Goal: Task Accomplishment & Management: Complete application form

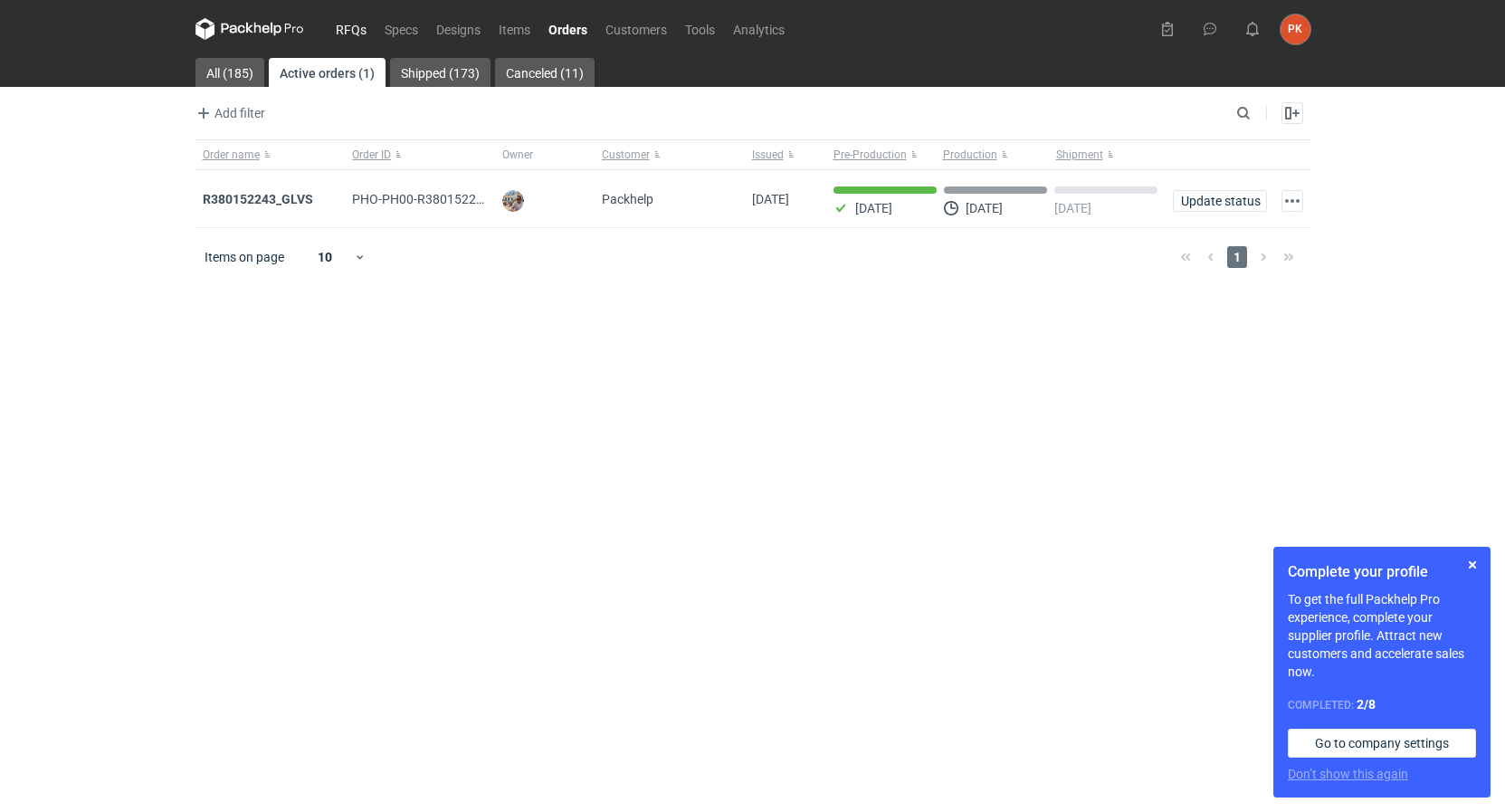
click at [342, 34] on link "RFQs" at bounding box center [351, 29] width 49 height 22
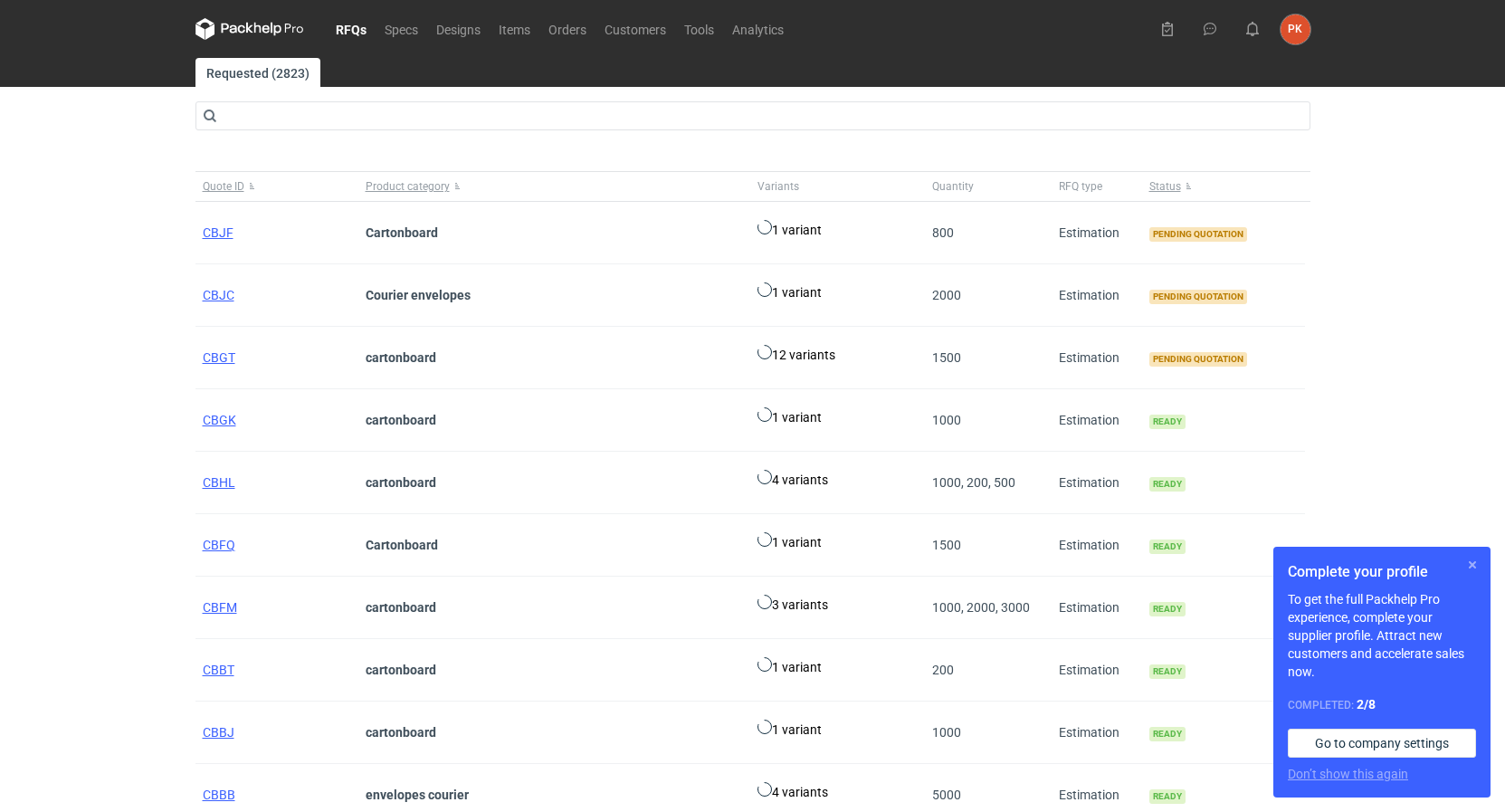
click at [1472, 564] on button "button" at bounding box center [1472, 565] width 22 height 22
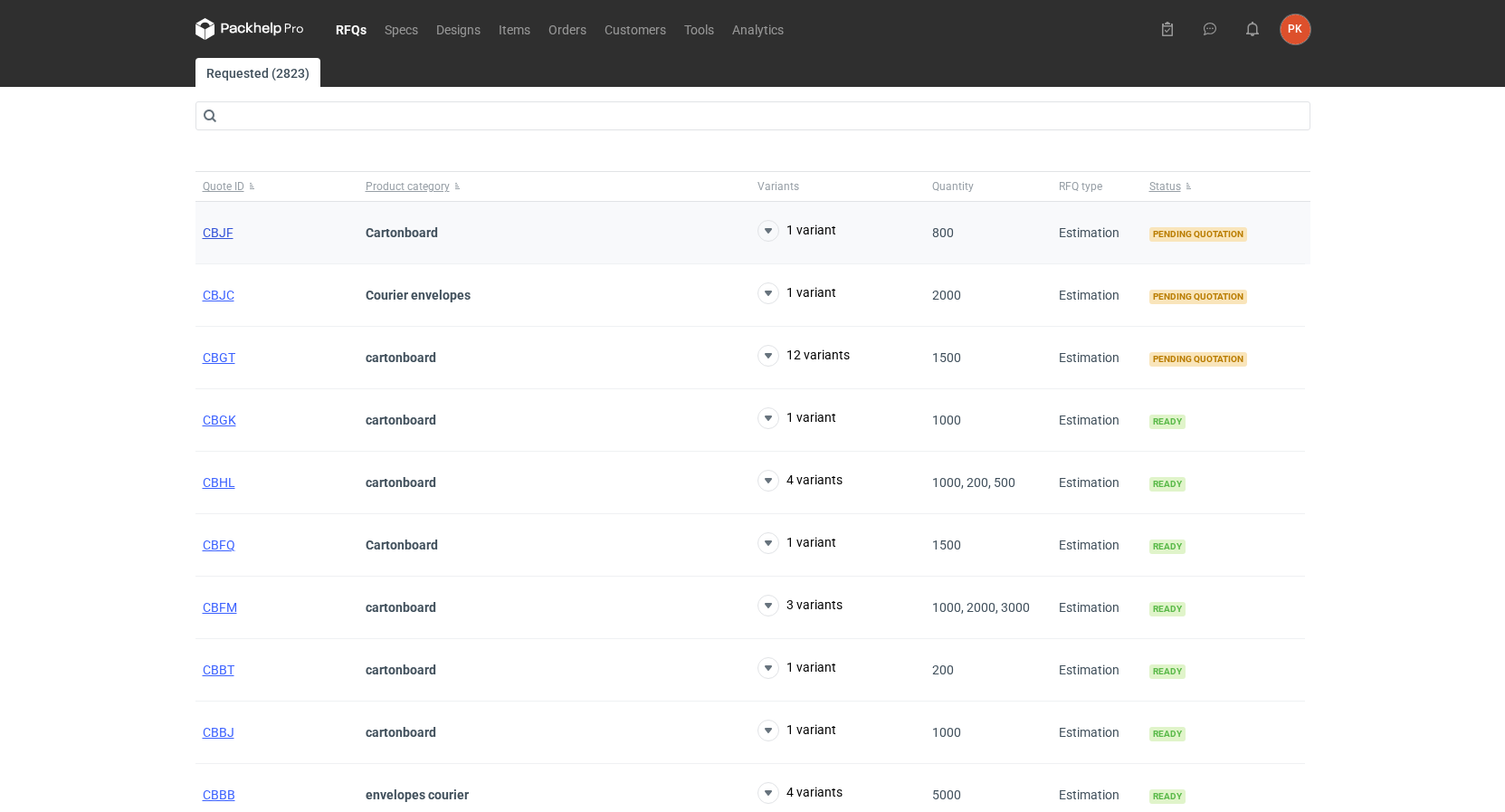
click at [220, 235] on span "CBJF" at bounding box center [218, 233] width 31 height 15
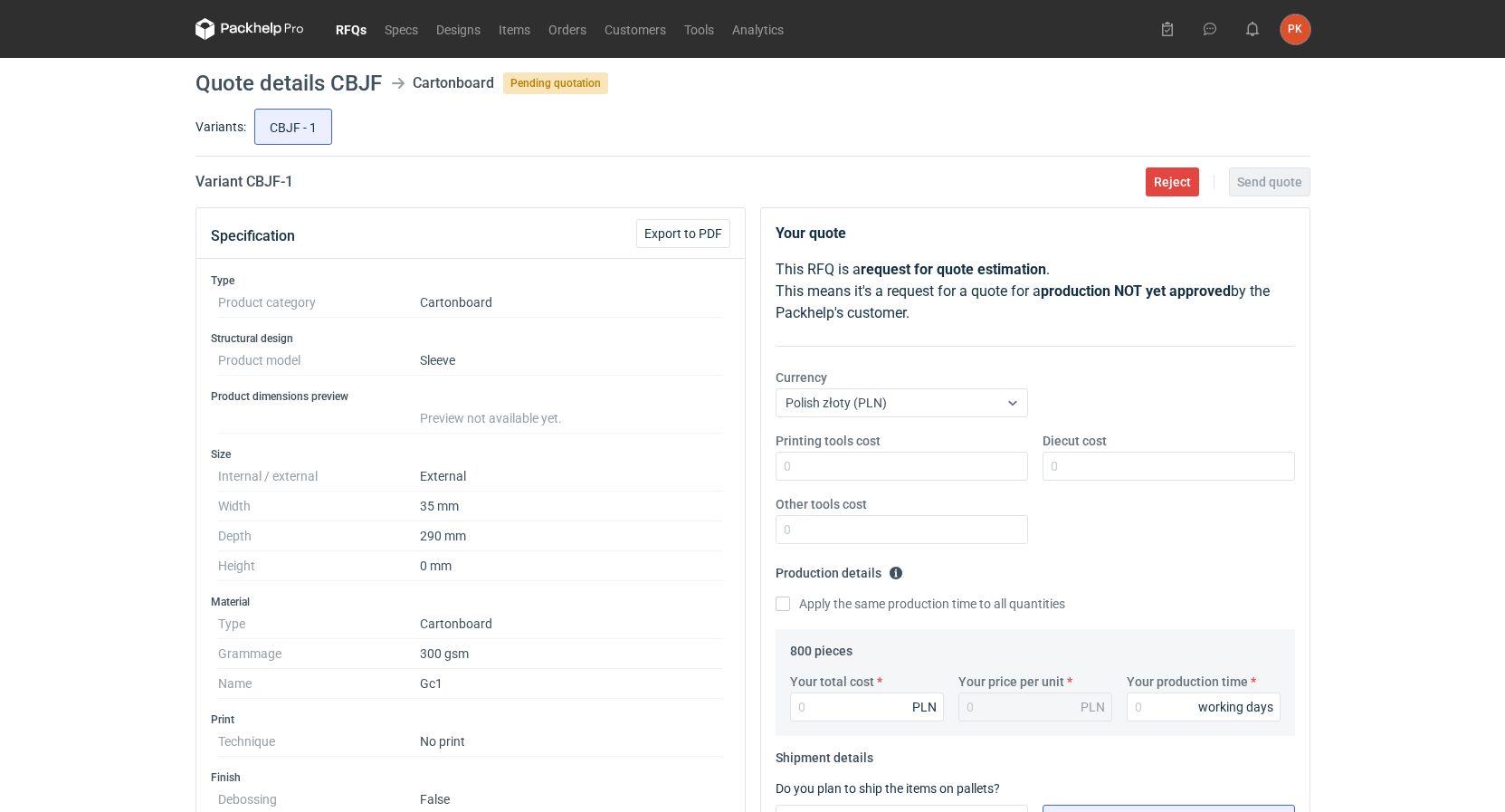
click at [348, 35] on link "RFQs" at bounding box center [351, 29] width 49 height 22
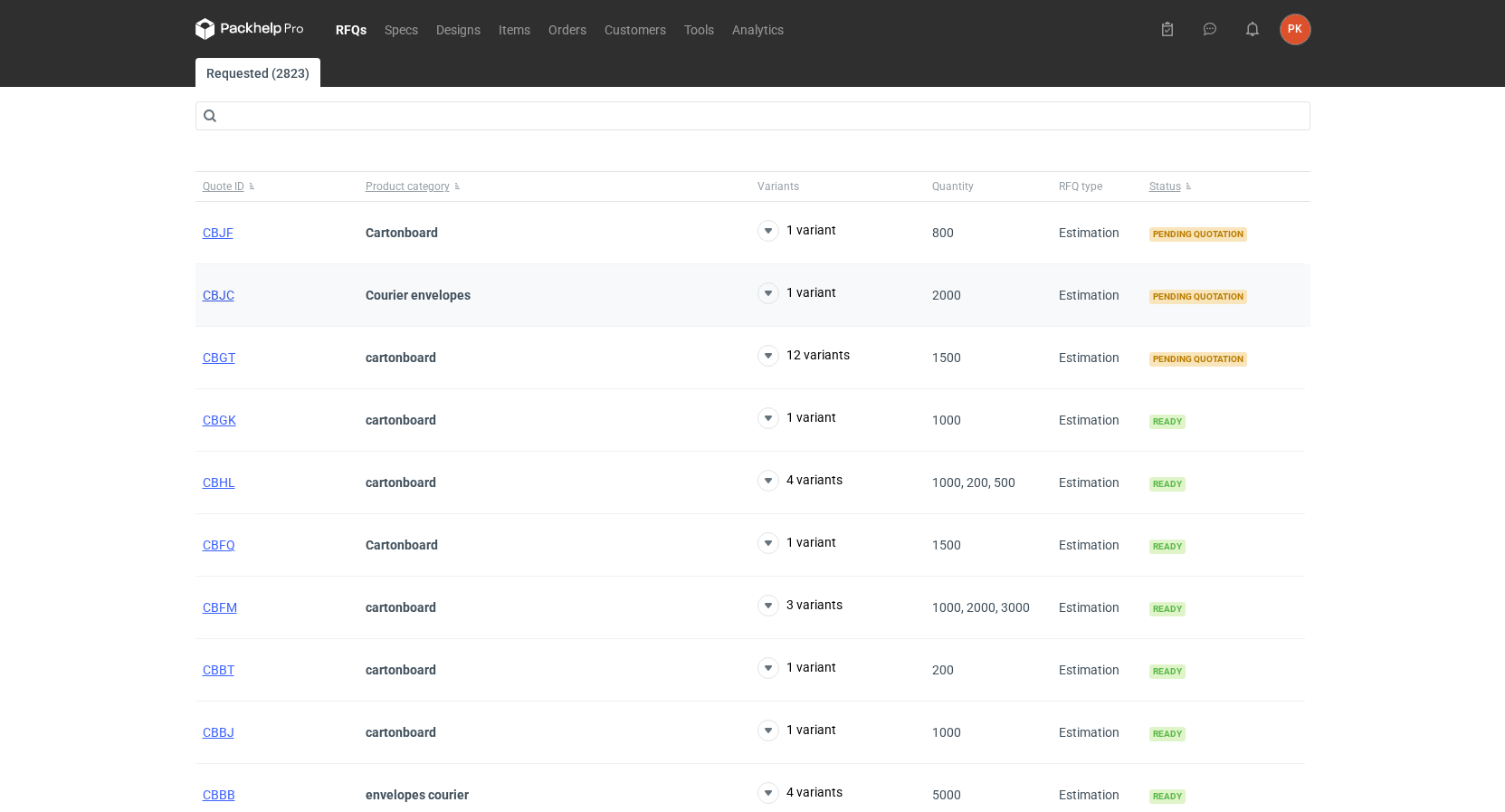
click at [228, 292] on span "CBJC" at bounding box center [218, 295] width 32 height 15
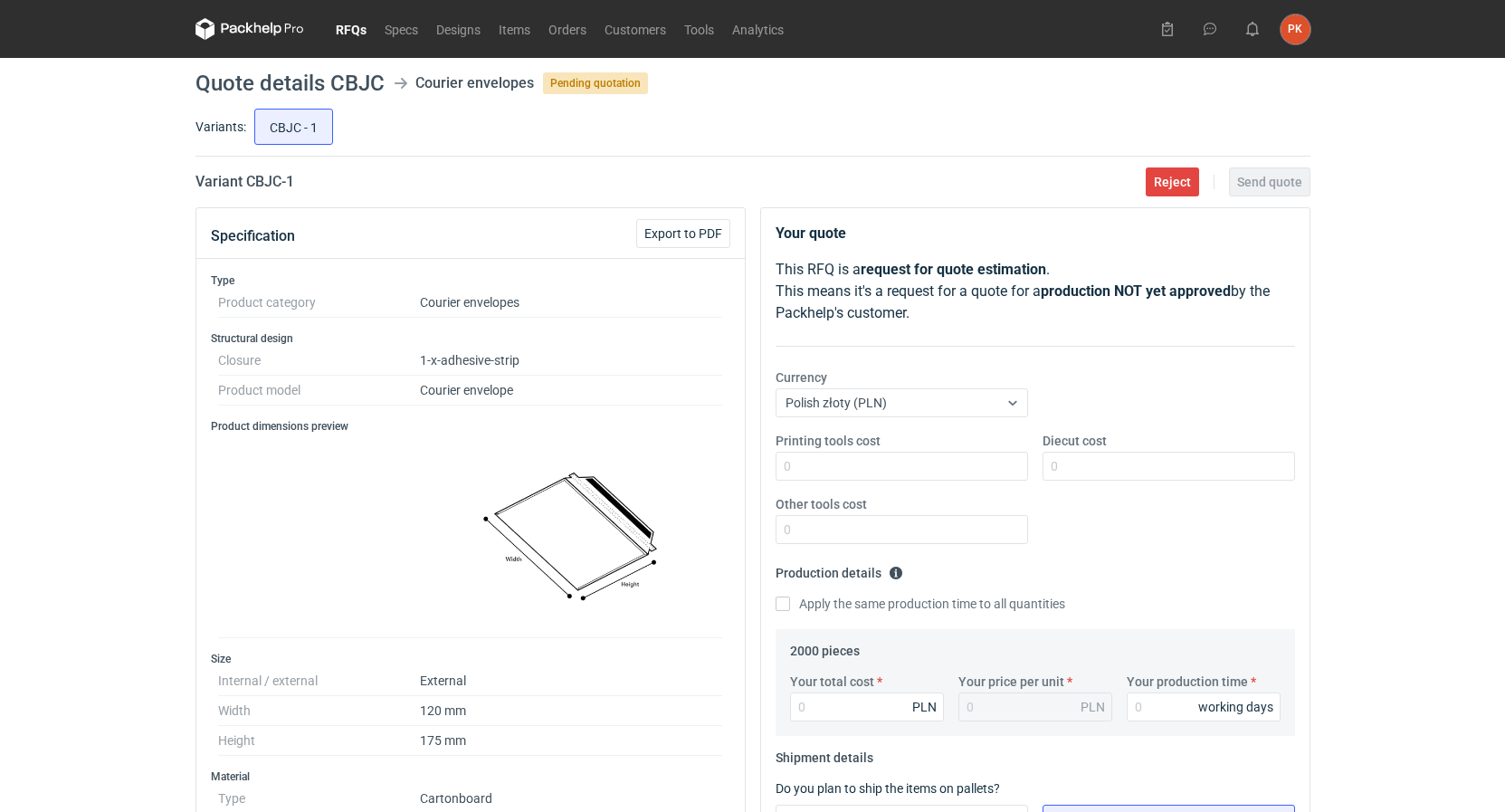
click at [355, 42] on nav "RFQs Specs Designs Items Orders Customers Tools Analytics" at bounding box center [494, 29] width 598 height 58
click at [355, 41] on nav "RFQs Specs Designs Items Orders Customers Tools Analytics" at bounding box center [494, 29] width 598 height 58
click at [348, 36] on link "RFQs" at bounding box center [351, 29] width 49 height 22
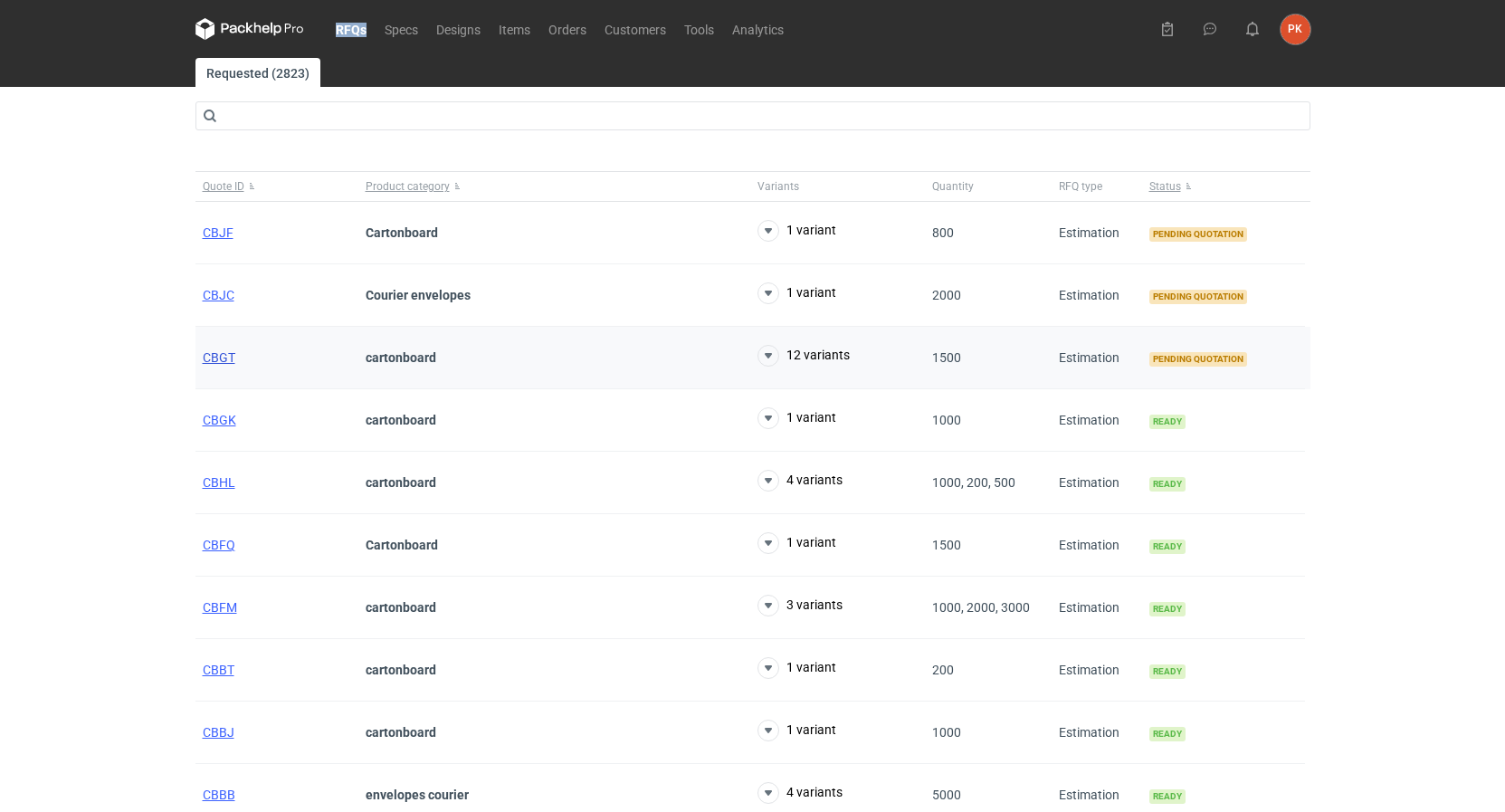
click at [217, 359] on span "CBGT" at bounding box center [219, 358] width 33 height 15
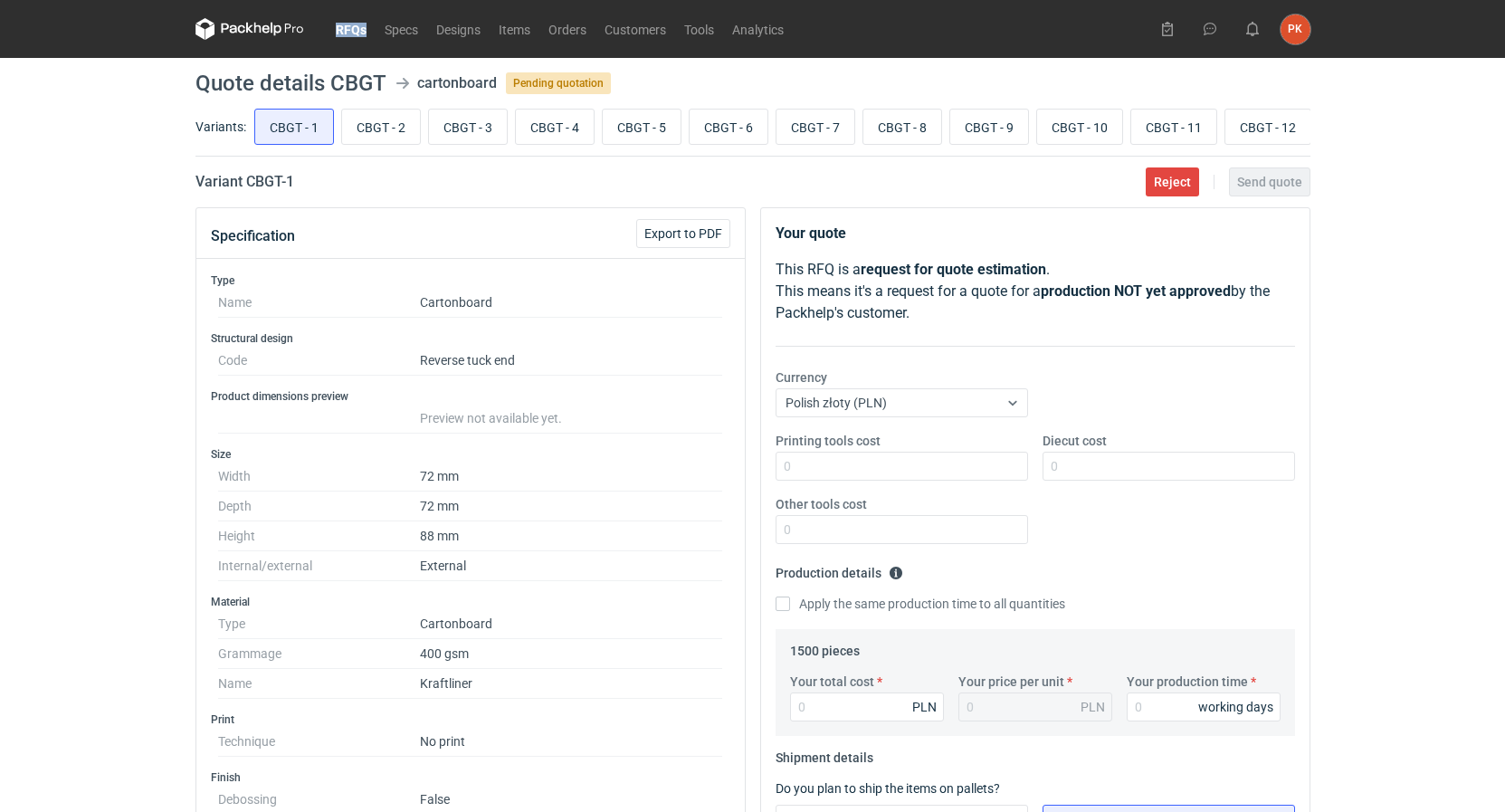
scroll to position [0, 7]
click at [1289, 134] on input "CBGT - 12" at bounding box center [1263, 127] width 85 height 35
radio input "true"
click at [286, 135] on input "CBGT - 1" at bounding box center [294, 127] width 78 height 35
radio input "true"
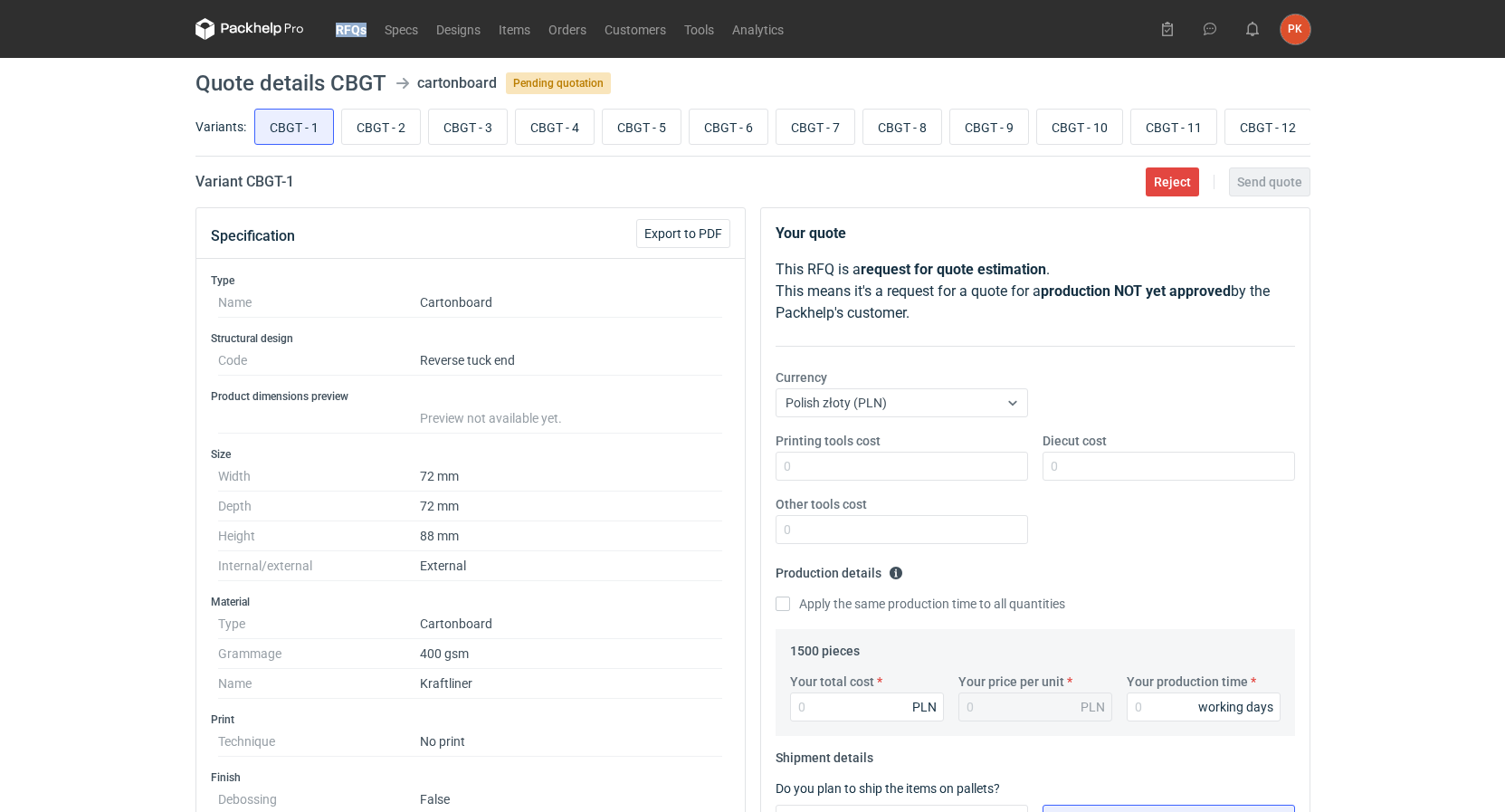
click at [361, 33] on link "RFQs" at bounding box center [351, 29] width 49 height 22
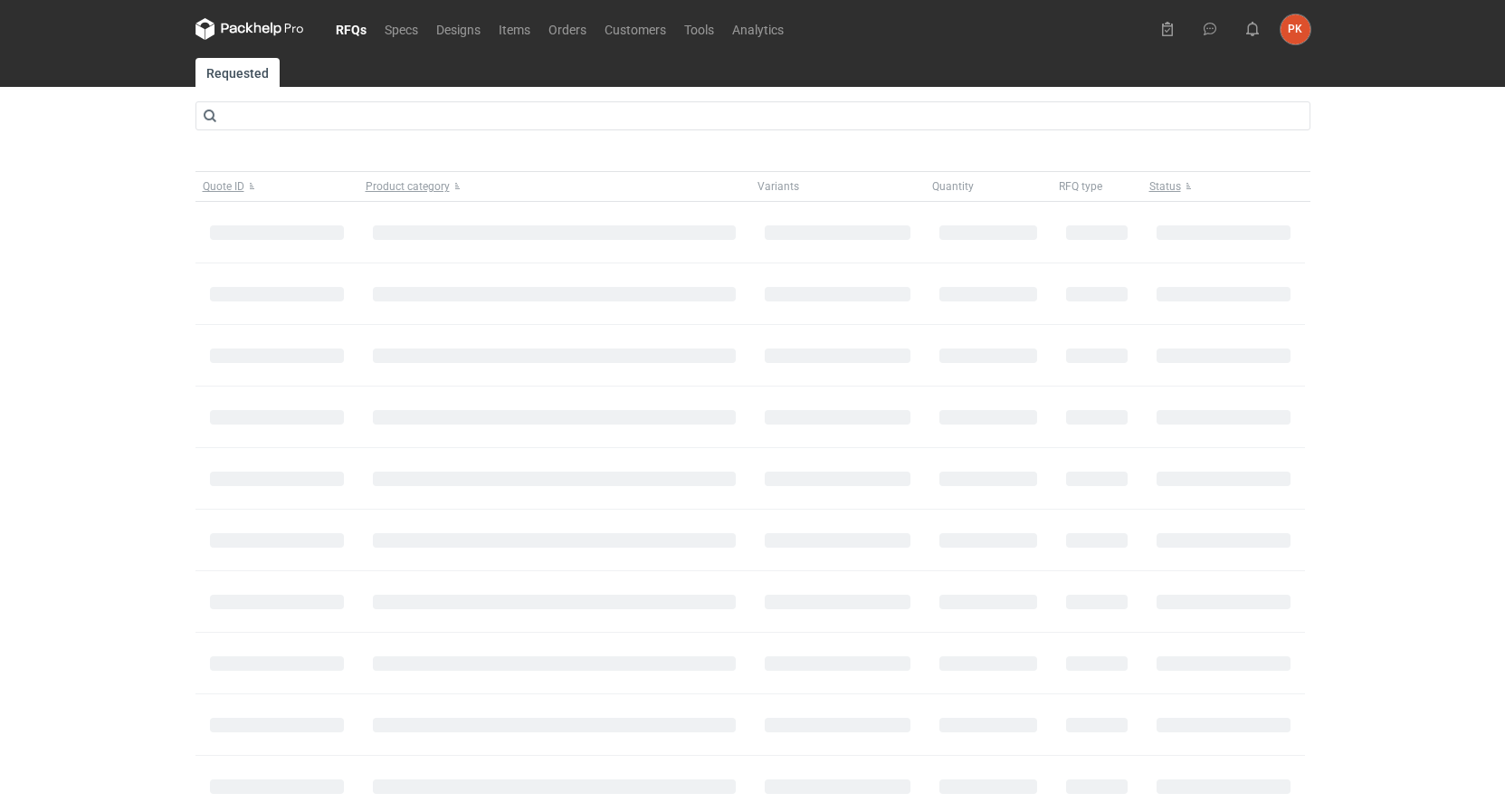
click at [0, 429] on div "RFQs Specs Designs Items Orders Customers Tools Analytics PK Paulina Kempara p.…" at bounding box center [752, 406] width 1505 height 812
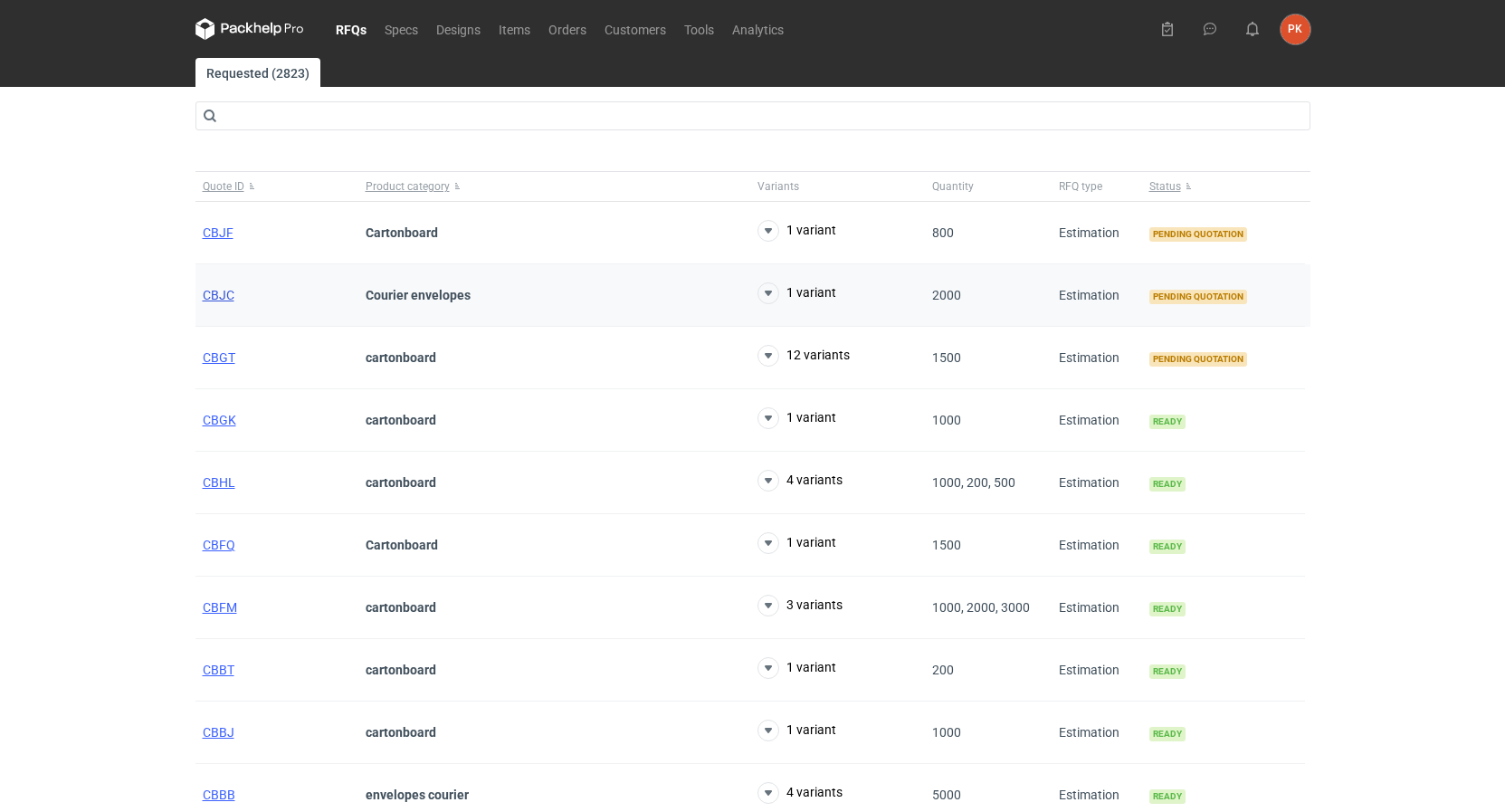
click at [223, 292] on span "CBJC" at bounding box center [218, 295] width 32 height 15
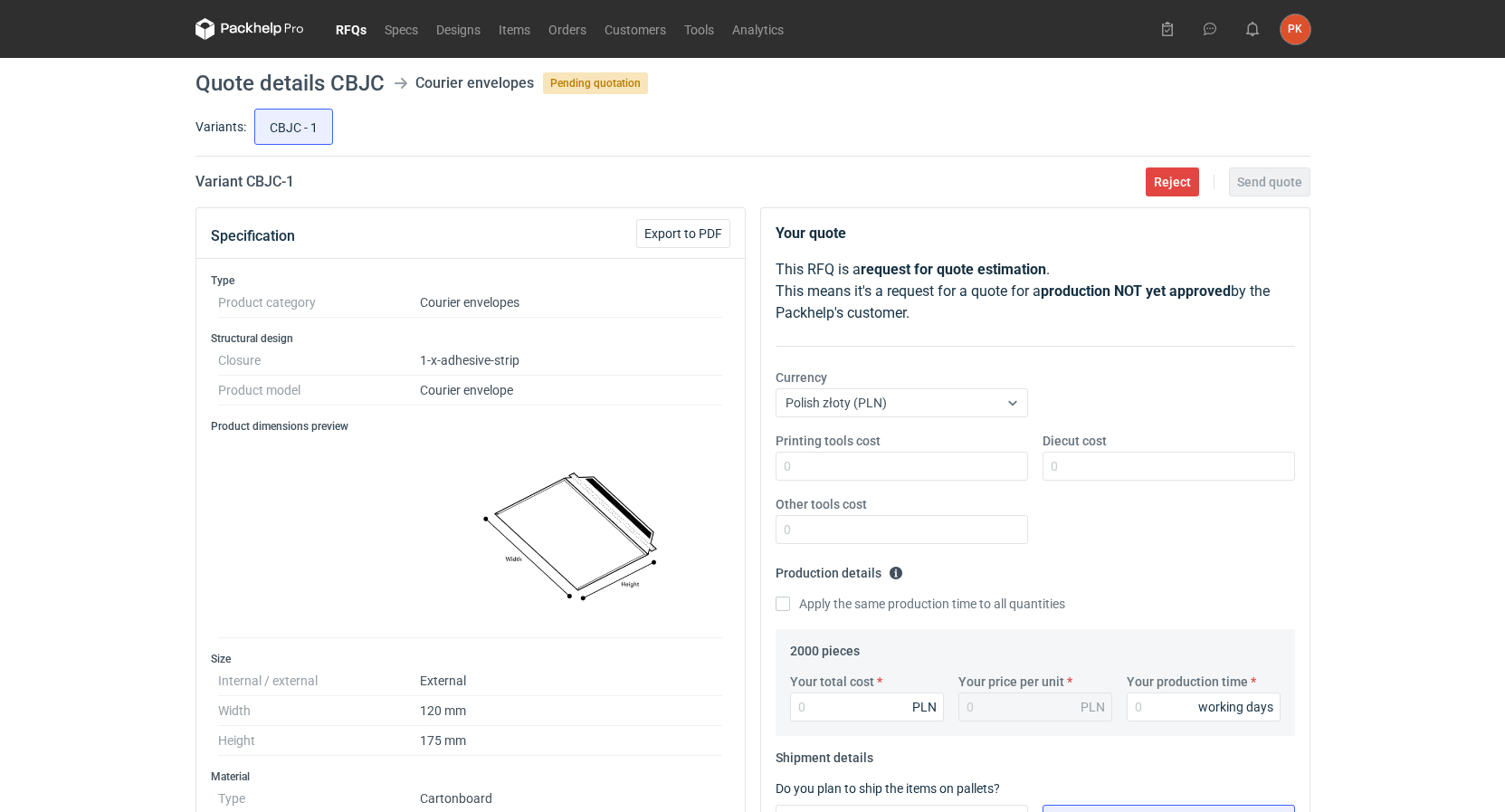
click at [362, 29] on link "RFQs" at bounding box center [351, 29] width 49 height 22
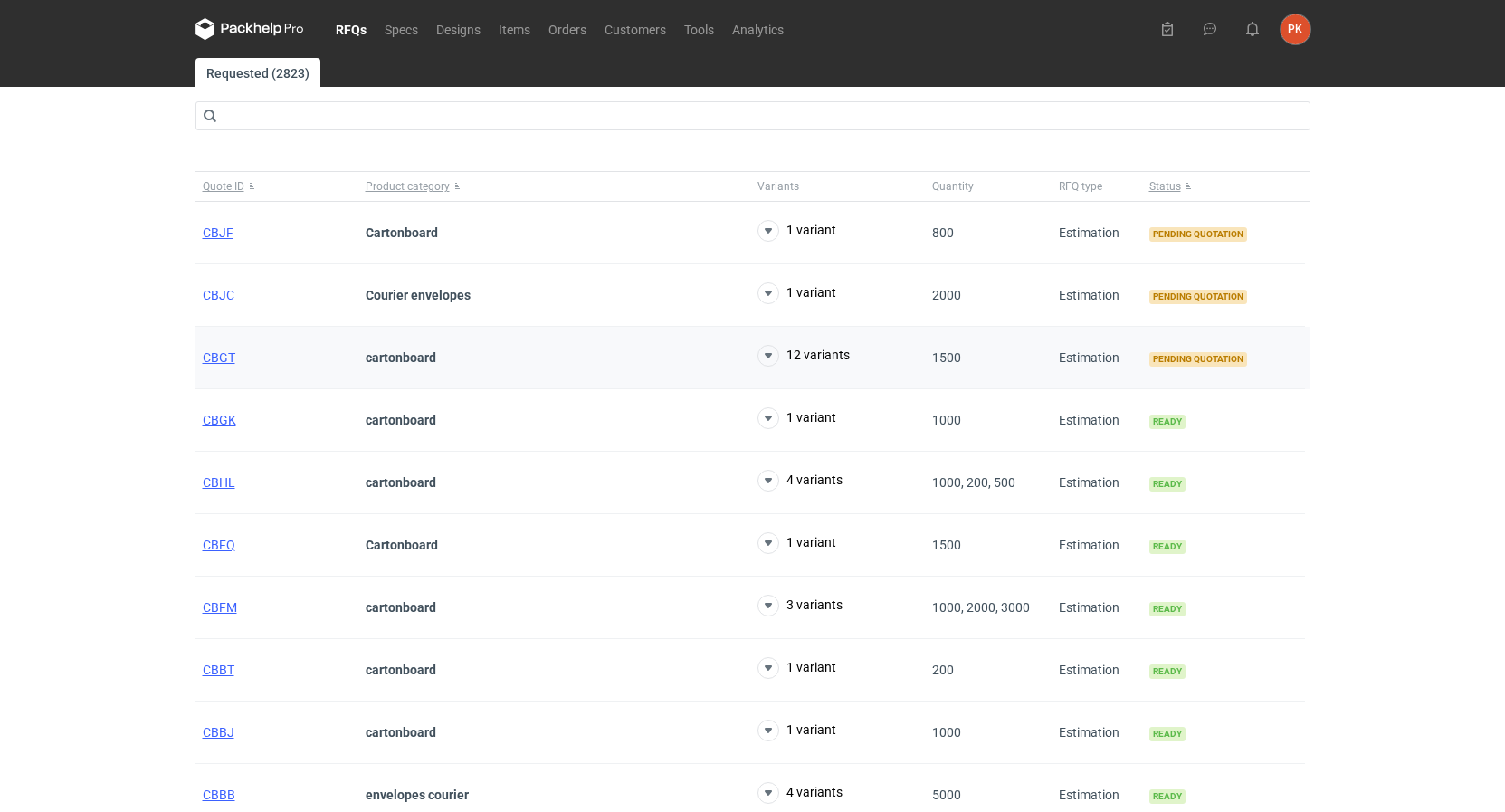
click at [654, 364] on div "cartonboard" at bounding box center [554, 358] width 391 height 63
drag, startPoint x: 1021, startPoint y: 361, endPoint x: 125, endPoint y: 416, distance: 897.7
click at [195, 416] on div "Quote ID Product category Variants Quantity RFQ type Status CBJF Cartonboard 1 …" at bounding box center [752, 498] width 1114 height 655
click at [125, 416] on div "RFQs Specs Designs Items Orders Customers Tools Analytics PK Paulina Kempara p.…" at bounding box center [752, 406] width 1505 height 812
drag, startPoint x: 144, startPoint y: 228, endPoint x: 1373, endPoint y: 320, distance: 1232.4
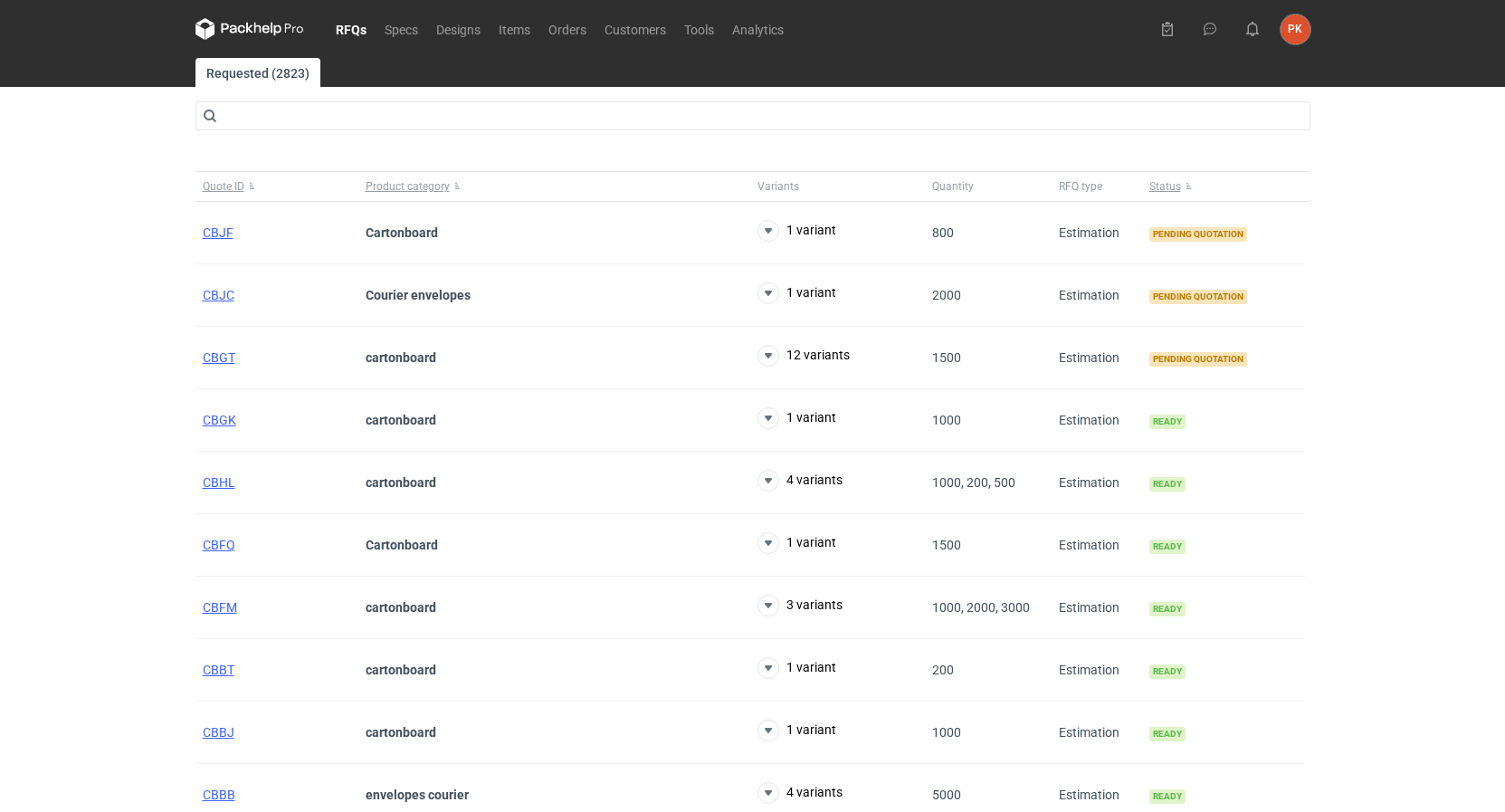
click at [1373, 320] on div "RFQs Specs Designs Items Orders Customers Tools Analytics PK Paulina Kempara p.…" at bounding box center [752, 406] width 1505 height 812
drag, startPoint x: 1373, startPoint y: 320, endPoint x: 877, endPoint y: 282, distance: 497.5
click at [1367, 319] on div "RFQs Specs Designs Items Orders Customers Tools Analytics PK Paulina Kempara p.…" at bounding box center [752, 406] width 1505 height 812
click at [194, 298] on main "Requested (2823) Quote ID Product category Variants Quantity RFQ type Status CB…" at bounding box center [752, 471] width 1129 height 827
click at [227, 227] on span "CBJF" at bounding box center [218, 233] width 31 height 15
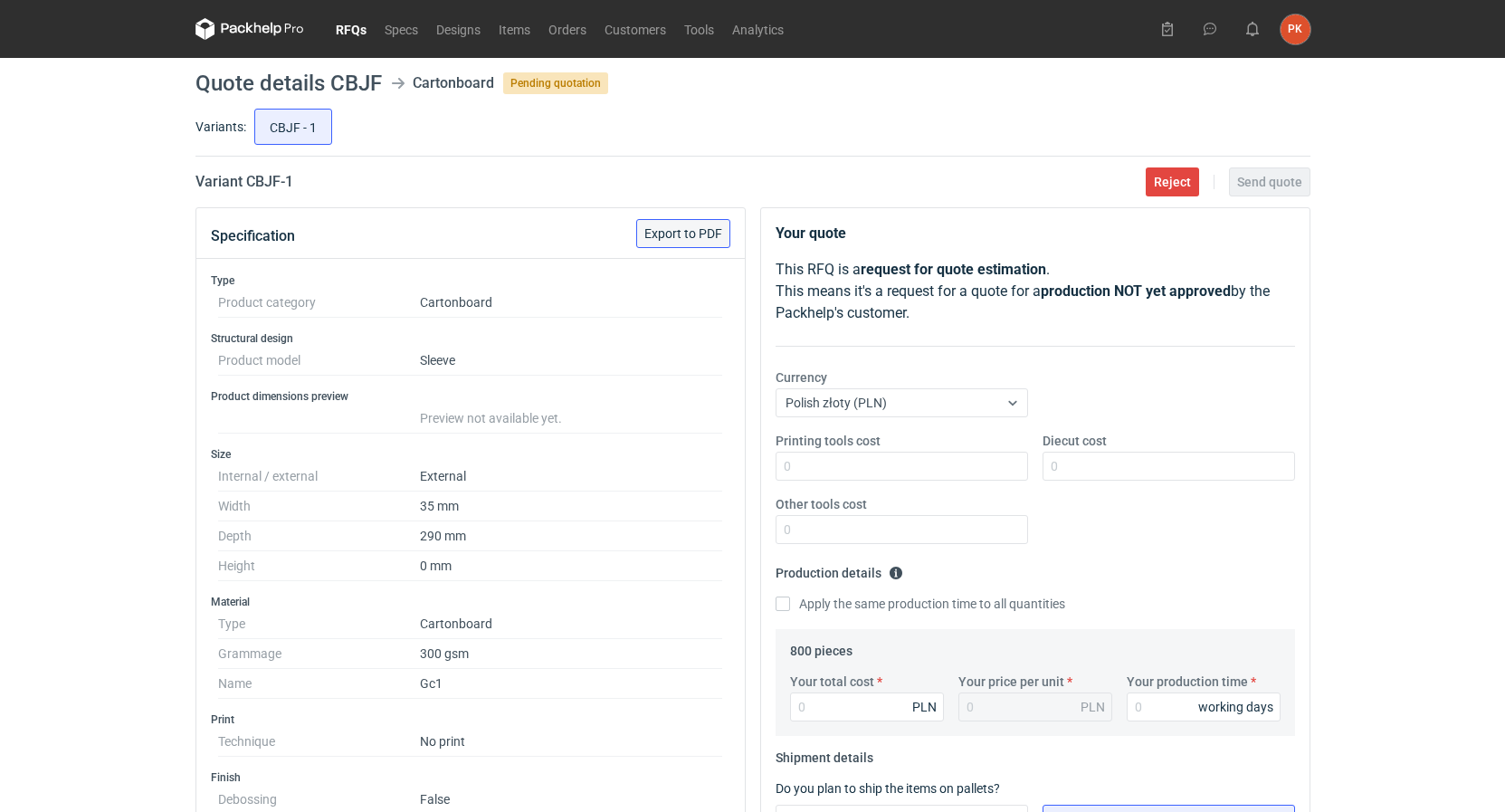
click at [698, 234] on span "Export to PDF" at bounding box center [683, 233] width 78 height 13
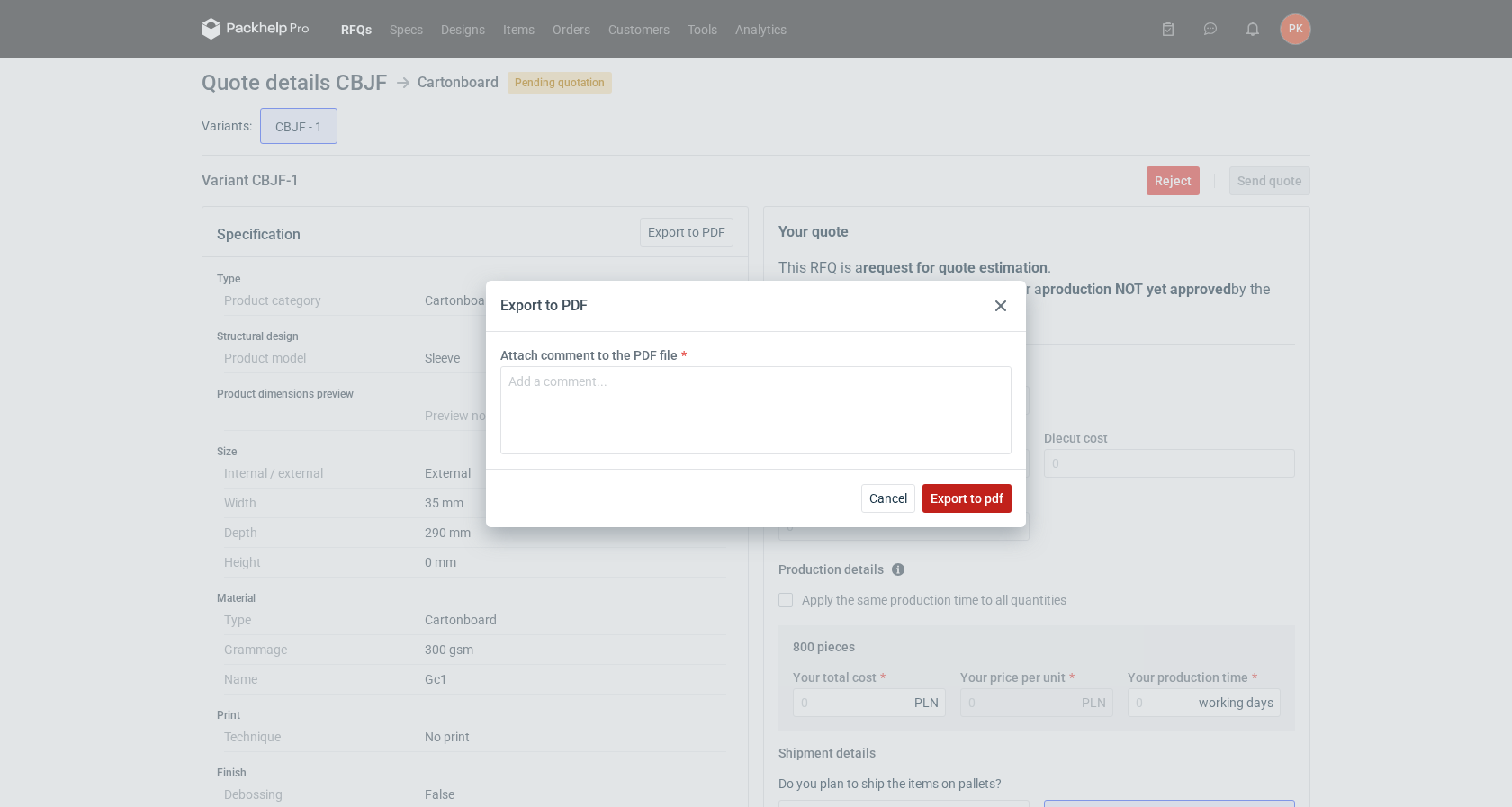
click at [995, 499] on span "Export to pdf" at bounding box center [966, 498] width 73 height 13
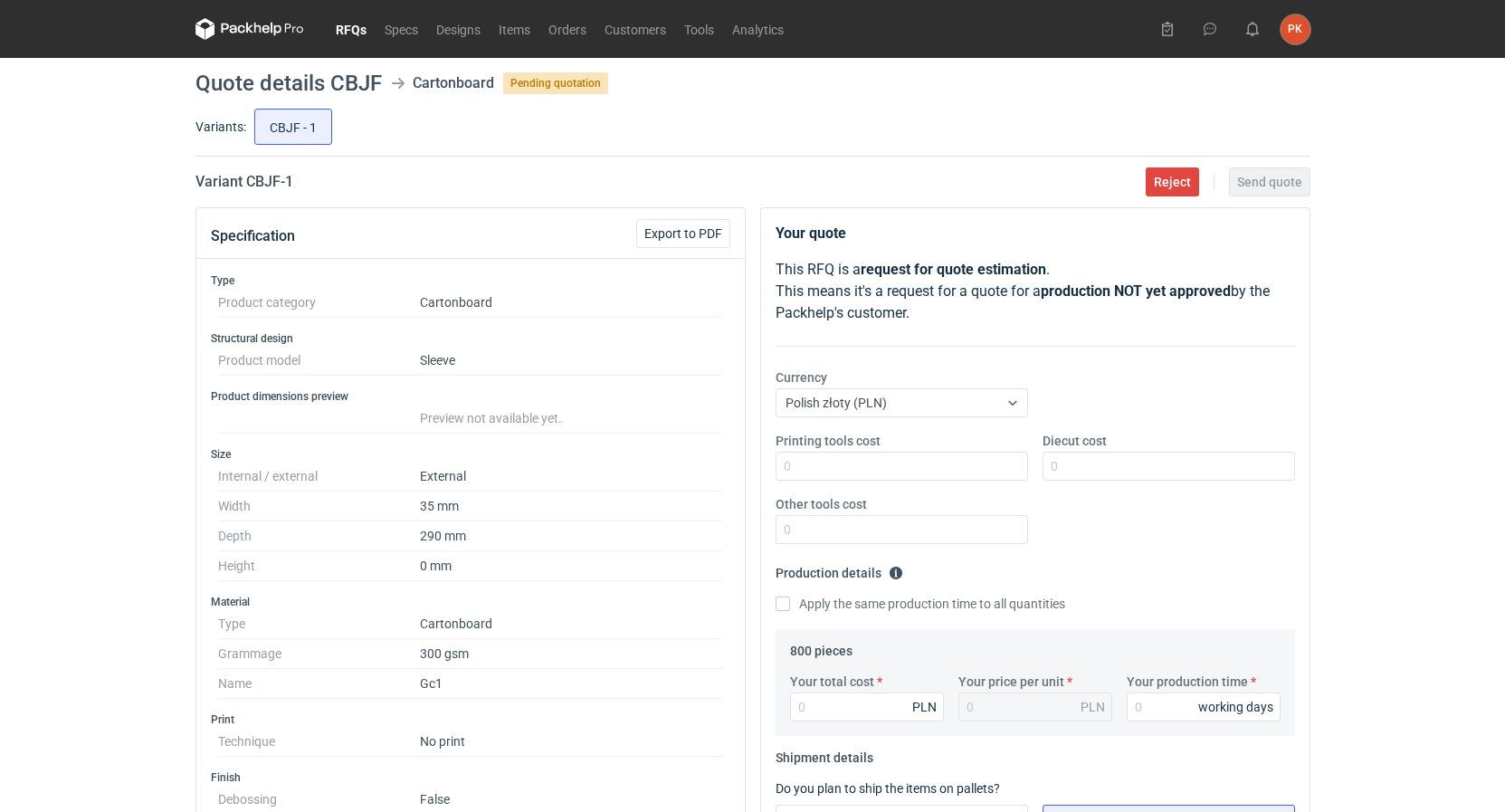
click at [354, 26] on link "RFQs" at bounding box center [351, 29] width 49 height 22
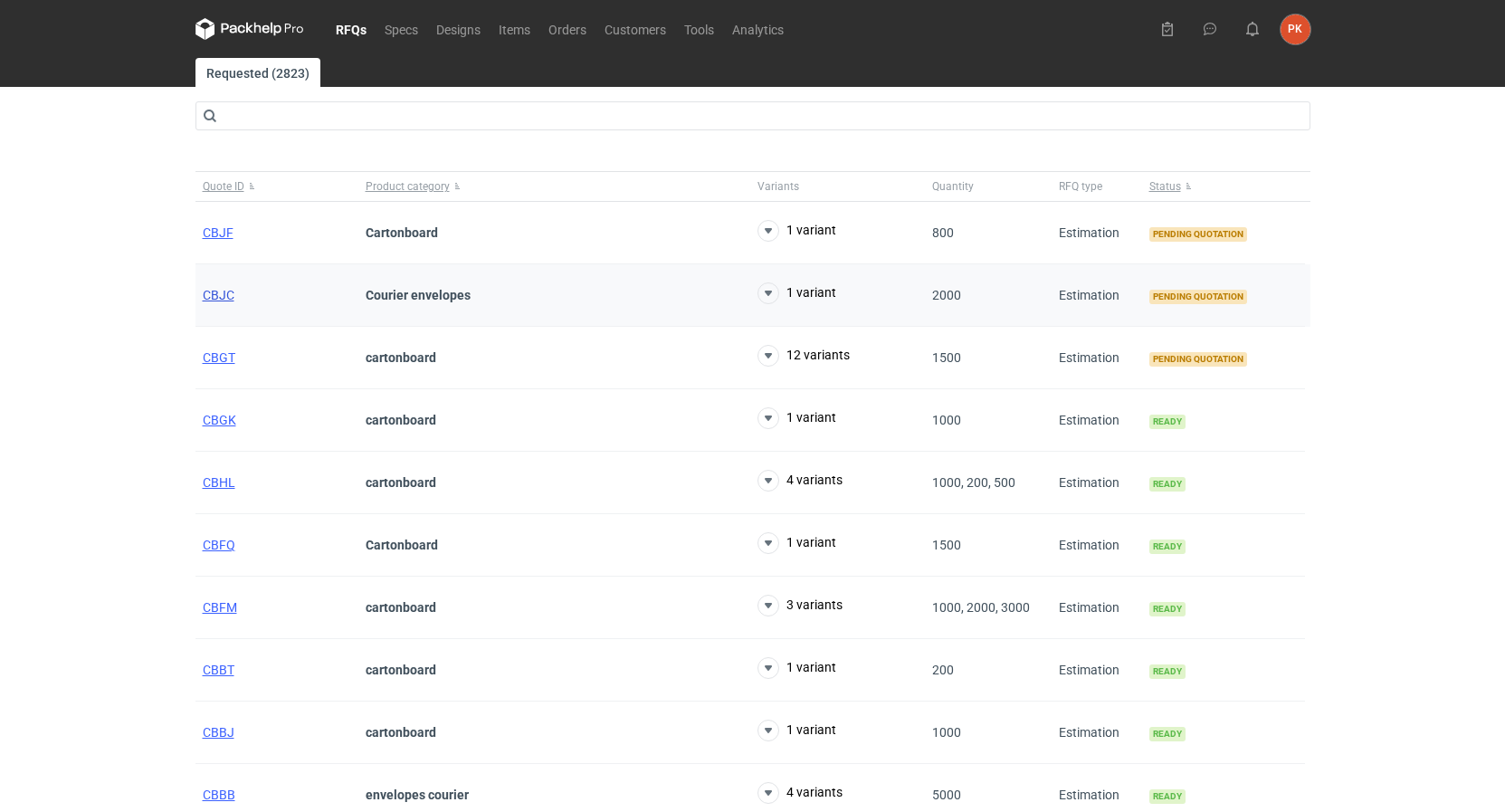
click at [222, 297] on span "CBJC" at bounding box center [218, 295] width 32 height 15
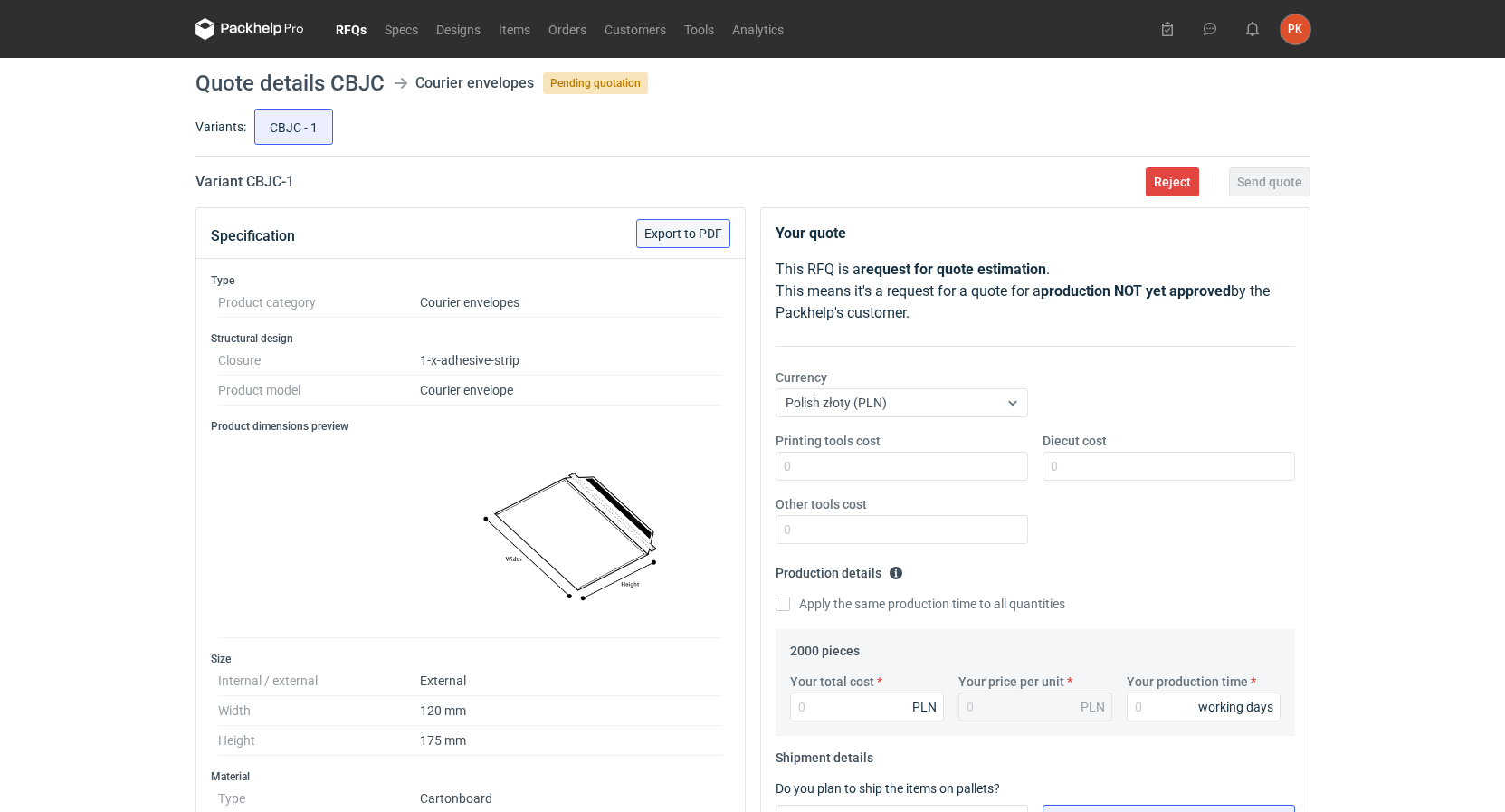
click at [725, 227] on button "Export to PDF" at bounding box center [683, 233] width 94 height 29
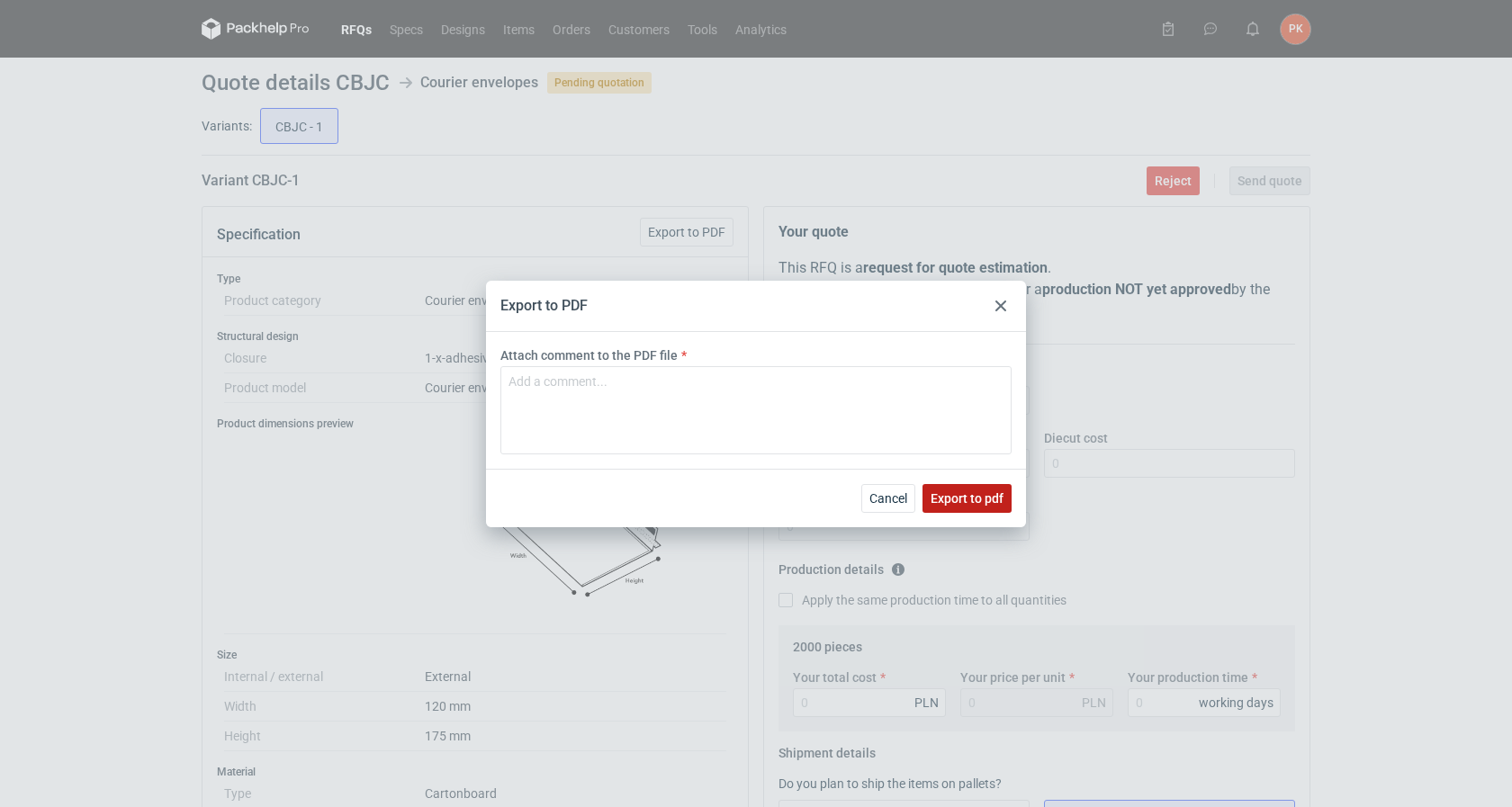
click at [972, 498] on span "Export to pdf" at bounding box center [966, 498] width 73 height 13
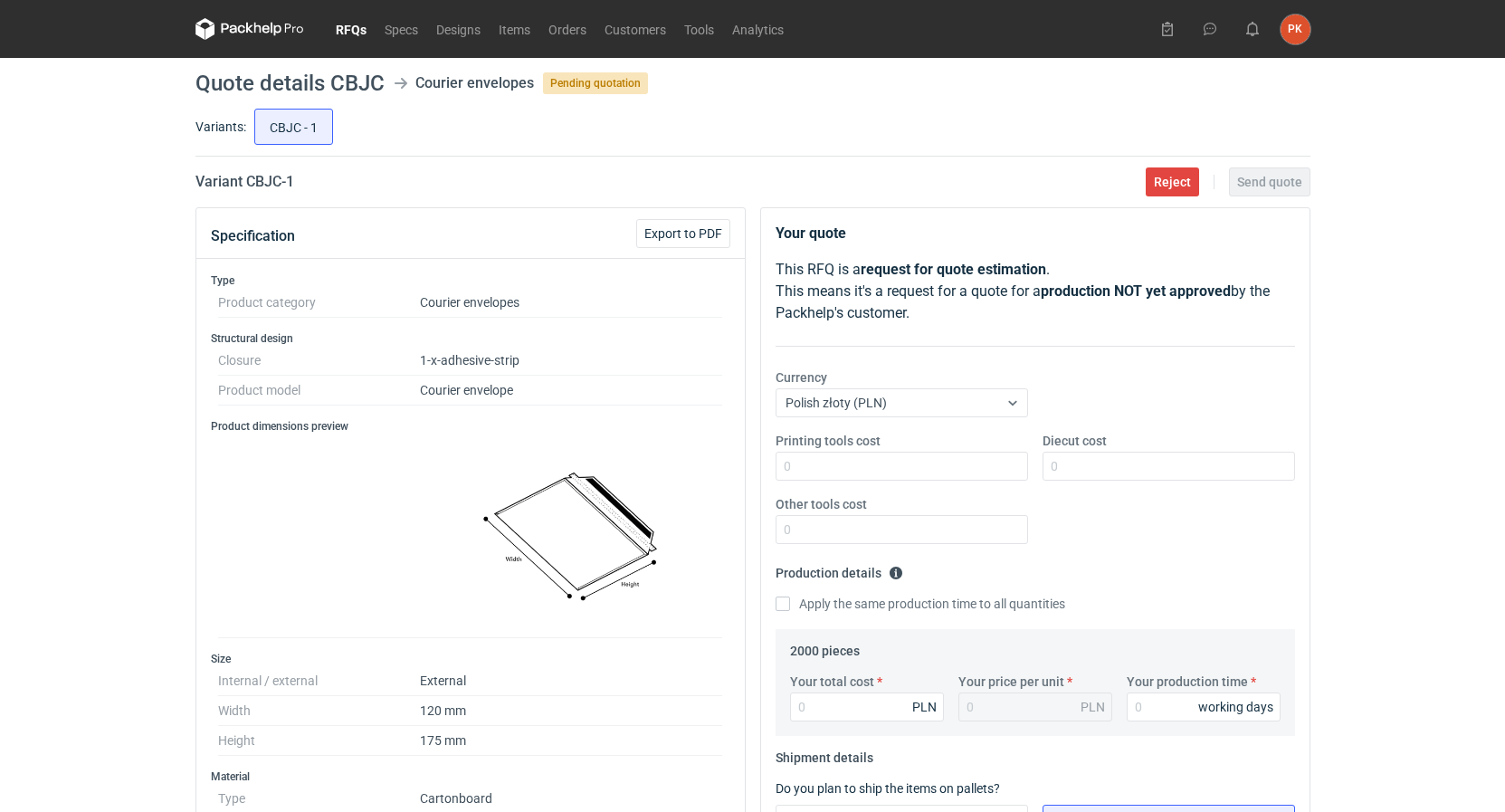
click at [352, 31] on link "RFQs" at bounding box center [351, 29] width 49 height 22
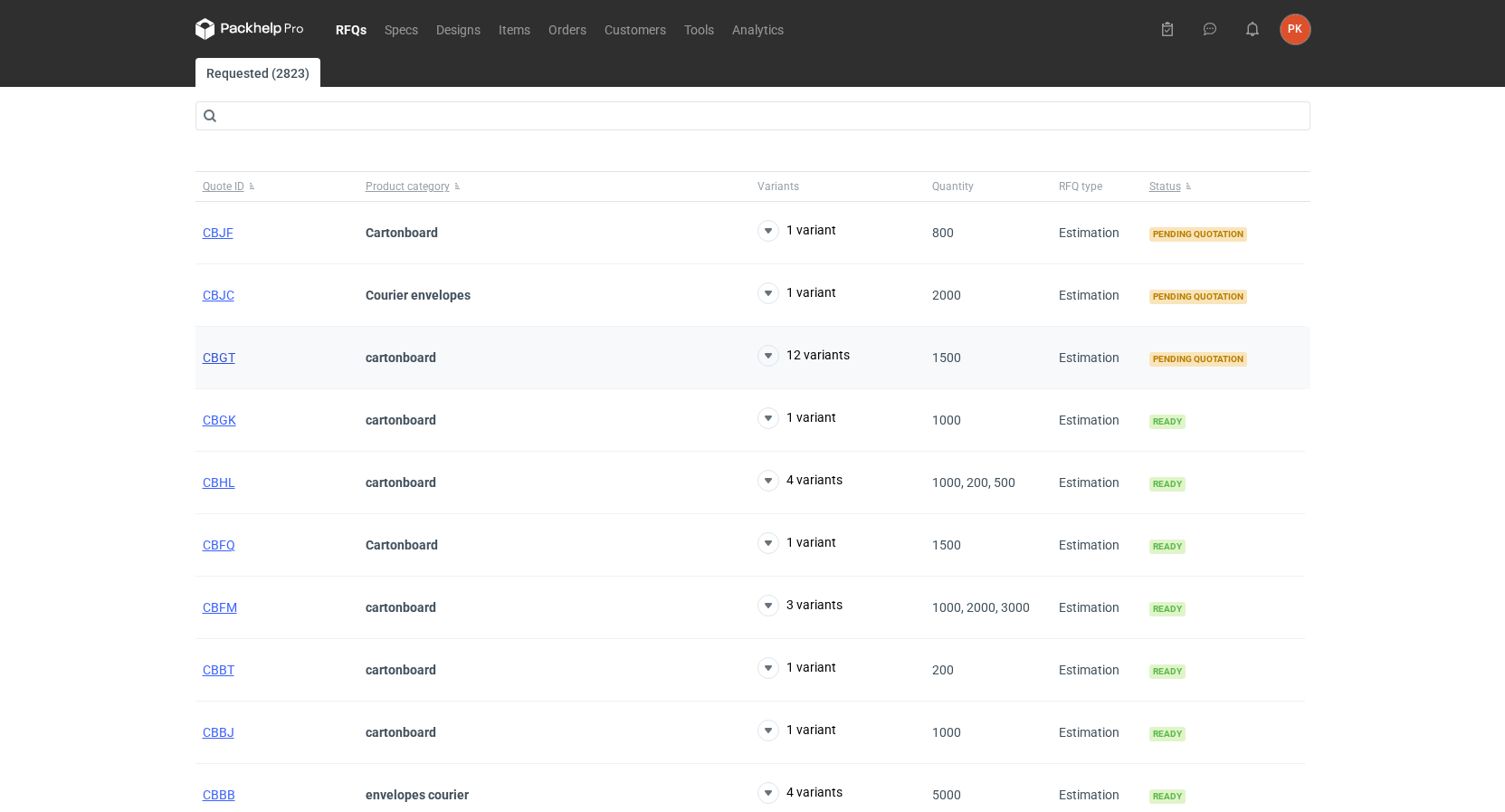
click at [216, 356] on span "CBGT" at bounding box center [219, 358] width 33 height 15
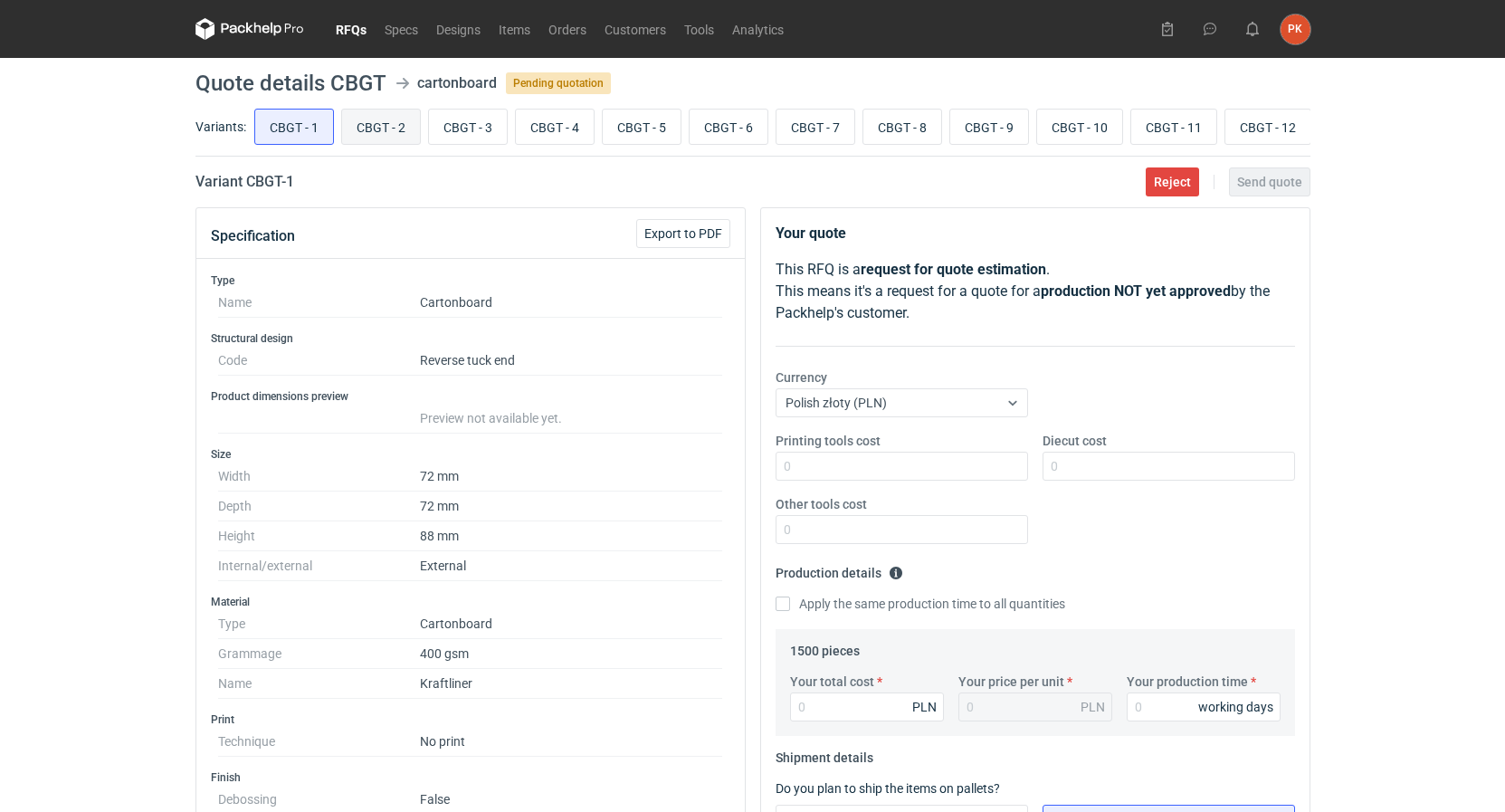
click at [373, 141] on input "CBGT - 2" at bounding box center [381, 127] width 78 height 35
radio input "true"
click at [468, 129] on input "CBGT - 3" at bounding box center [468, 127] width 78 height 35
radio input "true"
click at [375, 128] on input "CBGT - 2" at bounding box center [381, 127] width 78 height 35
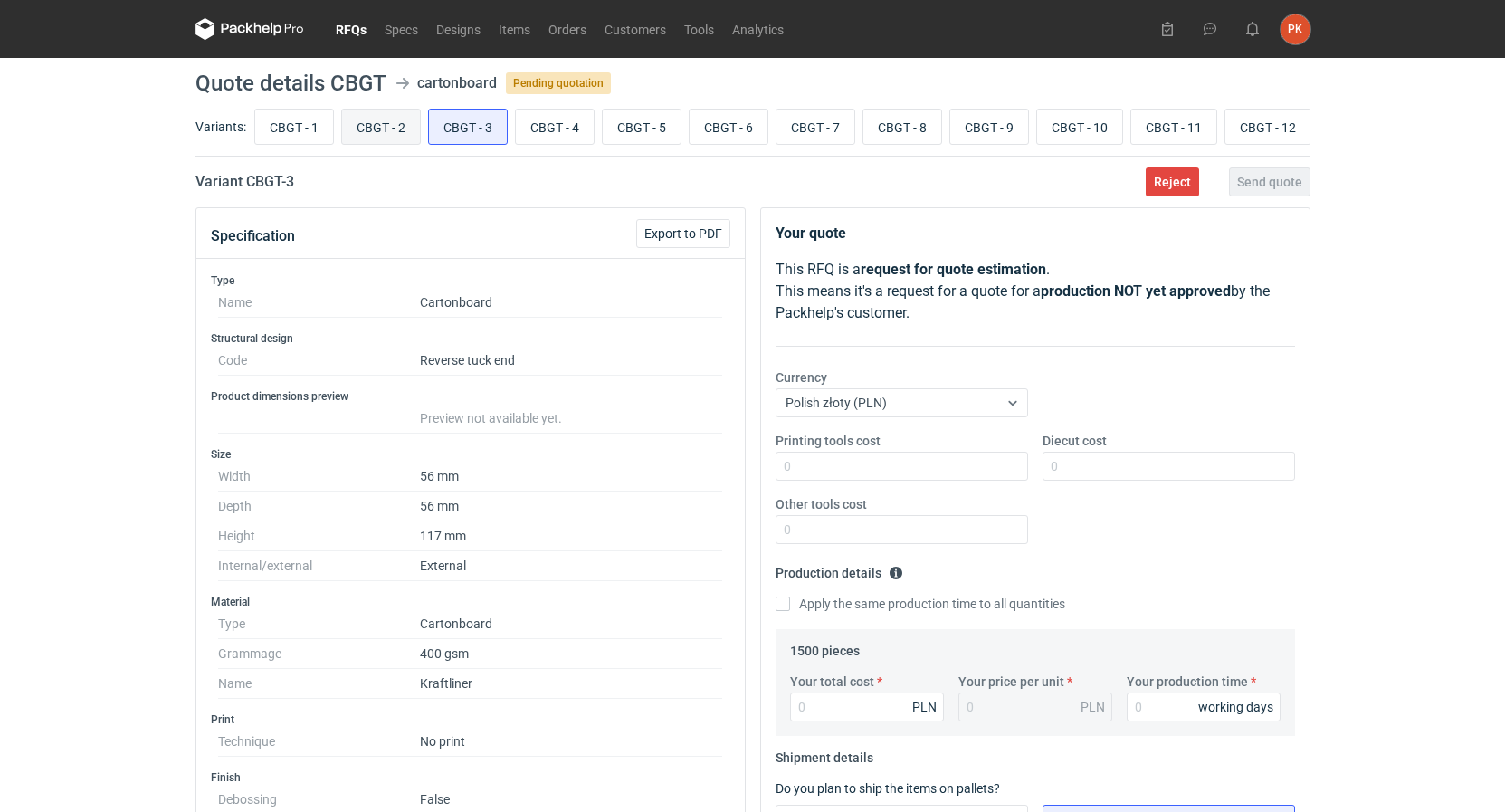
radio input "true"
click at [293, 118] on input "CBGT - 1" at bounding box center [294, 127] width 78 height 35
radio input "true"
drag, startPoint x: 562, startPoint y: 125, endPoint x: 604, endPoint y: 121, distance: 42.2
click at [562, 126] on input "CBGT - 4" at bounding box center [555, 127] width 78 height 35
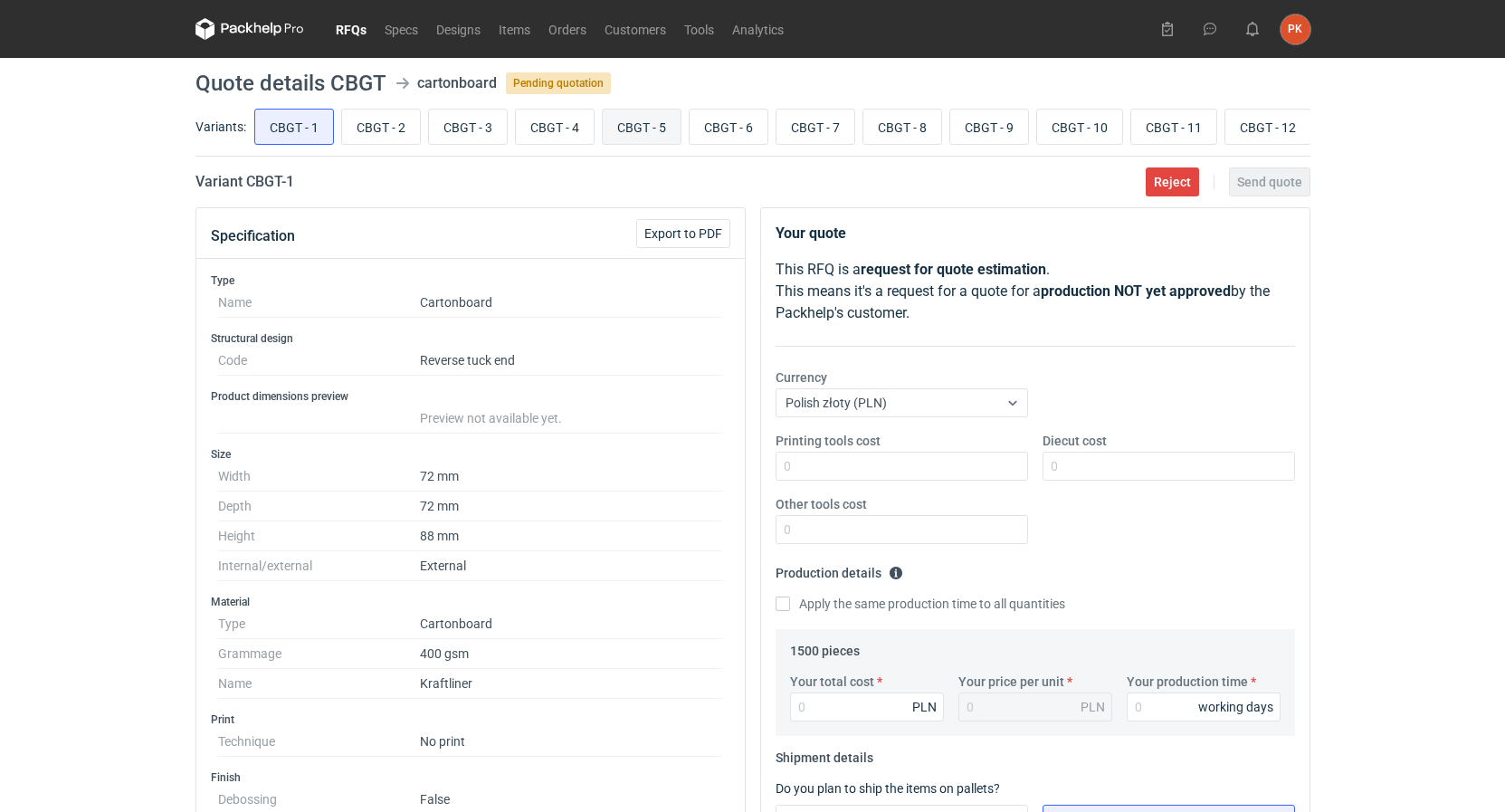
radio input "true"
click at [668, 113] on input "CBGT - 5" at bounding box center [642, 127] width 78 height 35
radio input "true"
click at [739, 119] on input "CBGT - 6" at bounding box center [728, 127] width 78 height 35
radio input "true"
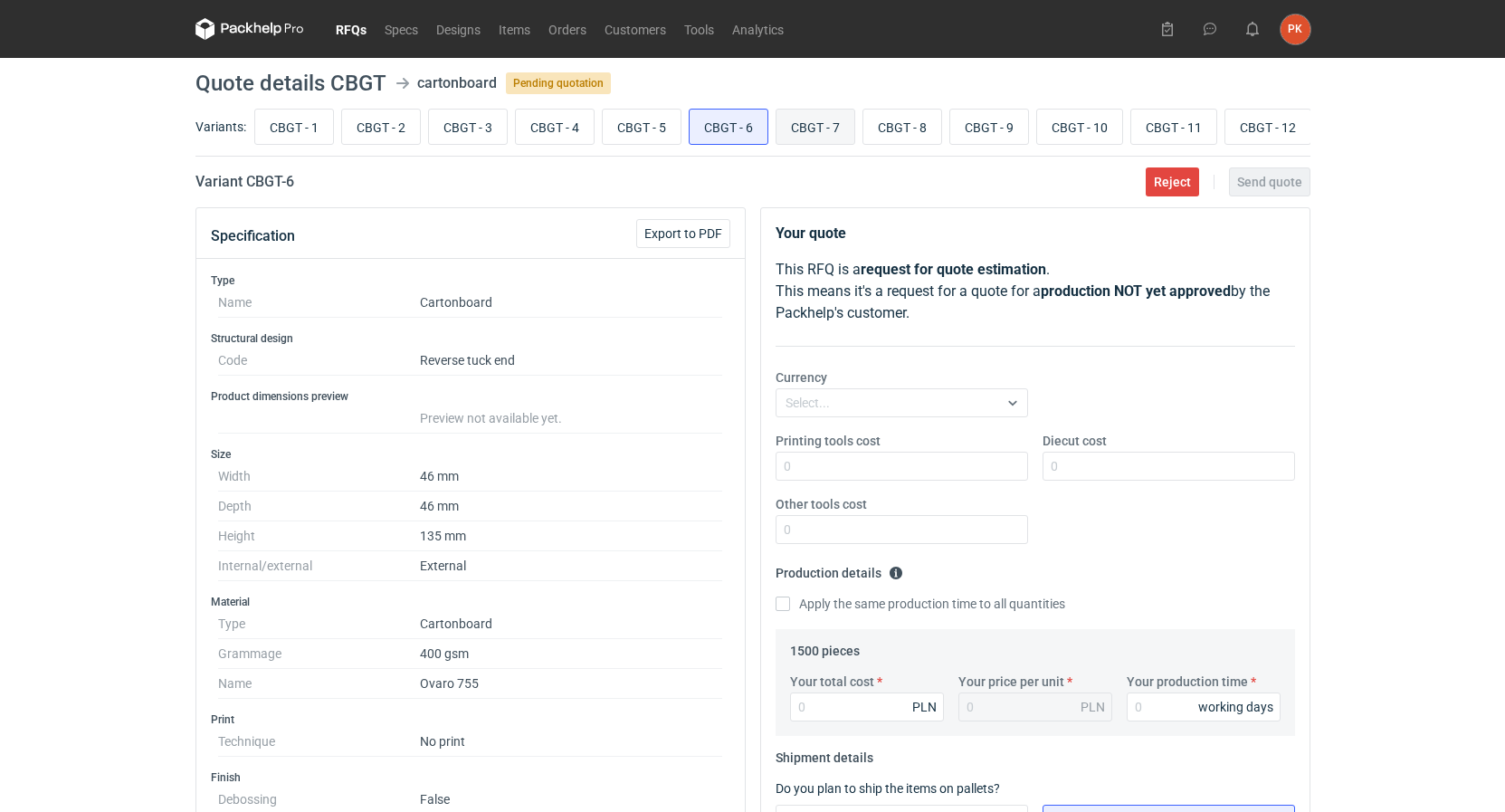
click at [850, 127] on input "CBGT - 7" at bounding box center [816, 127] width 78 height 35
radio input "true"
drag, startPoint x: 904, startPoint y: 119, endPoint x: 874, endPoint y: 135, distance: 34.0
click at [881, 132] on input "CBGT - 8" at bounding box center [902, 127] width 78 height 35
radio input "true"
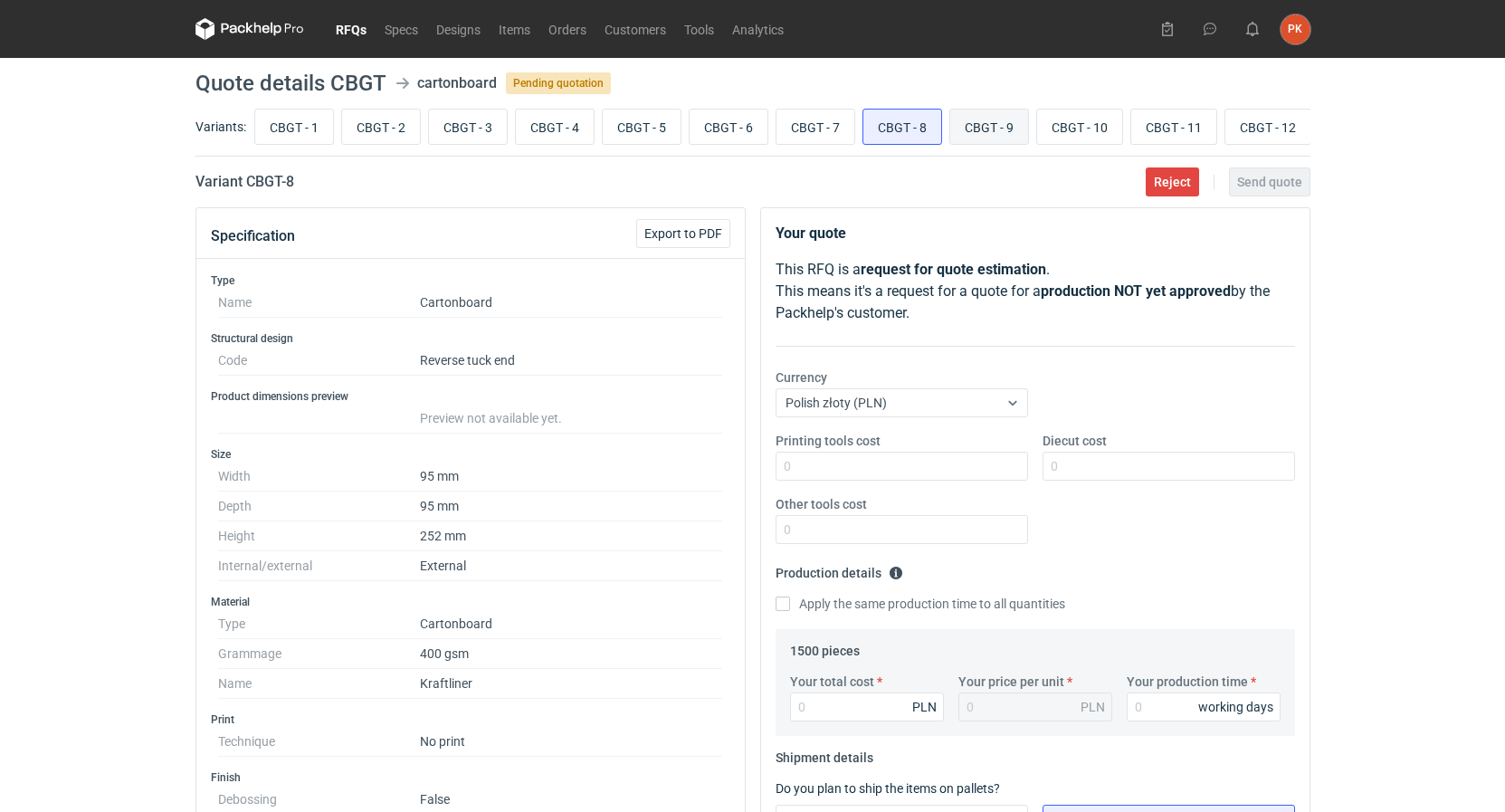
click at [983, 135] on input "CBGT - 9" at bounding box center [989, 127] width 78 height 35
radio input "true"
click at [1093, 120] on input "CBGT - 10" at bounding box center [1080, 127] width 85 height 35
radio input "true"
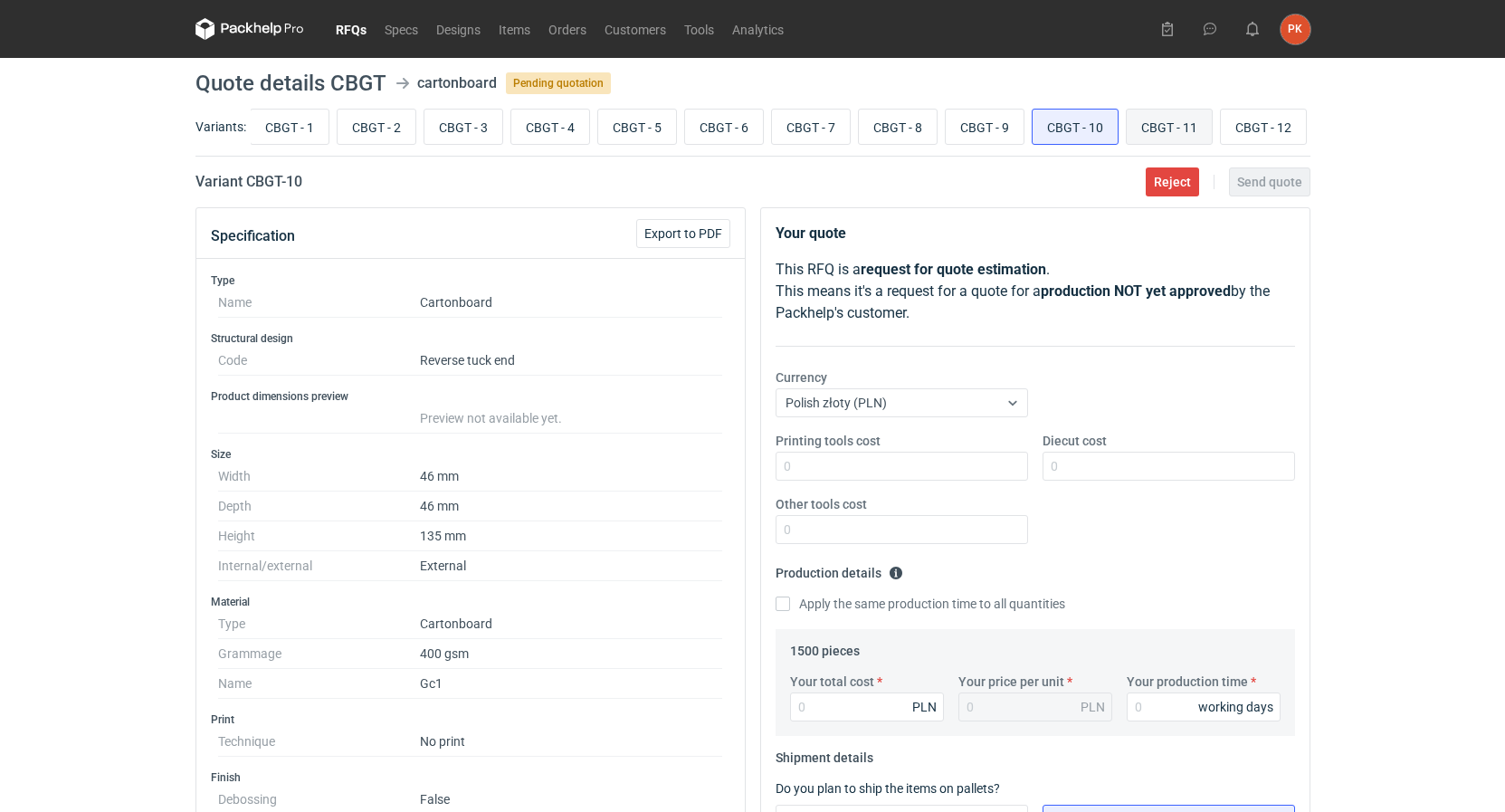
click at [1153, 117] on input "CBGT - 11" at bounding box center [1169, 127] width 85 height 35
radio input "true"
click at [1237, 123] on input "CBGT - 12" at bounding box center [1263, 127] width 85 height 35
radio input "true"
click at [275, 136] on input "CBGT - 1" at bounding box center [294, 127] width 78 height 35
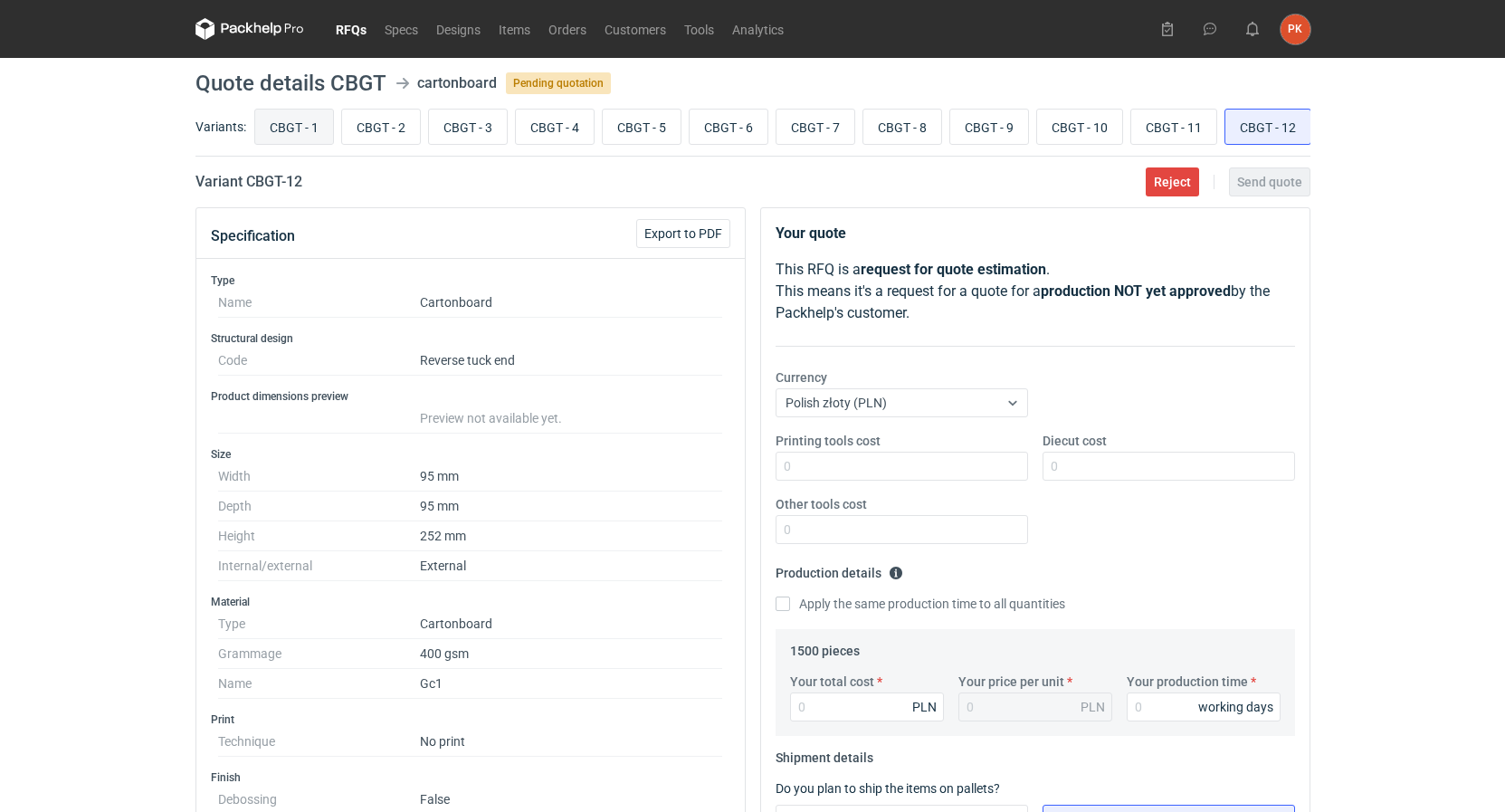
radio input "true"
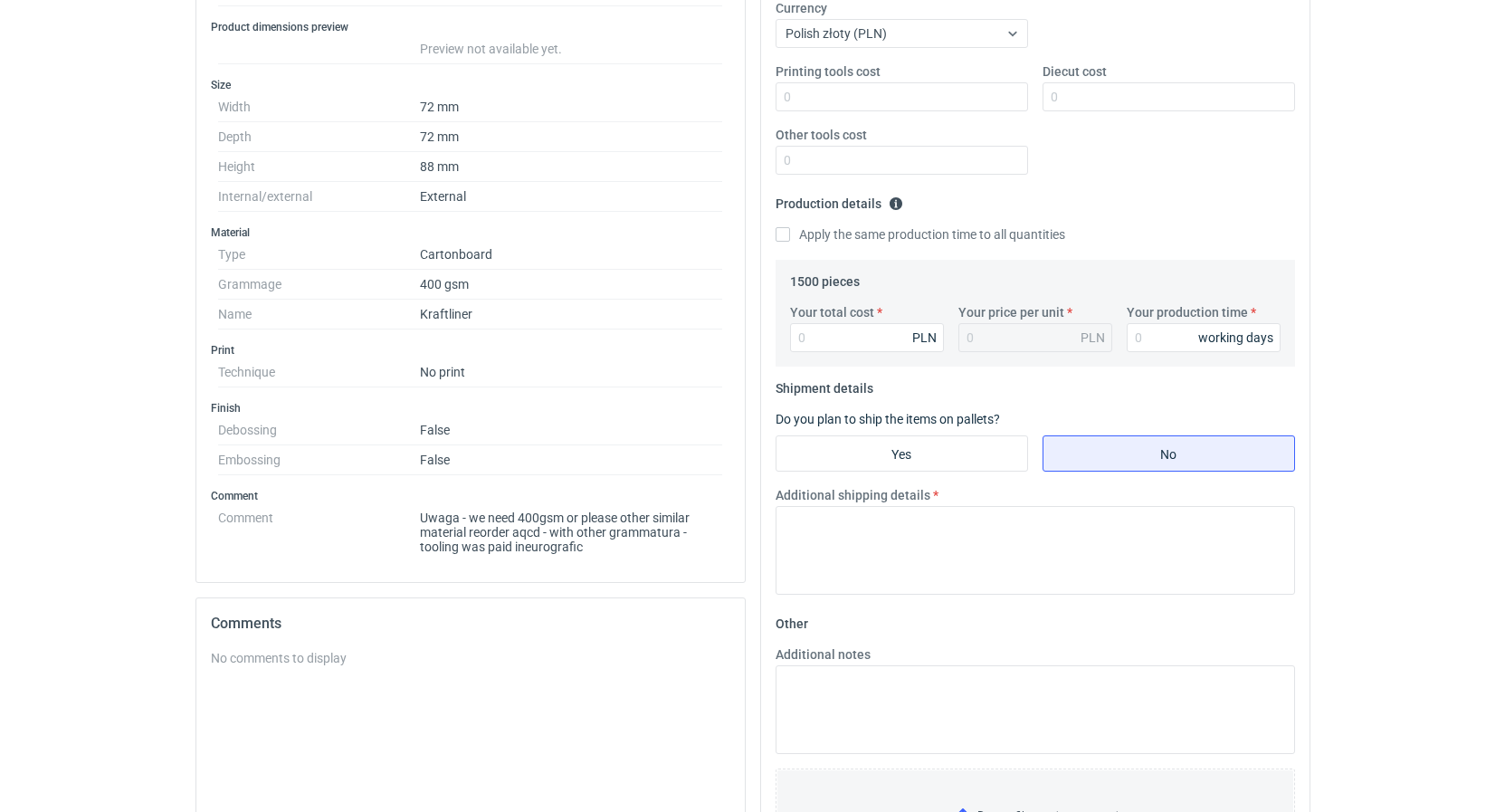
scroll to position [461, 0]
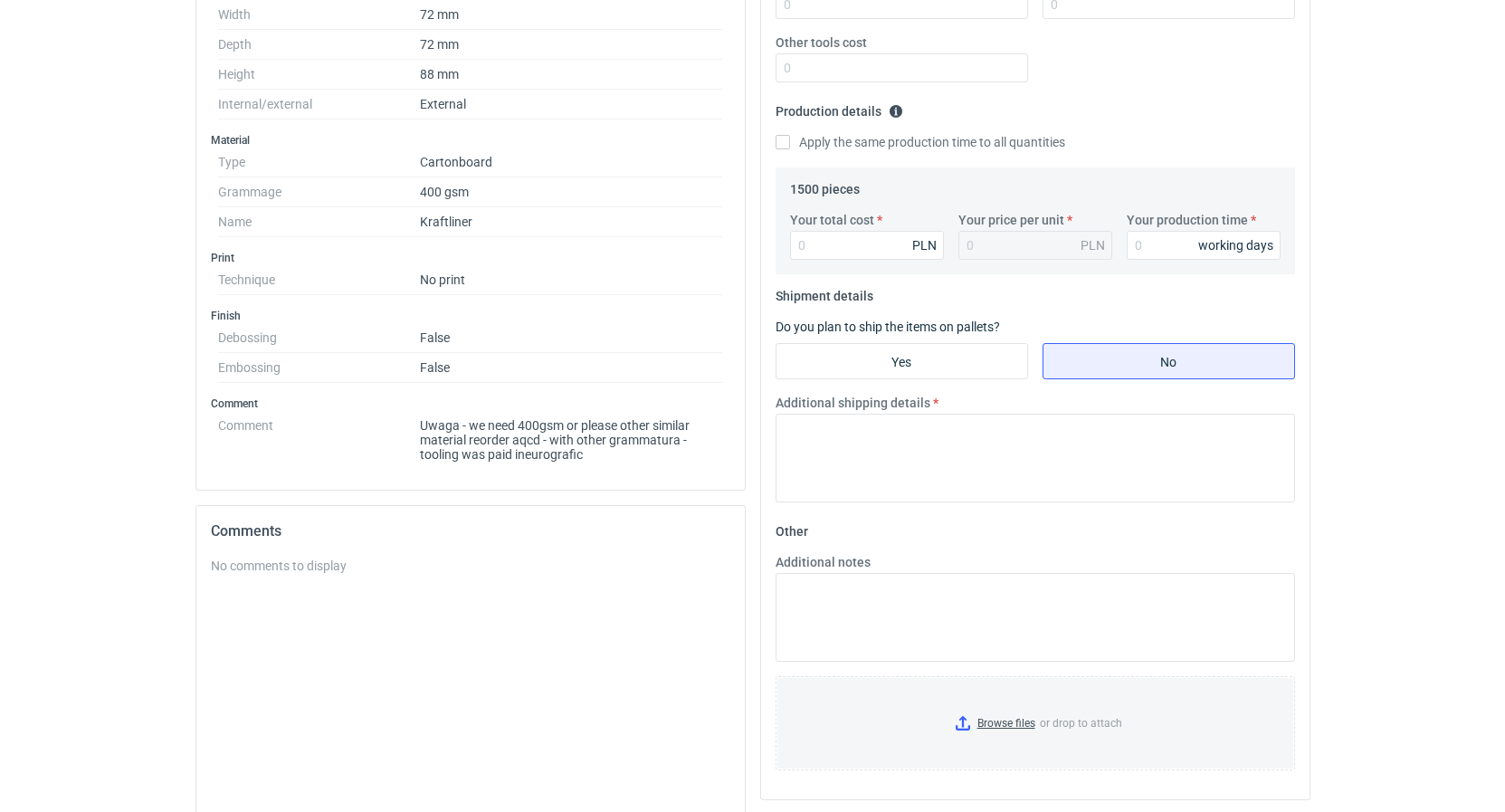
drag, startPoint x: 401, startPoint y: 418, endPoint x: 656, endPoint y: 501, distance: 268.2
click at [656, 490] on div "Type Name Cartonboard Structural design Code Reverse tuck end Product dimension…" at bounding box center [470, 144] width 549 height 692
drag, startPoint x: 639, startPoint y: 480, endPoint x: 404, endPoint y: 455, distance: 236.3
click at [404, 455] on div "Type Name Cartonboard Structural design Code Reverse tuck end Product dimension…" at bounding box center [470, 144] width 549 height 692
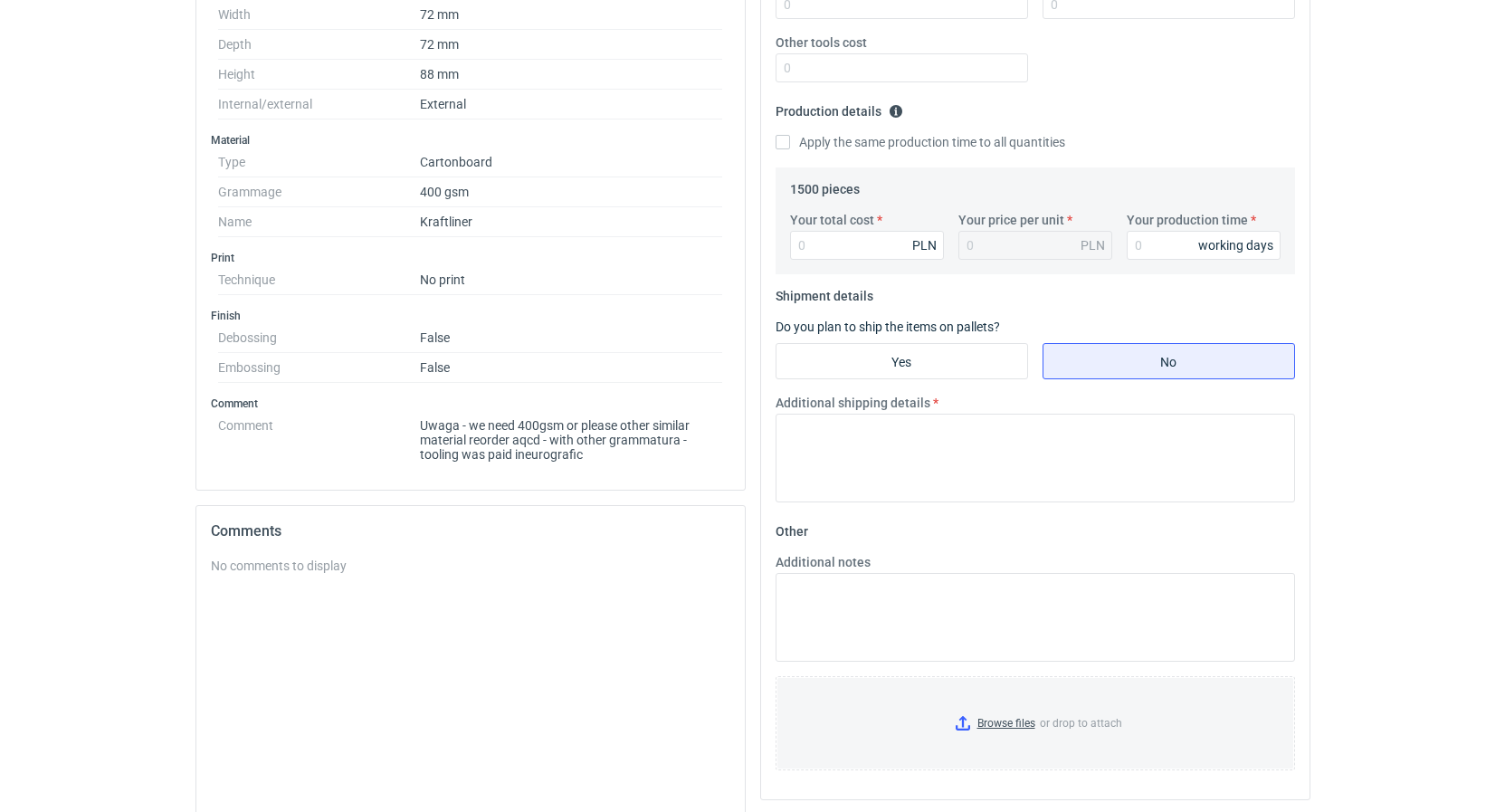
click at [404, 455] on dt "Comment" at bounding box center [319, 436] width 202 height 51
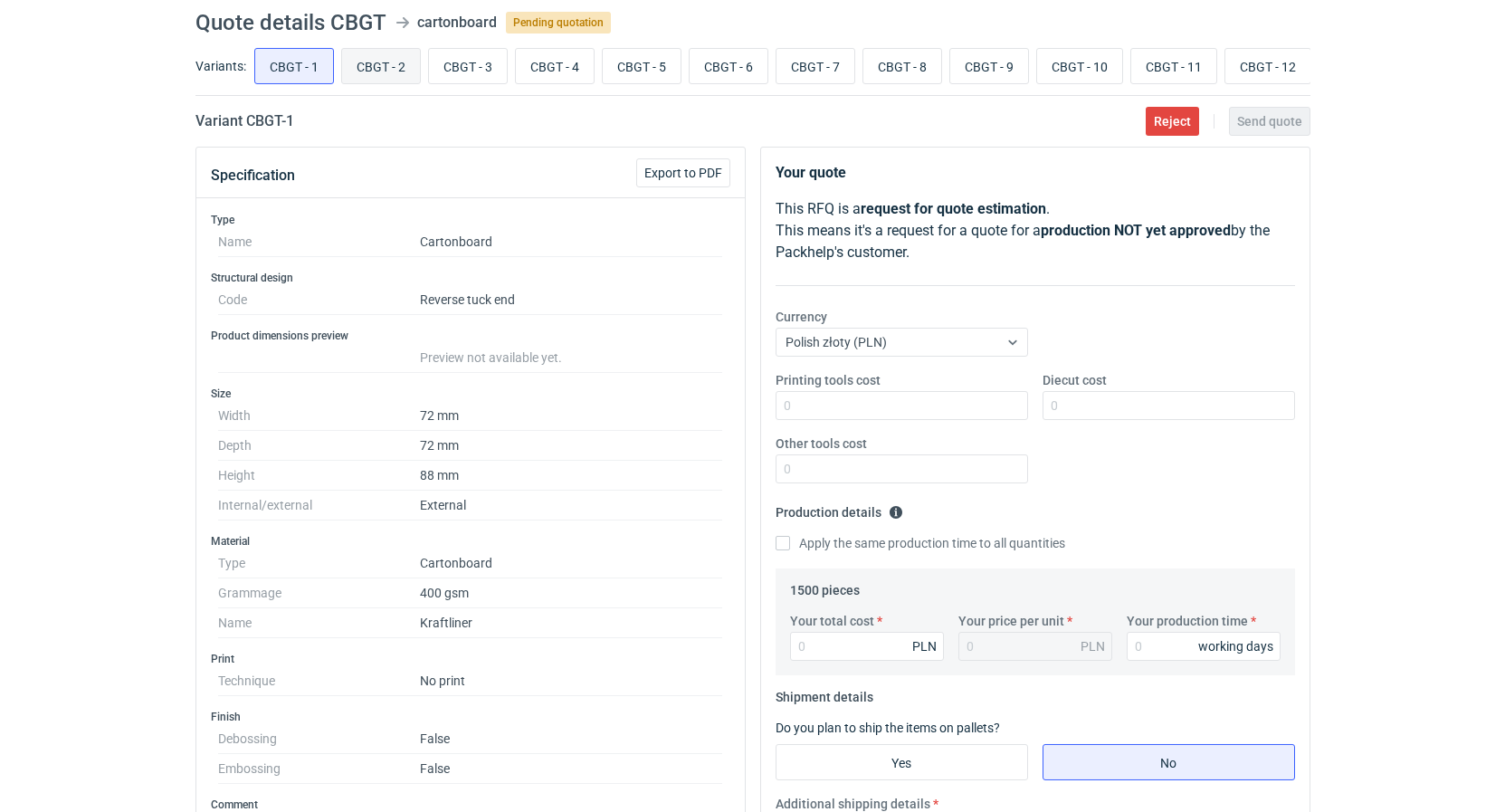
scroll to position [0, 0]
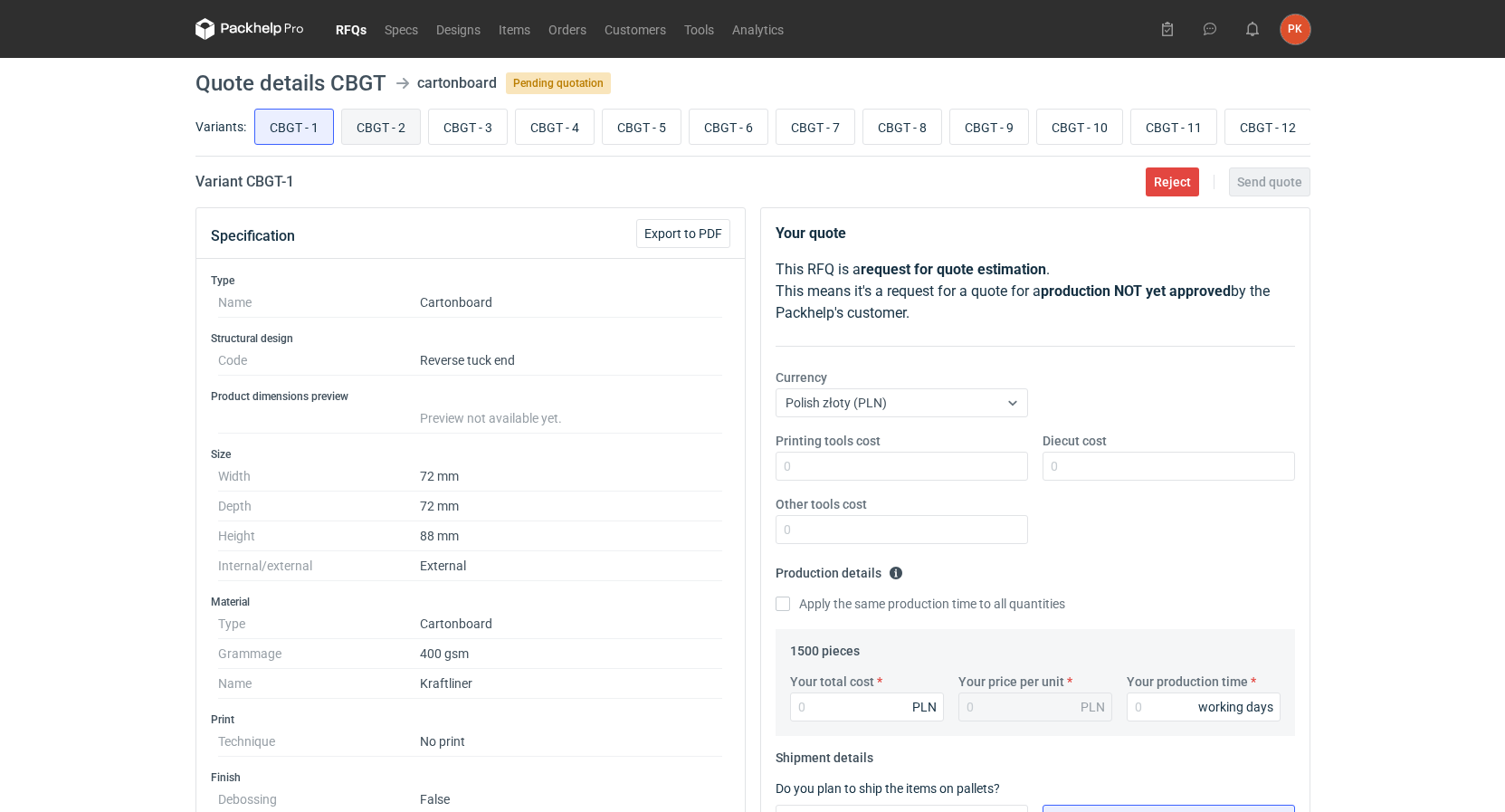
click at [375, 126] on input "CBGT - 2" at bounding box center [381, 127] width 78 height 35
radio input "true"
click at [279, 112] on input "CBGT - 1" at bounding box center [294, 127] width 78 height 35
radio input "true"
click at [554, 110] on input "CBGT - 4" at bounding box center [555, 127] width 78 height 35
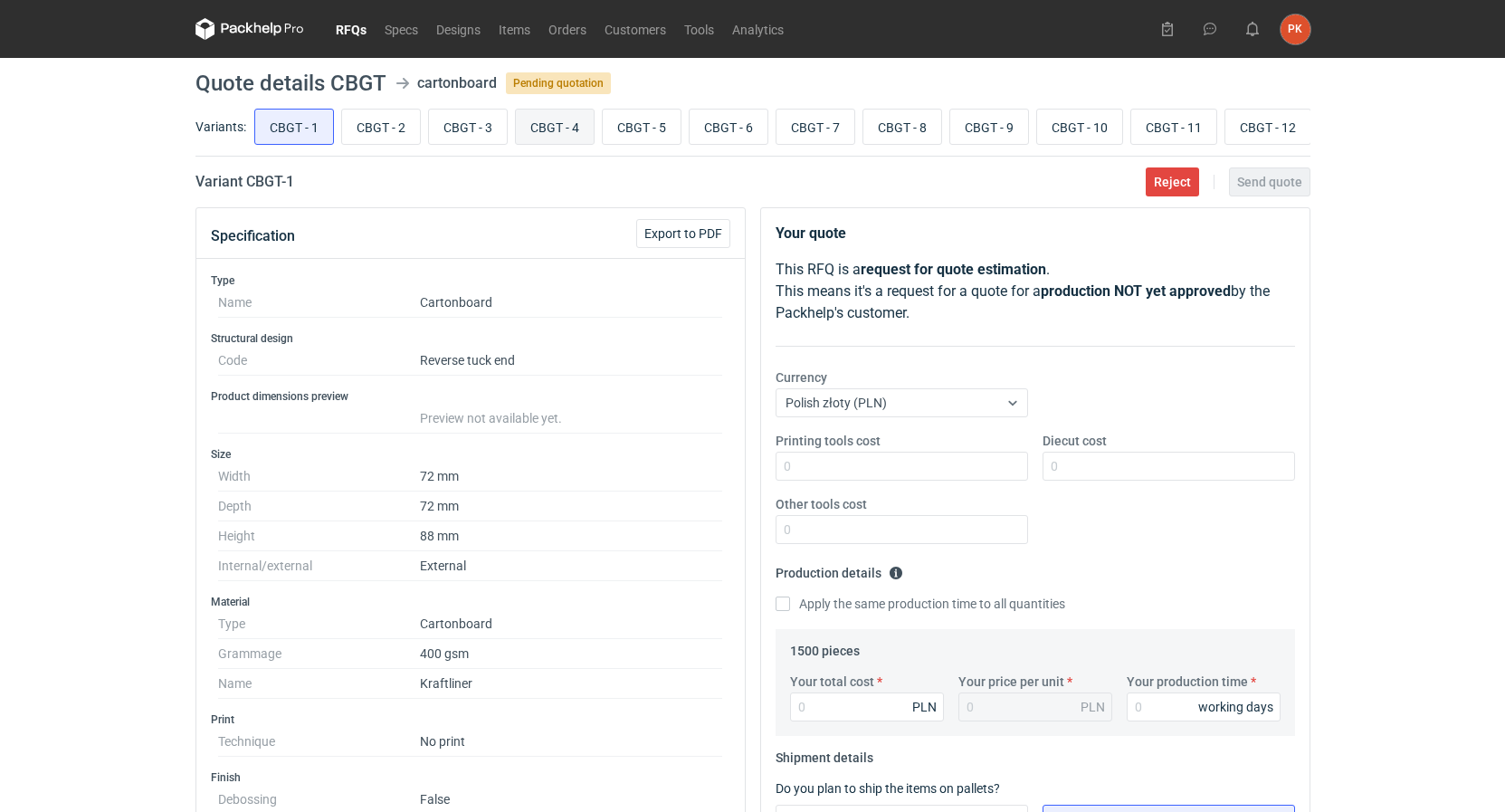
radio input "true"
click at [359, 17] on nav "RFQs Specs Designs Items Orders Customers Tools Analytics" at bounding box center [494, 29] width 598 height 58
click at [356, 31] on link "RFQs" at bounding box center [351, 29] width 49 height 22
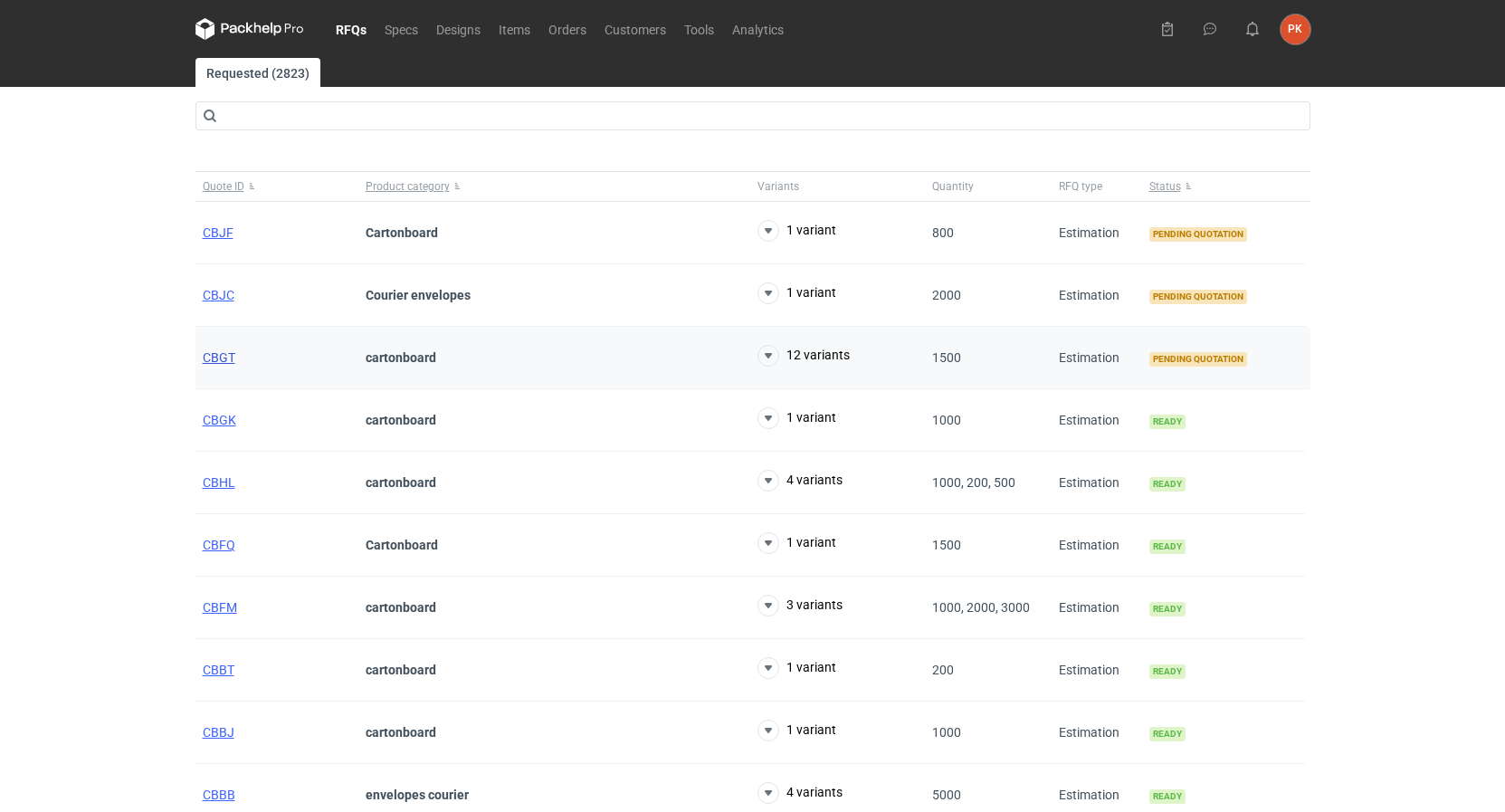
click at [206, 361] on span "CBGT" at bounding box center [219, 358] width 33 height 15
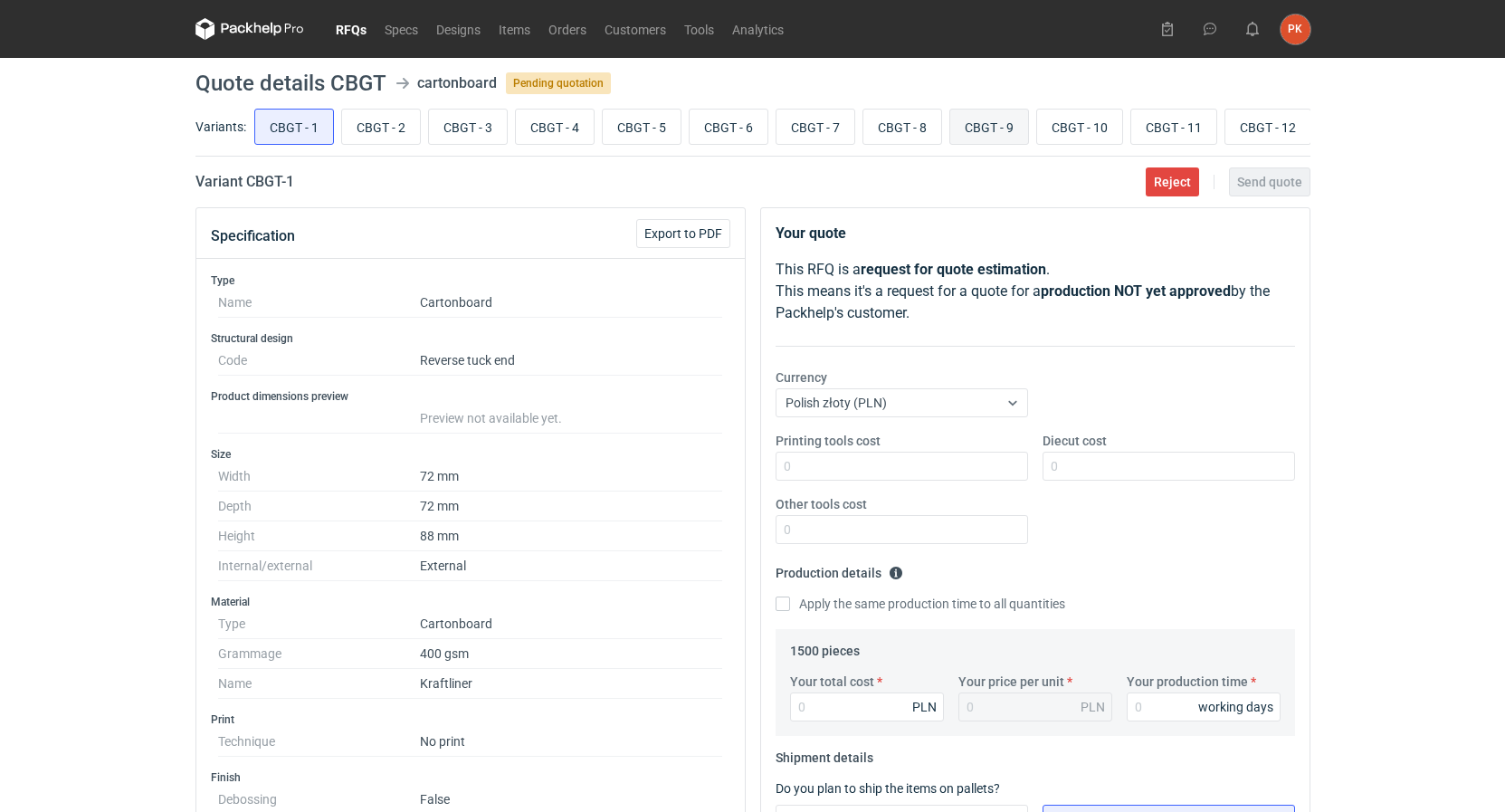
click at [965, 124] on input "CBGT - 9" at bounding box center [989, 127] width 78 height 35
radio input "true"
click at [307, 127] on input "CBGT - 1" at bounding box center [294, 127] width 78 height 35
radio input "true"
click at [1003, 121] on input "CBGT - 9" at bounding box center [989, 127] width 78 height 35
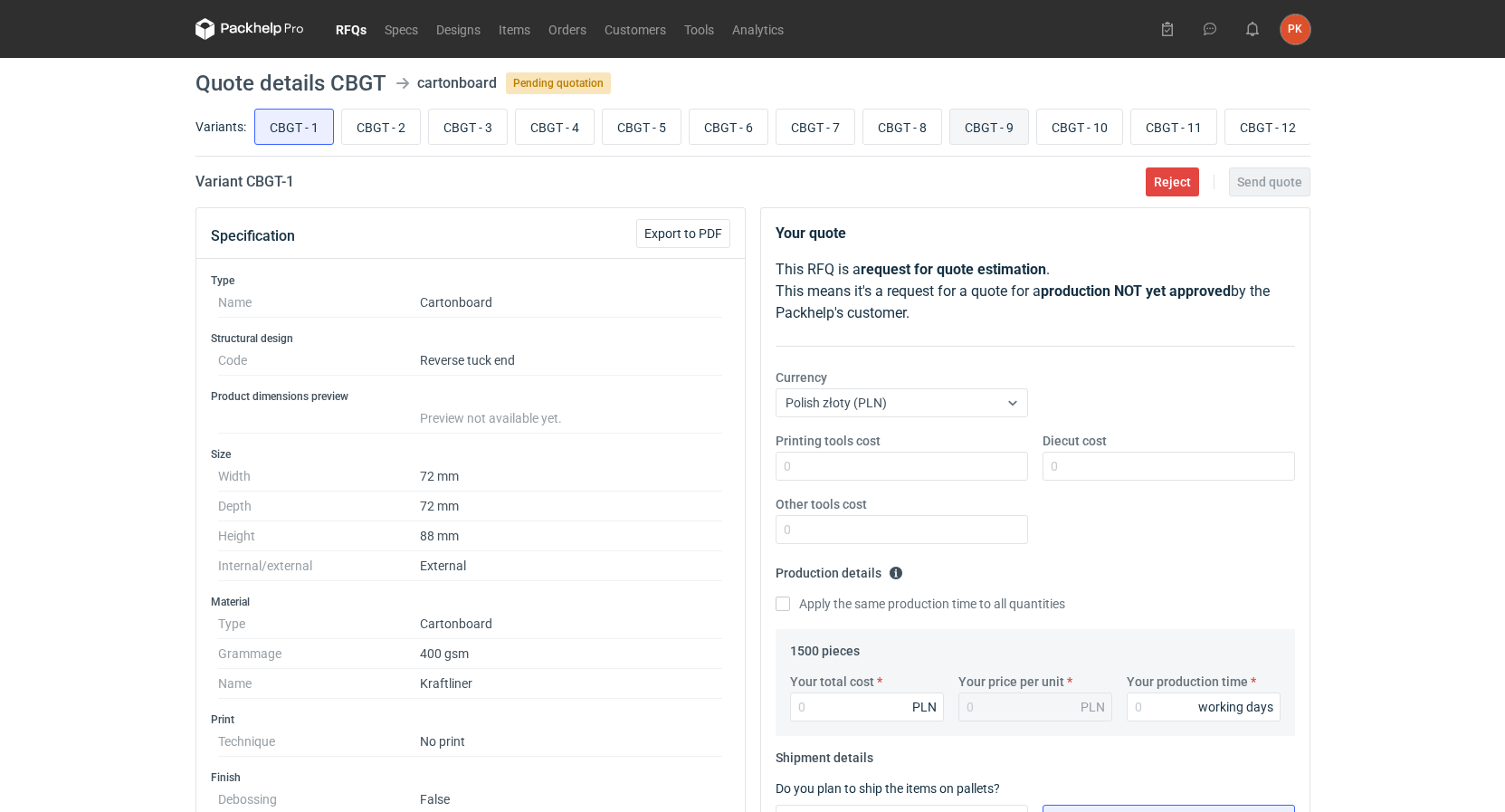
radio input "true"
click at [1109, 126] on input "CBGT - 10" at bounding box center [1080, 127] width 85 height 35
radio input "true"
click at [1193, 125] on input "CBGT - 11" at bounding box center [1173, 127] width 85 height 35
radio input "true"
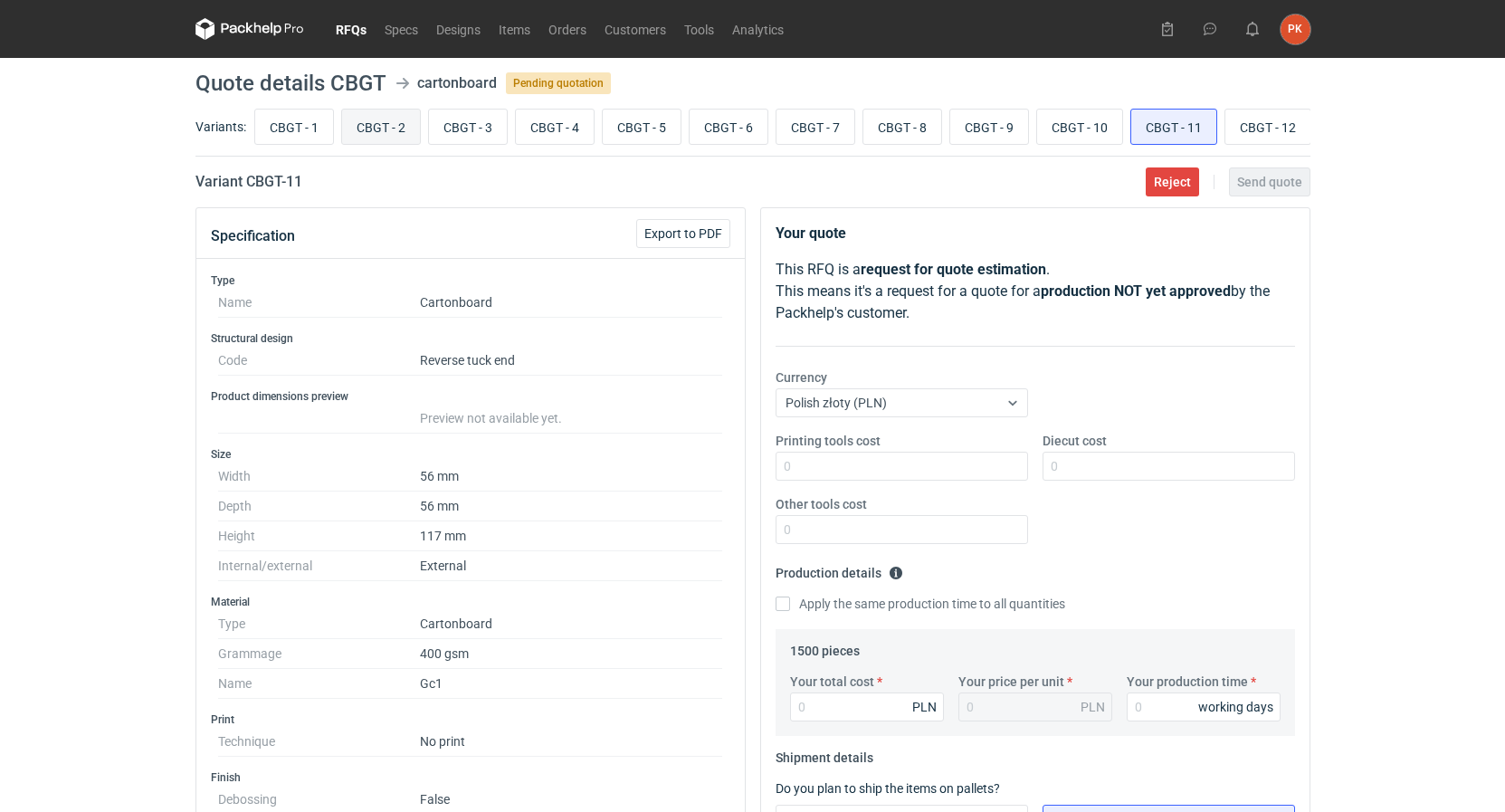
click at [375, 134] on input "CBGT - 2" at bounding box center [381, 127] width 78 height 35
radio input "true"
click at [444, 122] on input "CBGT - 3" at bounding box center [468, 127] width 78 height 35
radio input "true"
click at [541, 127] on input "CBGT - 4" at bounding box center [555, 127] width 78 height 35
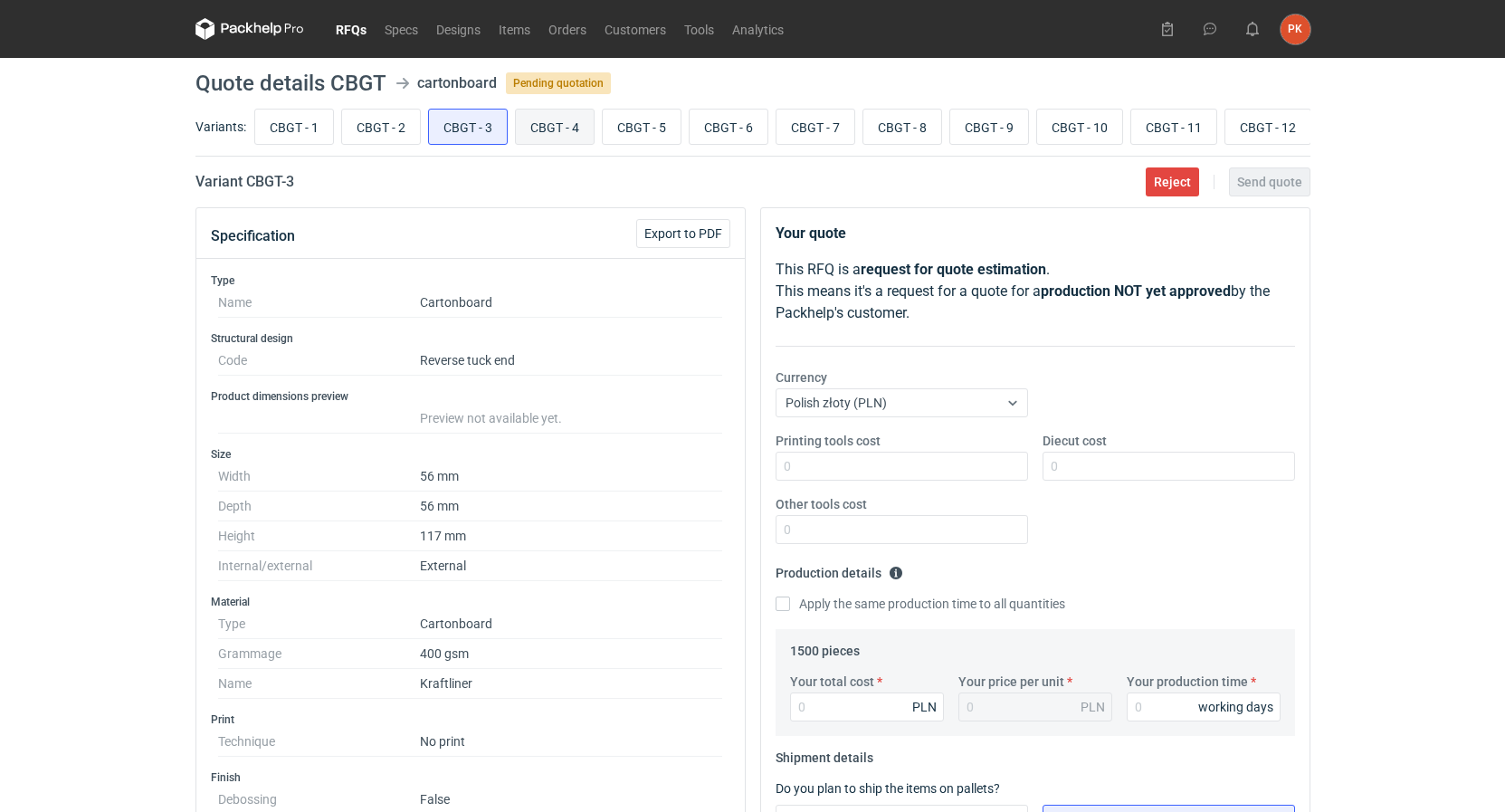
radio input "true"
click at [614, 124] on input "CBGT - 5" at bounding box center [642, 127] width 78 height 35
radio input "true"
click at [290, 136] on input "CBGT - 1" at bounding box center [294, 127] width 78 height 35
radio input "true"
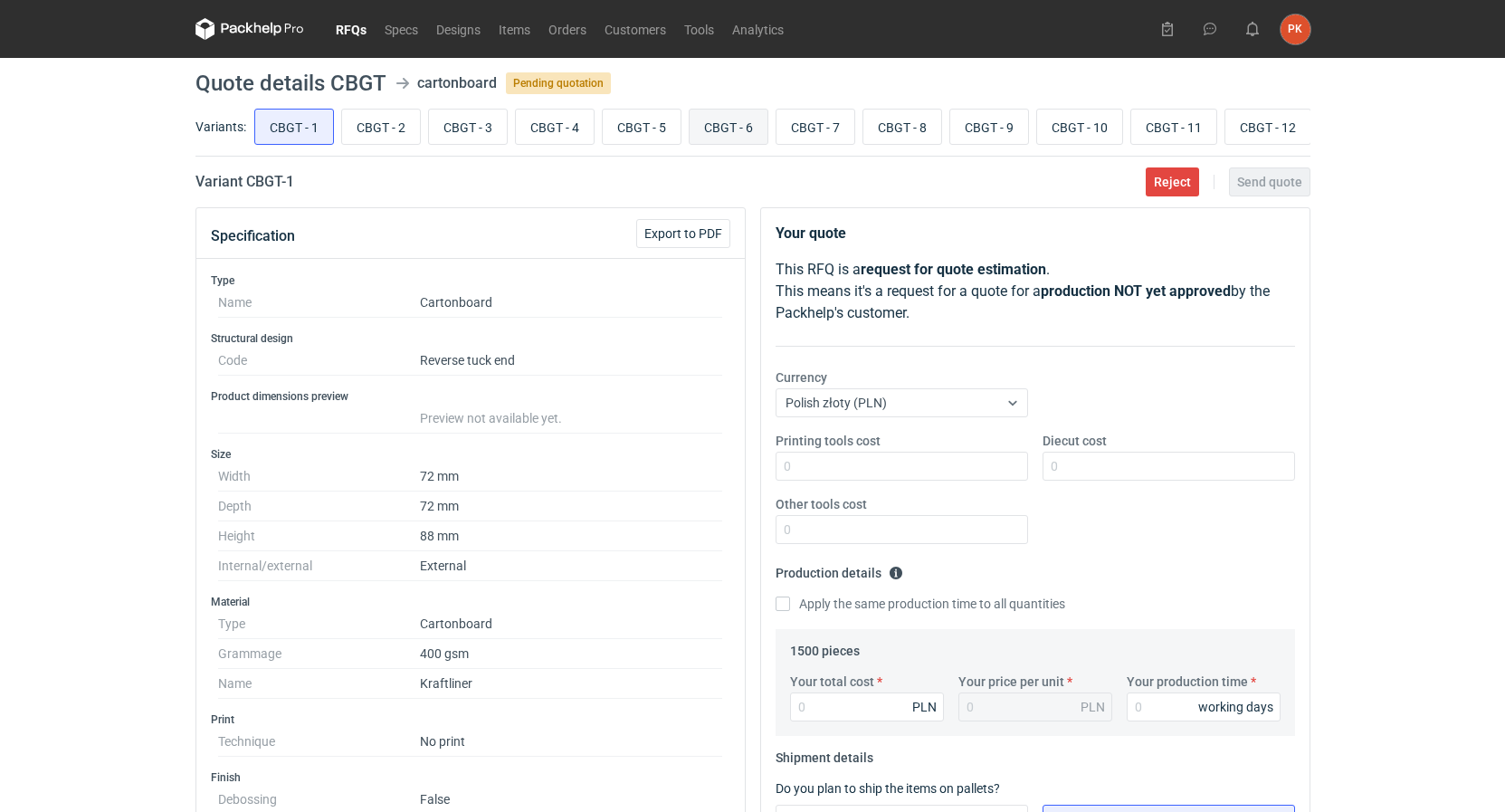
click at [742, 131] on input "CBGT - 6" at bounding box center [728, 127] width 78 height 35
radio input "true"
click at [400, 133] on input "CBGT - 2" at bounding box center [381, 127] width 78 height 35
radio input "true"
click at [348, 26] on link "RFQs" at bounding box center [351, 29] width 49 height 22
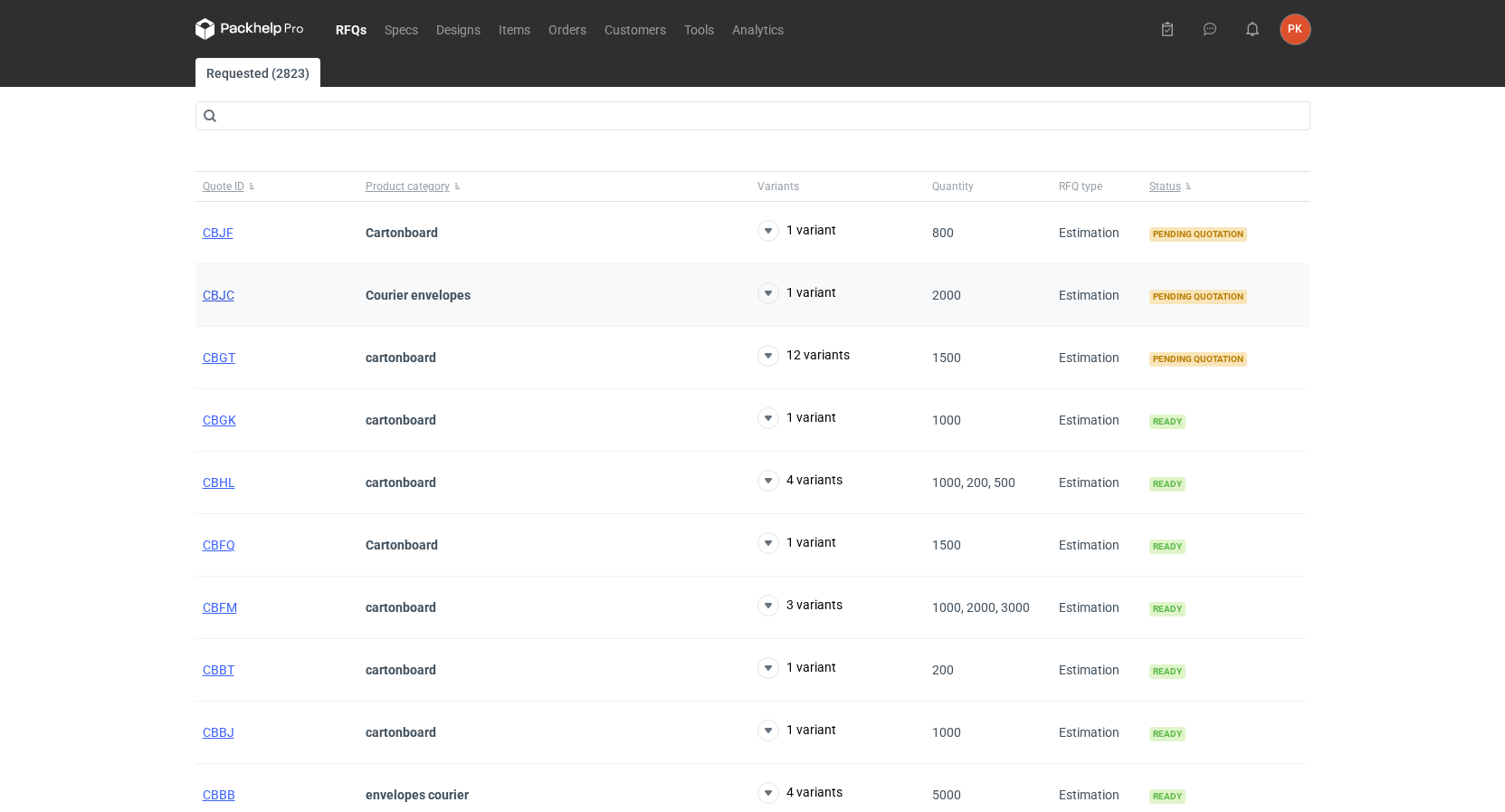
click at [209, 299] on span "CBJC" at bounding box center [218, 295] width 32 height 15
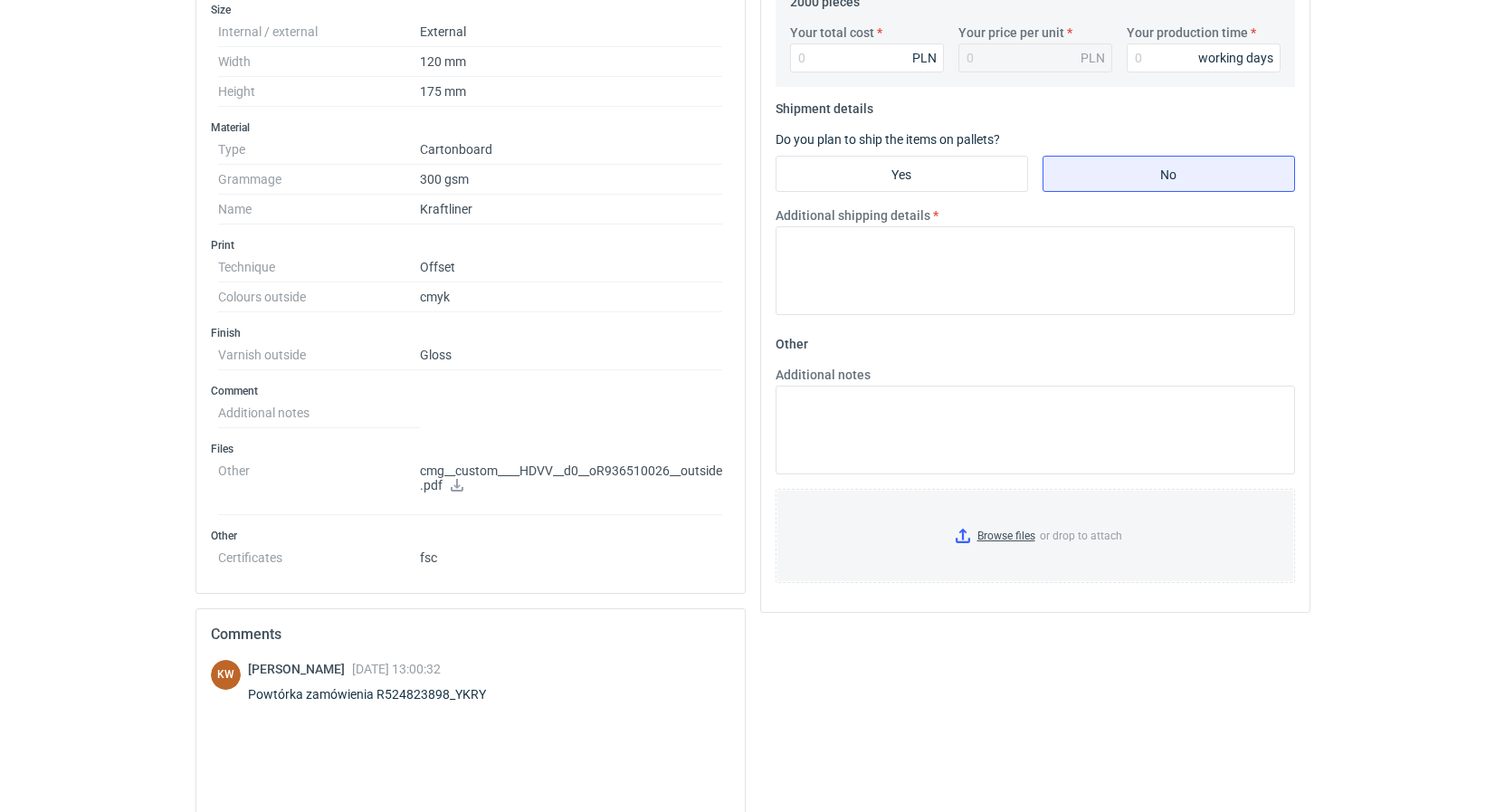
scroll to position [738, 0]
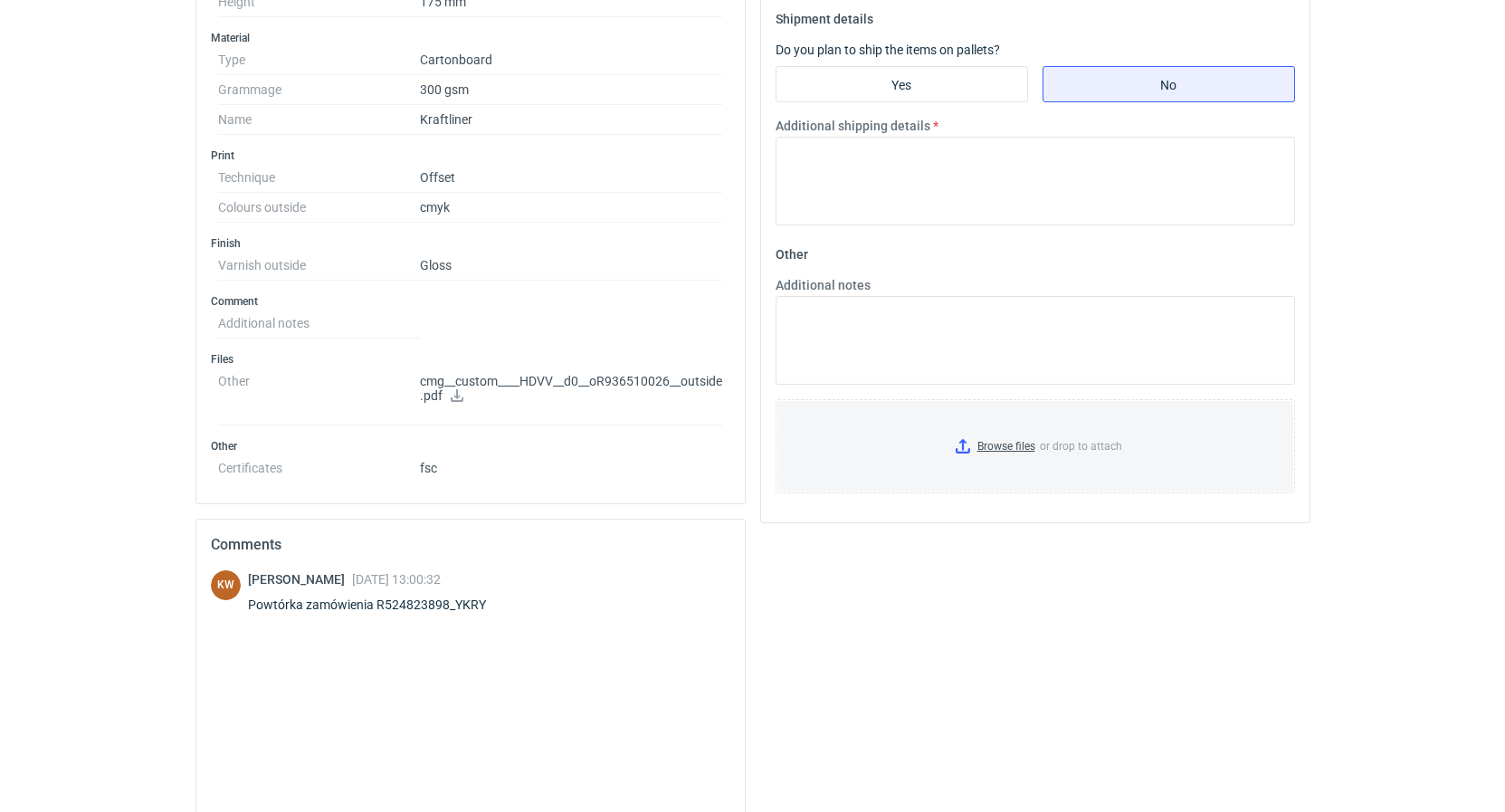
click at [460, 397] on icon at bounding box center [457, 395] width 15 height 13
drag, startPoint x: 484, startPoint y: 602, endPoint x: 453, endPoint y: 606, distance: 31.3
click at [453, 606] on div "Powtórka zamówienia R524823898_YKRY" at bounding box center [378, 605] width 260 height 18
copy div "YKRY"
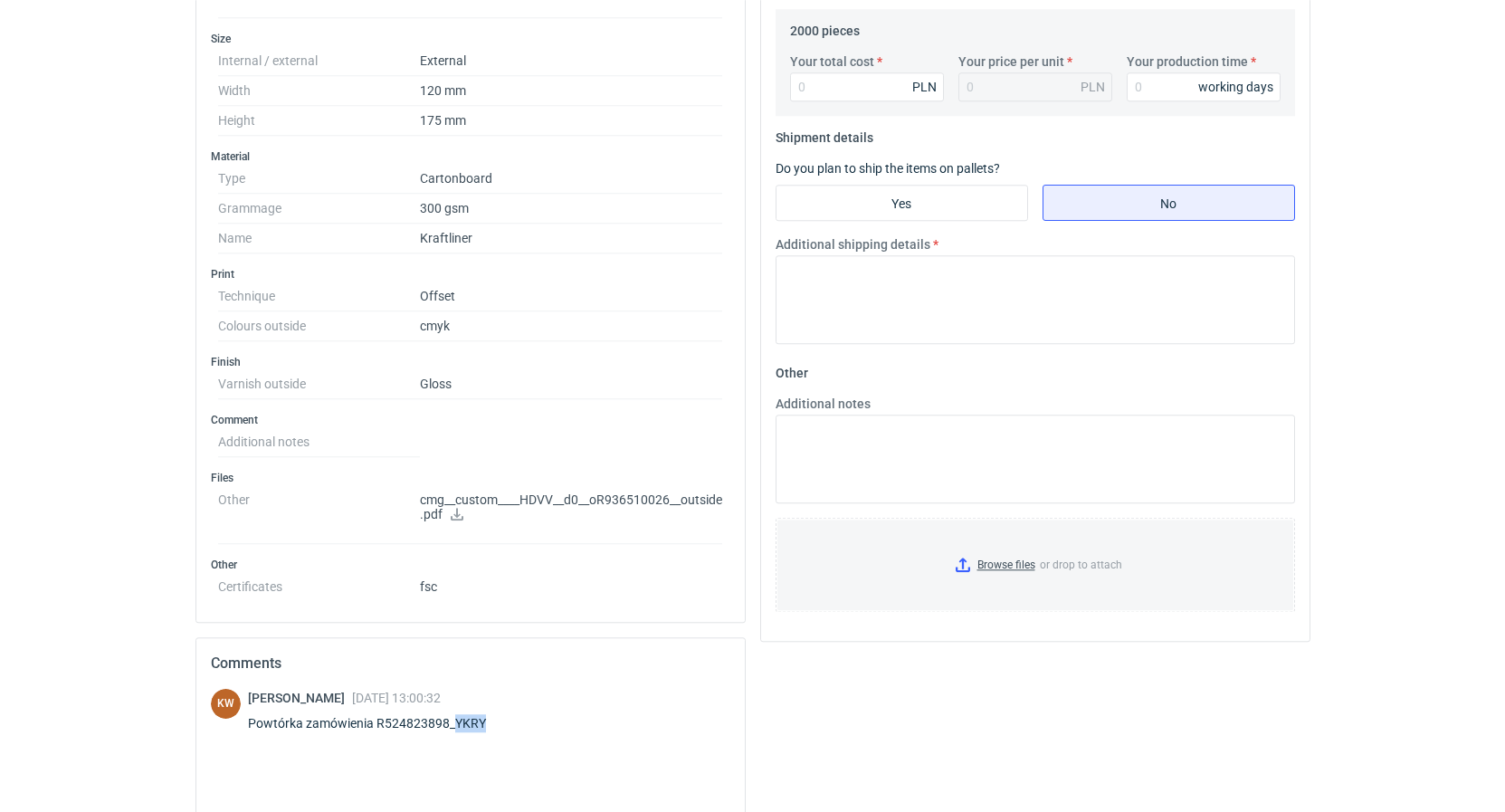
scroll to position [646, 0]
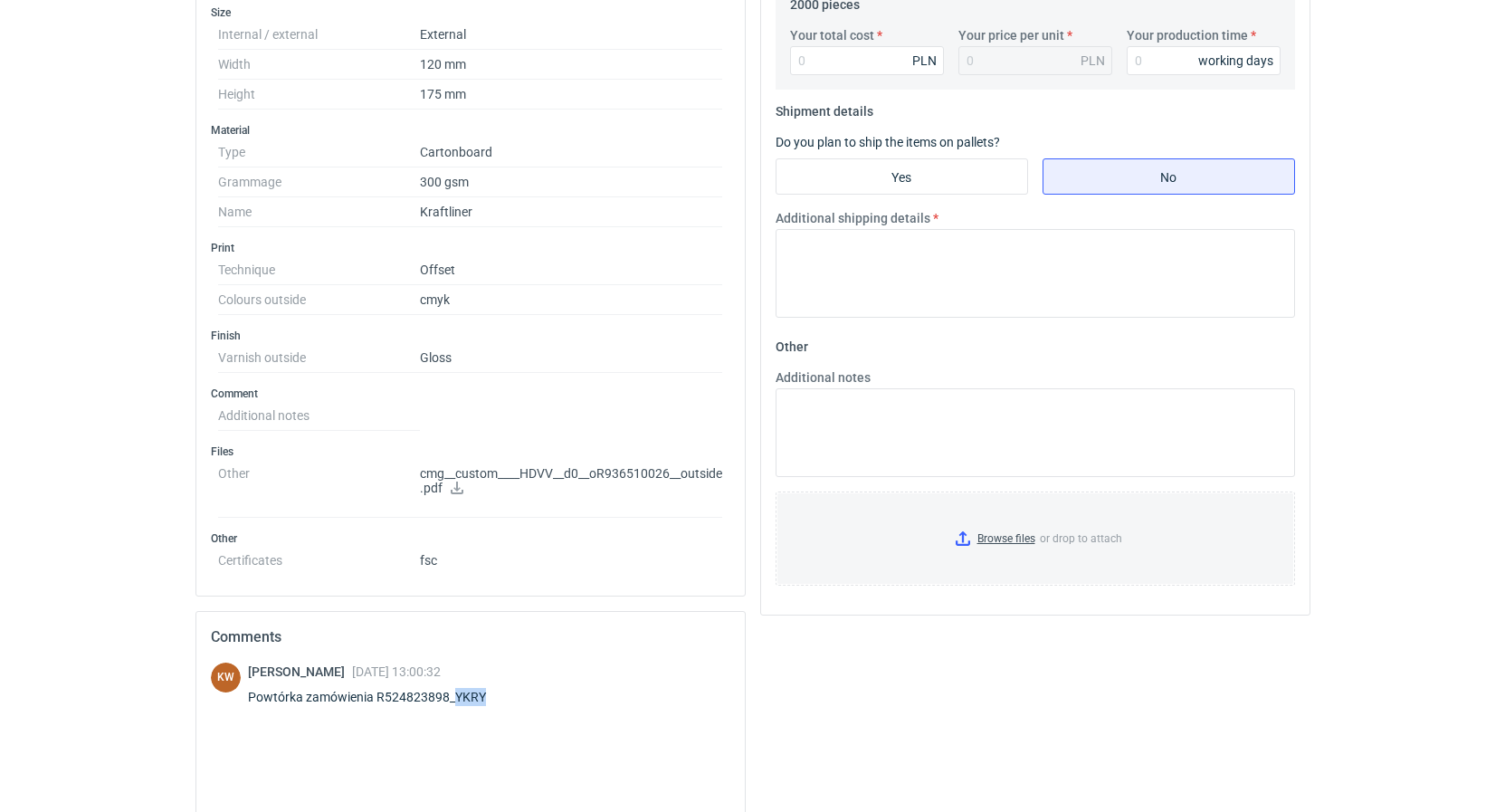
click at [456, 493] on icon at bounding box center [457, 488] width 15 height 13
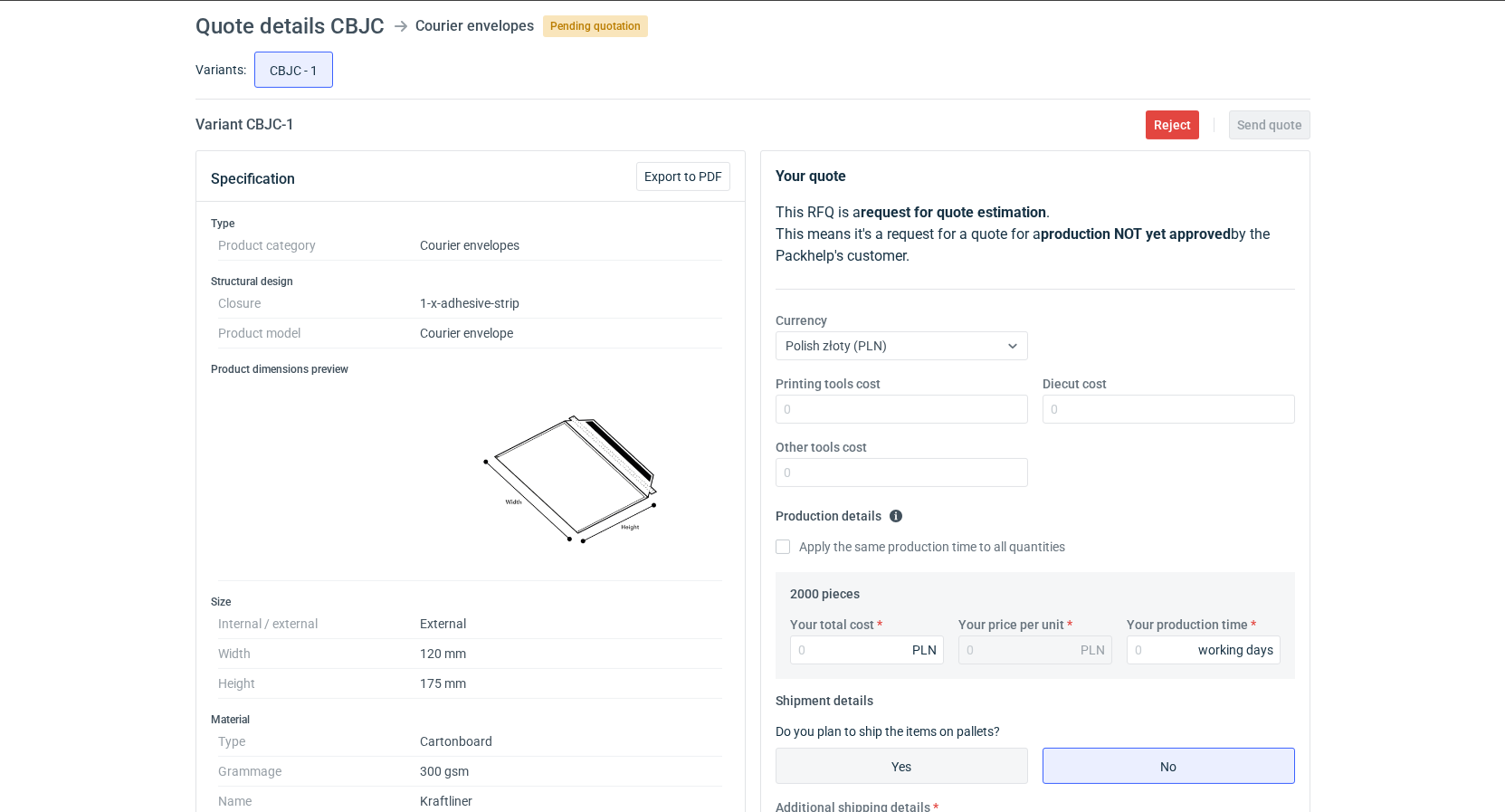
scroll to position [184, 0]
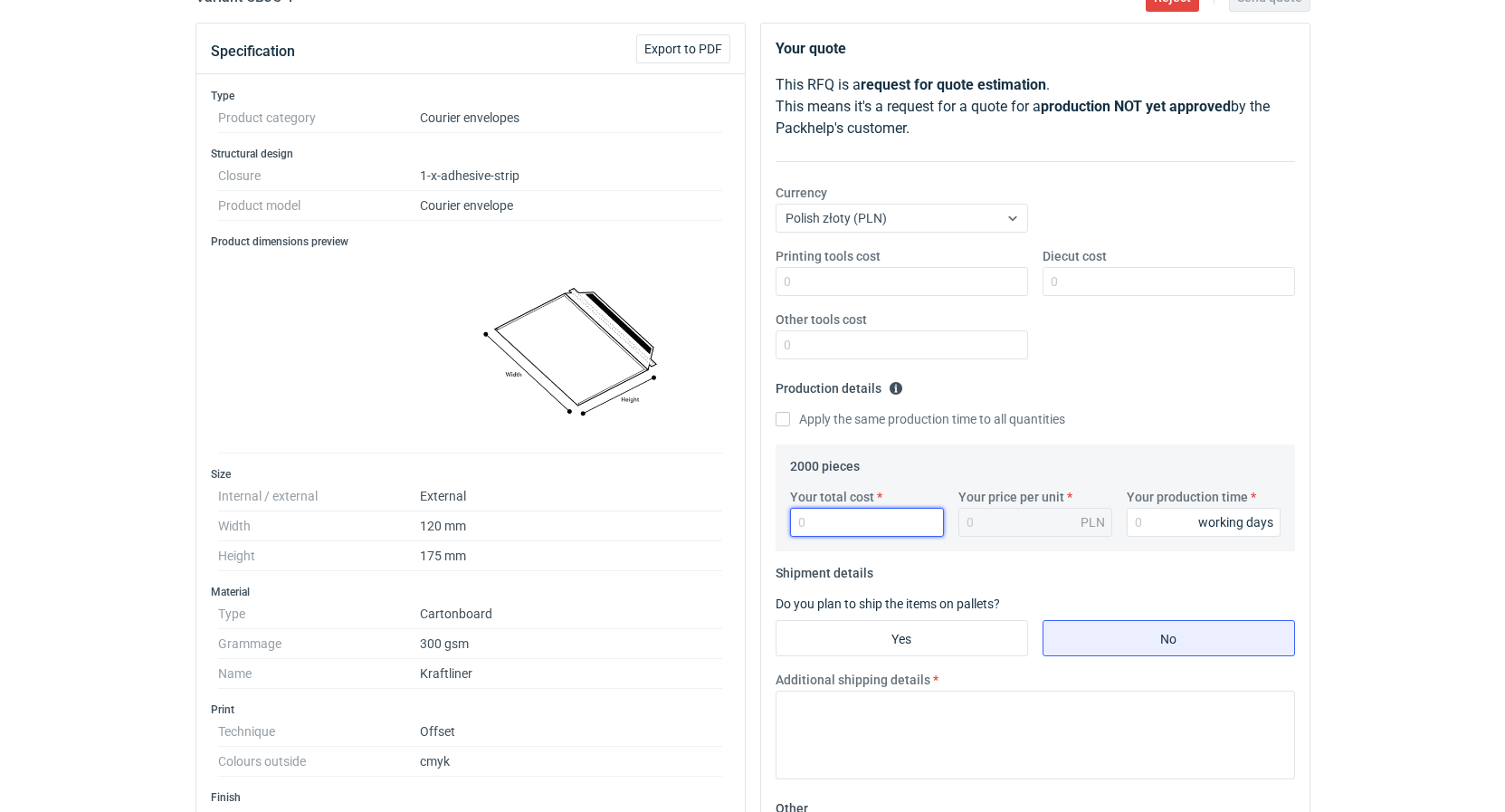
click at [836, 527] on input "Your total cost" at bounding box center [866, 522] width 153 height 29
type input "316"
type input "0.16"
type input "3160"
type input "1.58"
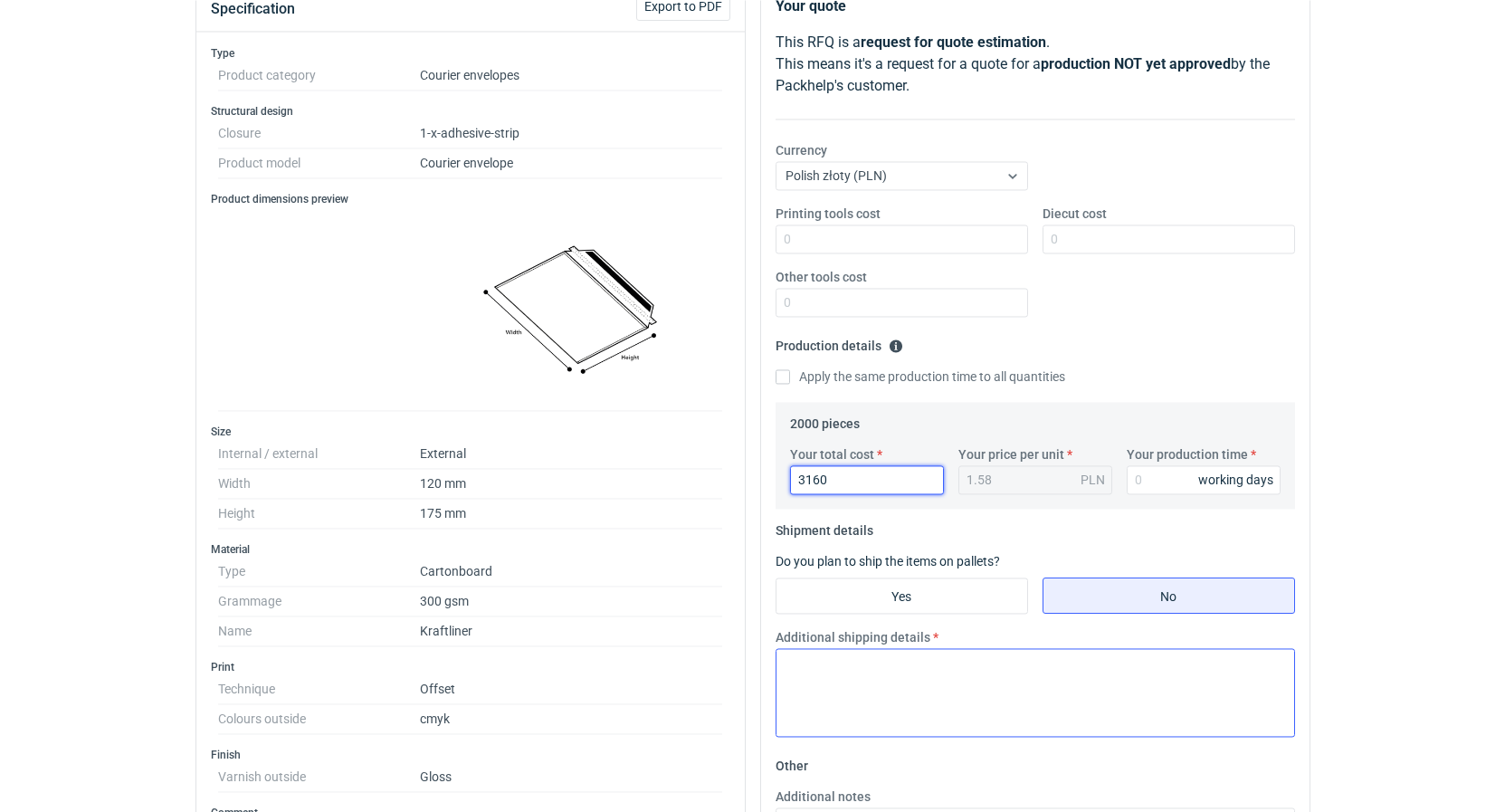
scroll to position [277, 0]
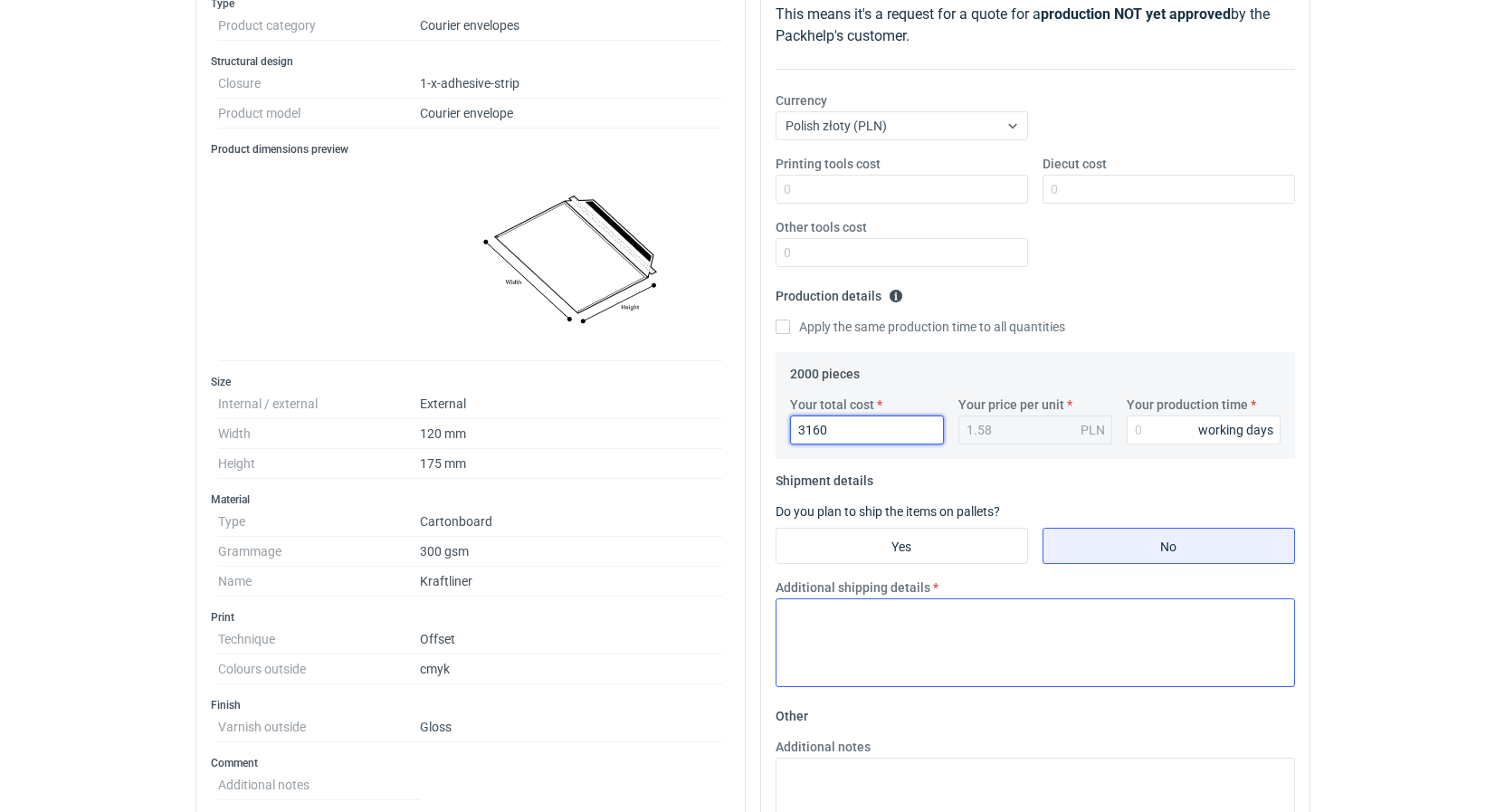
type input "3160"
click at [918, 616] on textarea "Additional shipping details" at bounding box center [1035, 643] width 520 height 89
click at [1140, 429] on input "Your production time" at bounding box center [1203, 430] width 153 height 29
type input "7"
click at [866, 648] on textarea "Additional shipping details" at bounding box center [1035, 643] width 520 height 89
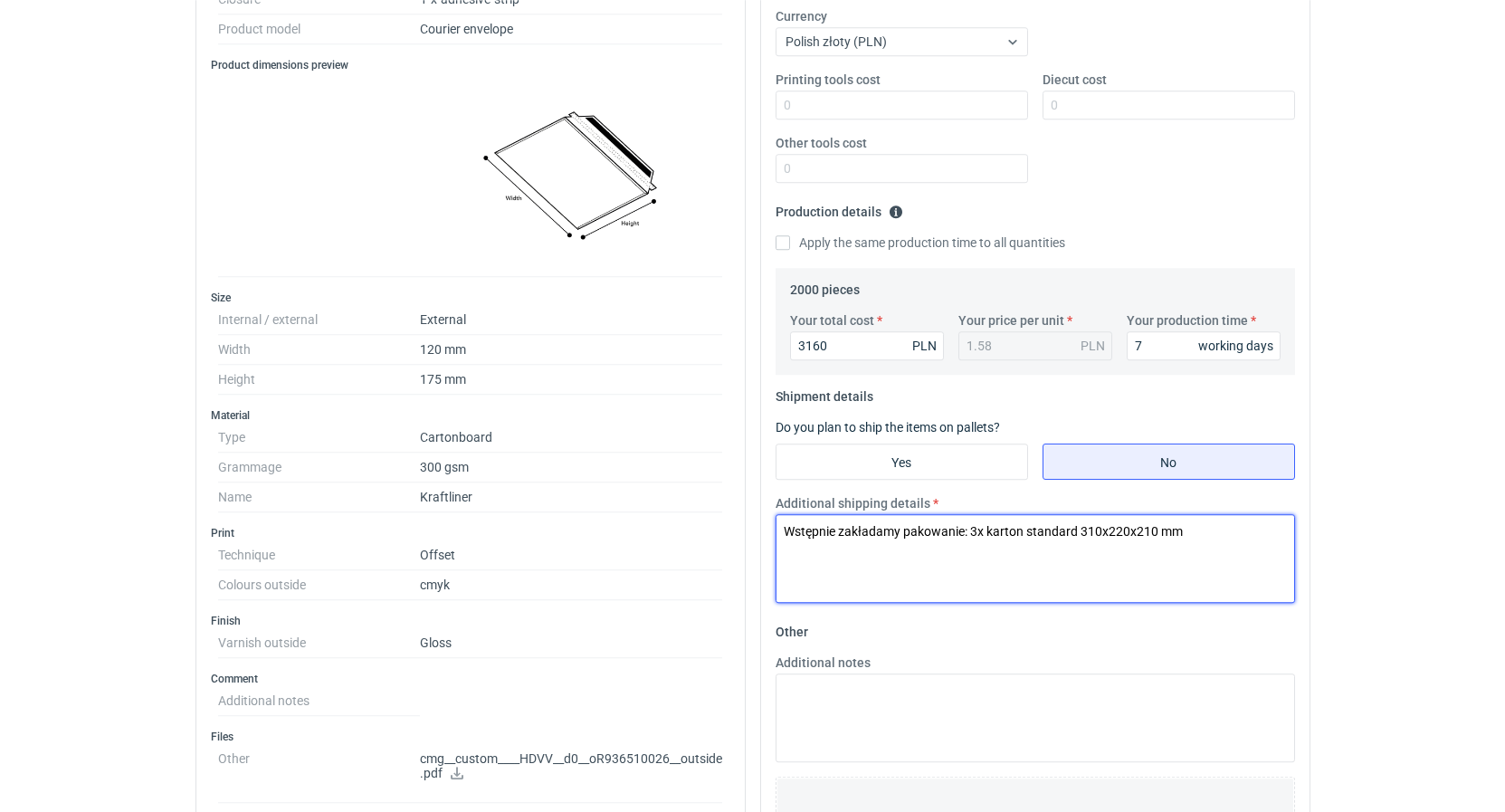
scroll to position [461, 0]
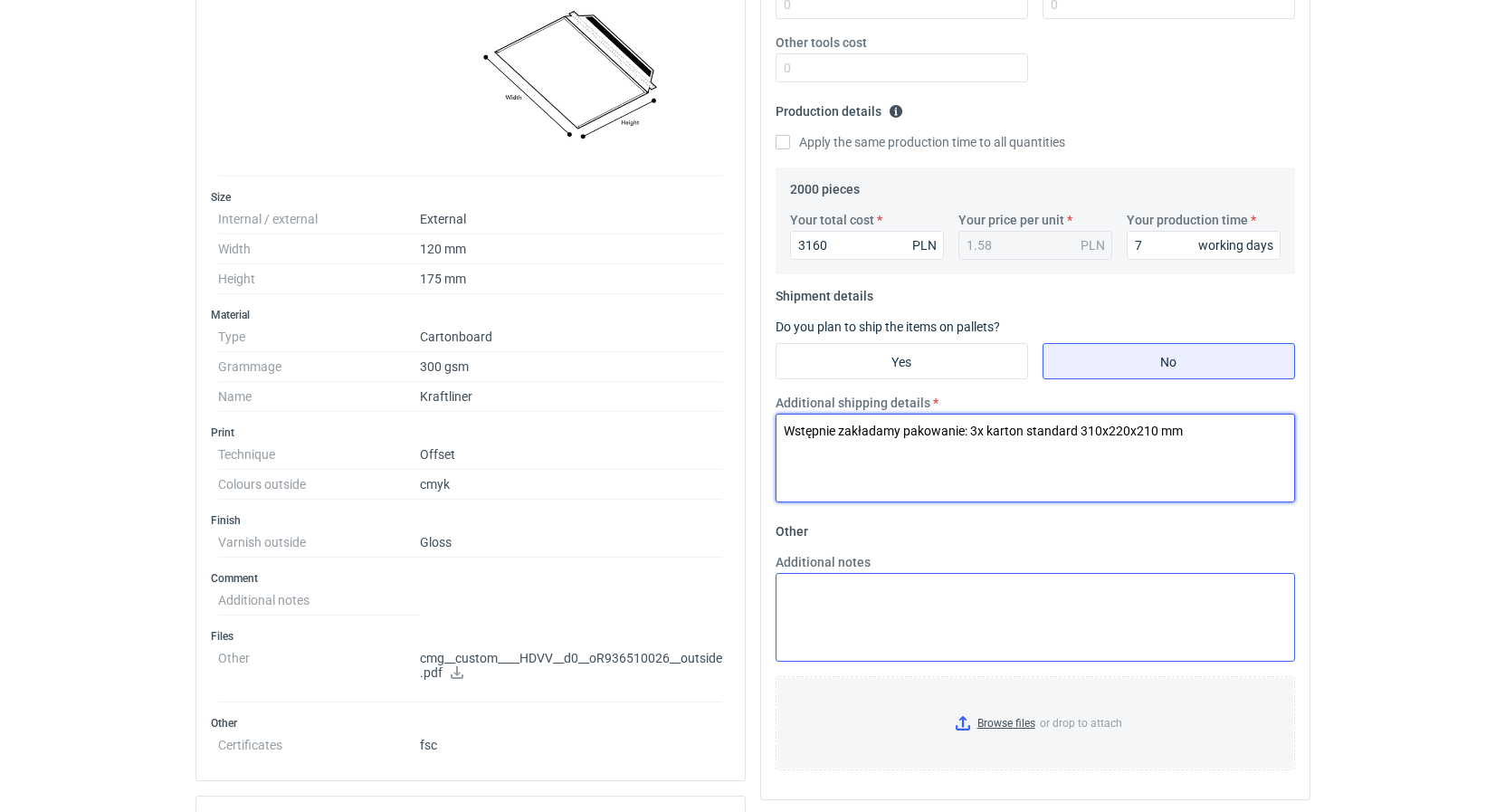
type textarea "Wstępnie zakładamy pakowanie: 3x karton standard 310x220x210 mm"
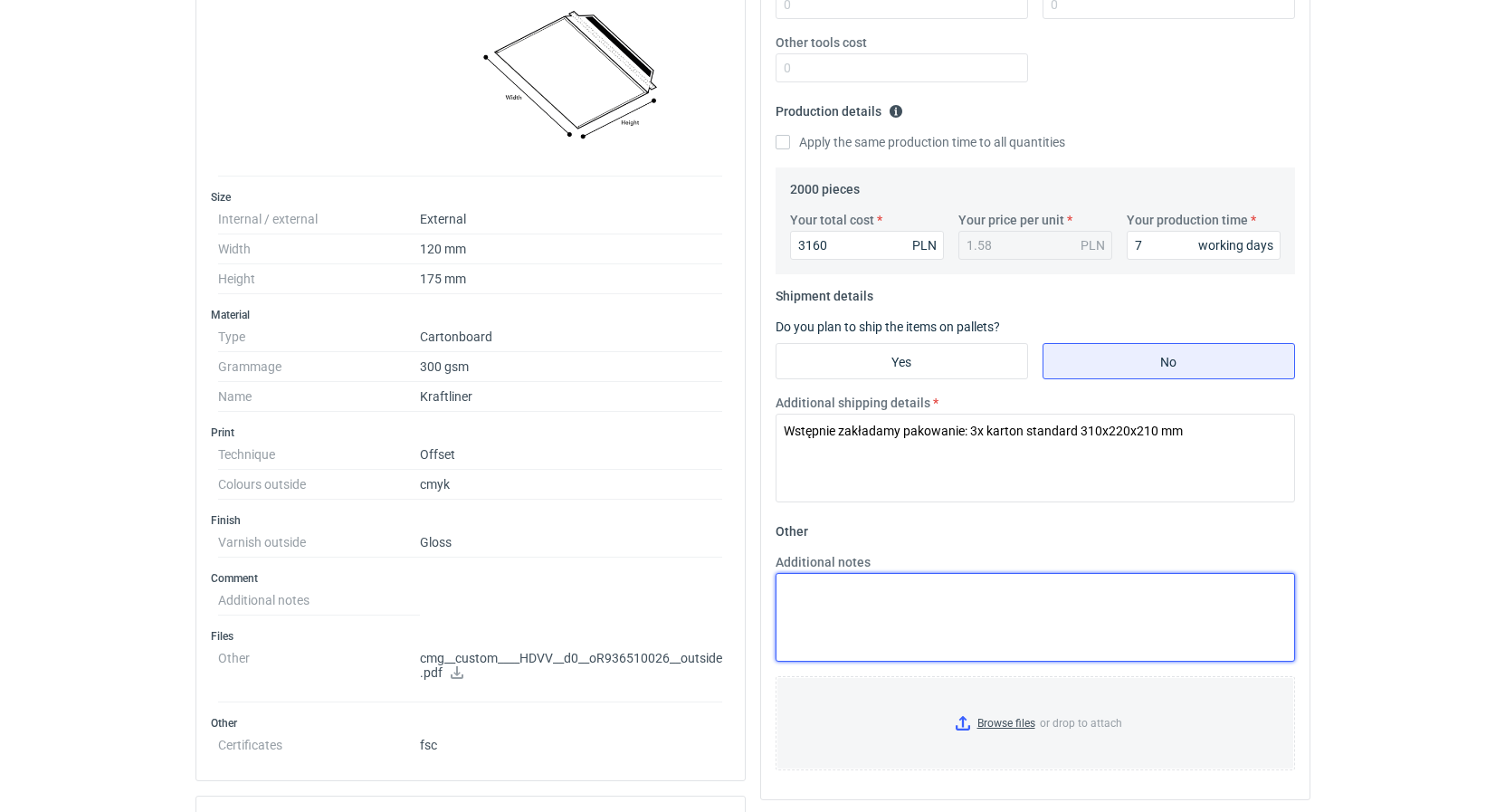
click at [993, 623] on textarea "Additional notes" at bounding box center [1035, 618] width 520 height 89
paste textarea "KO 3246/2025"
drag, startPoint x: 811, startPoint y: 587, endPoint x: 769, endPoint y: 584, distance: 42.1
click at [776, 584] on textarea "|KO KO 3246/2025" at bounding box center [1035, 618] width 520 height 89
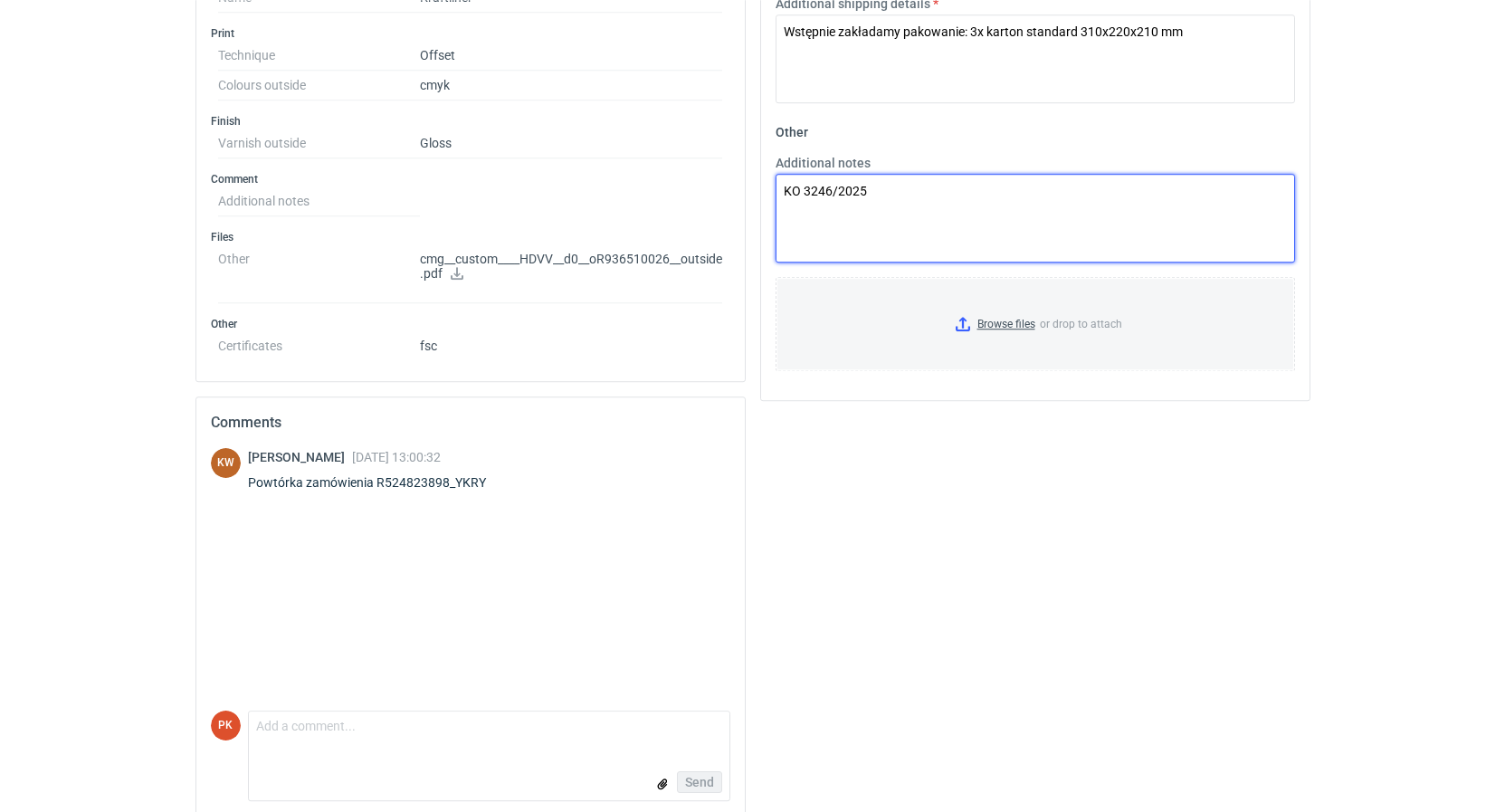
scroll to position [879, 0]
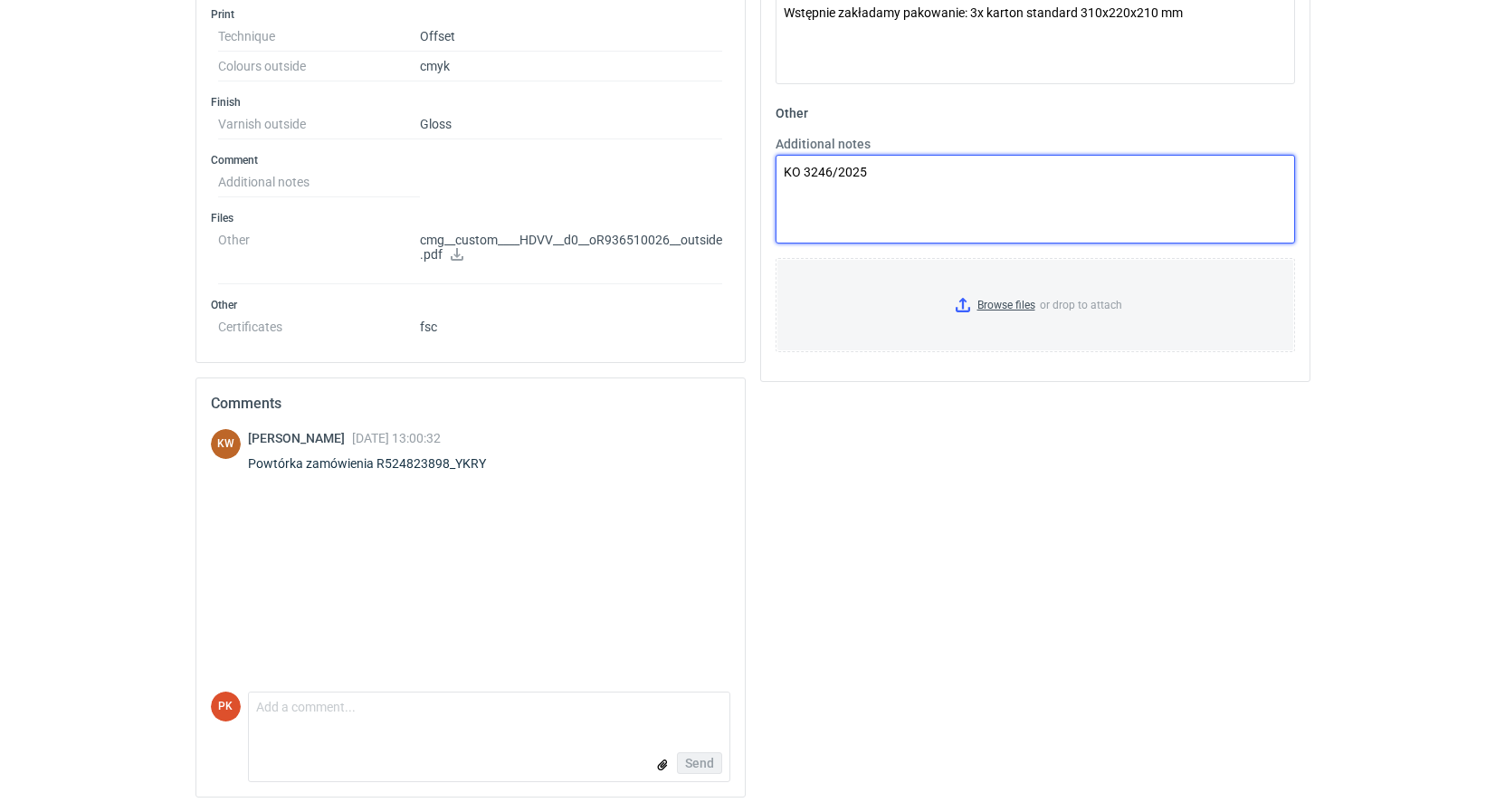
type textarea "KO 3246/2025"
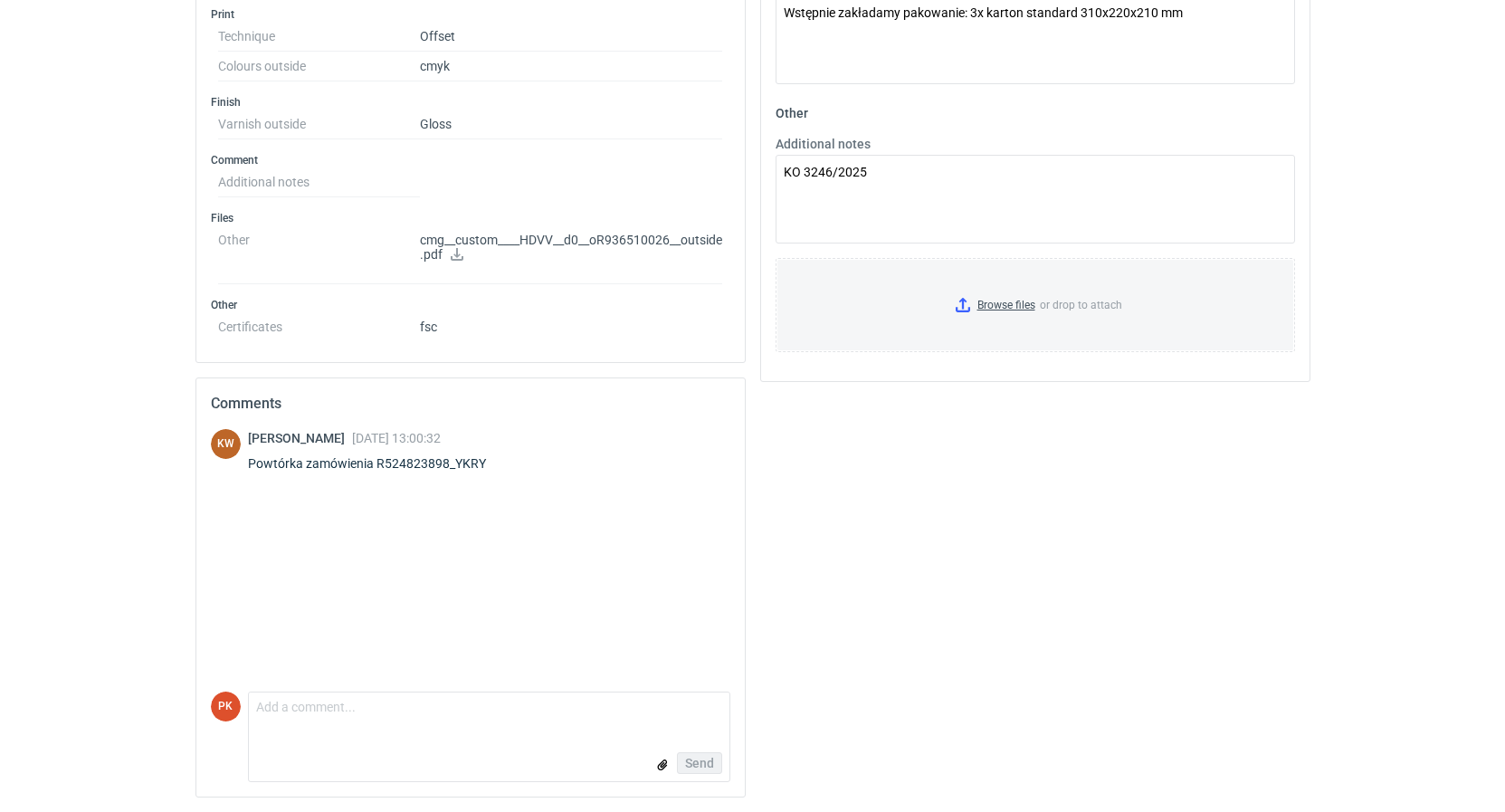
click at [464, 256] on icon at bounding box center [457, 254] width 15 height 13
click at [462, 254] on icon at bounding box center [457, 254] width 13 height 13
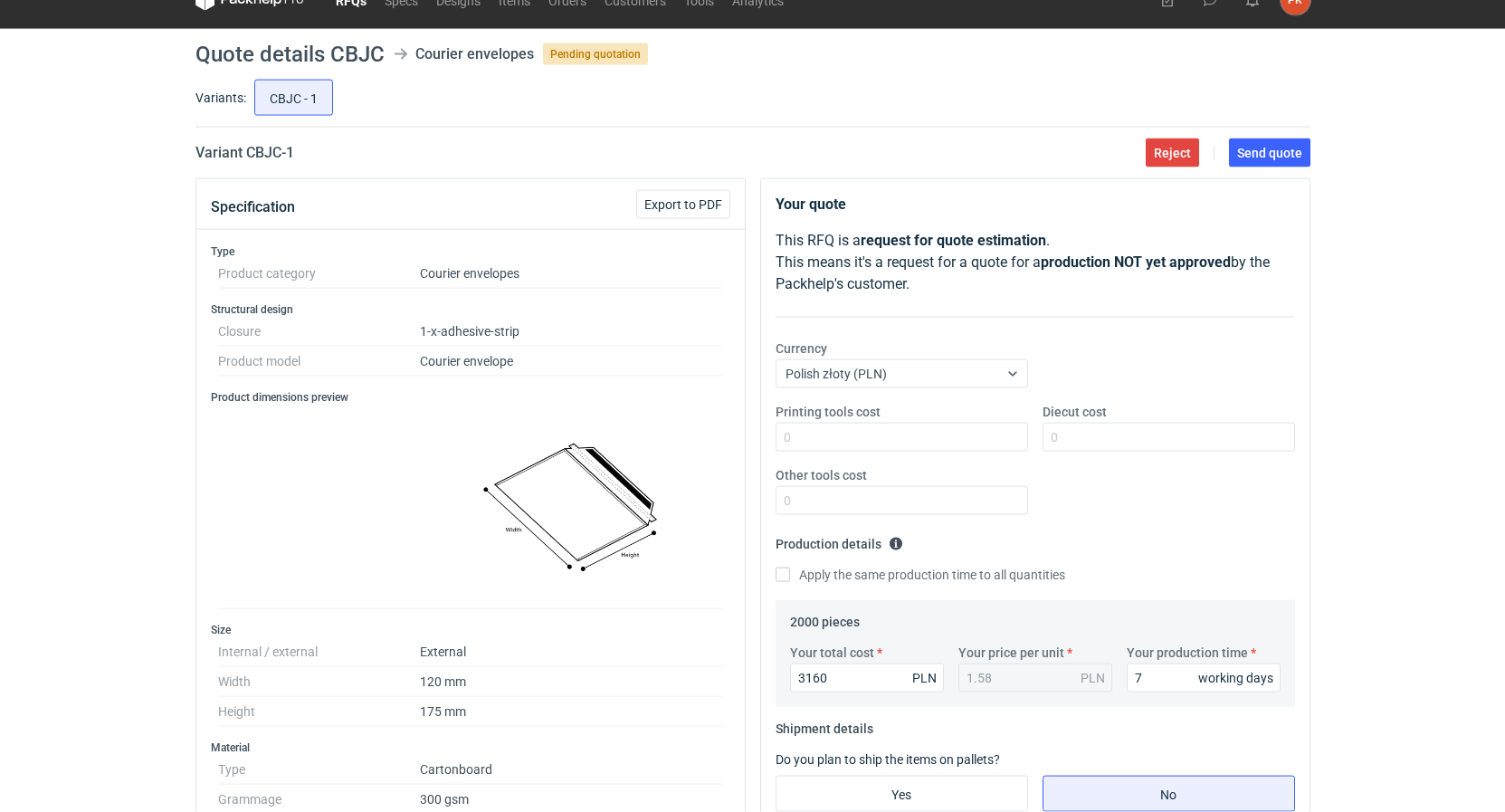
scroll to position [0, 0]
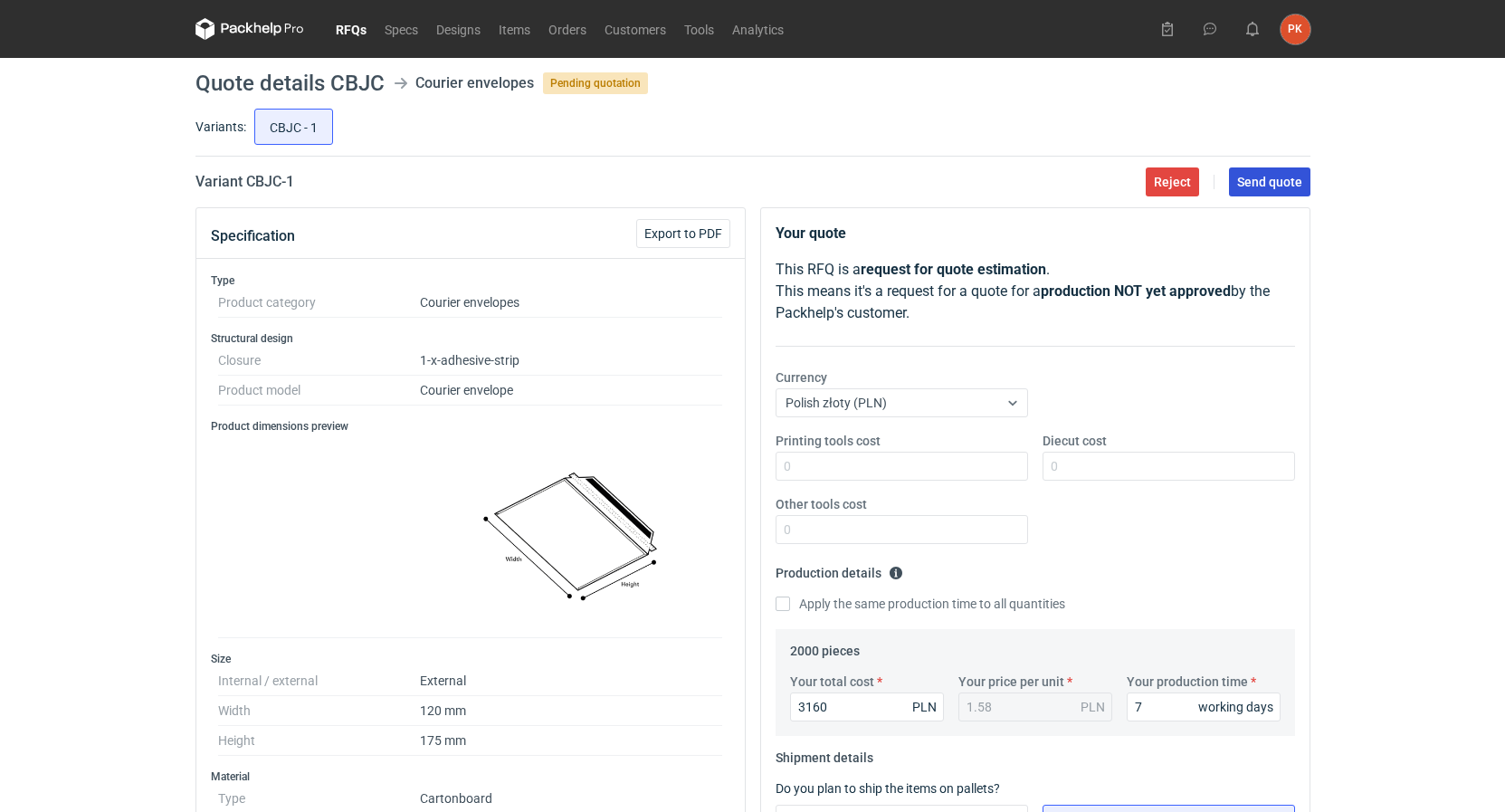
click at [1282, 169] on button "Send quote" at bounding box center [1270, 182] width 82 height 29
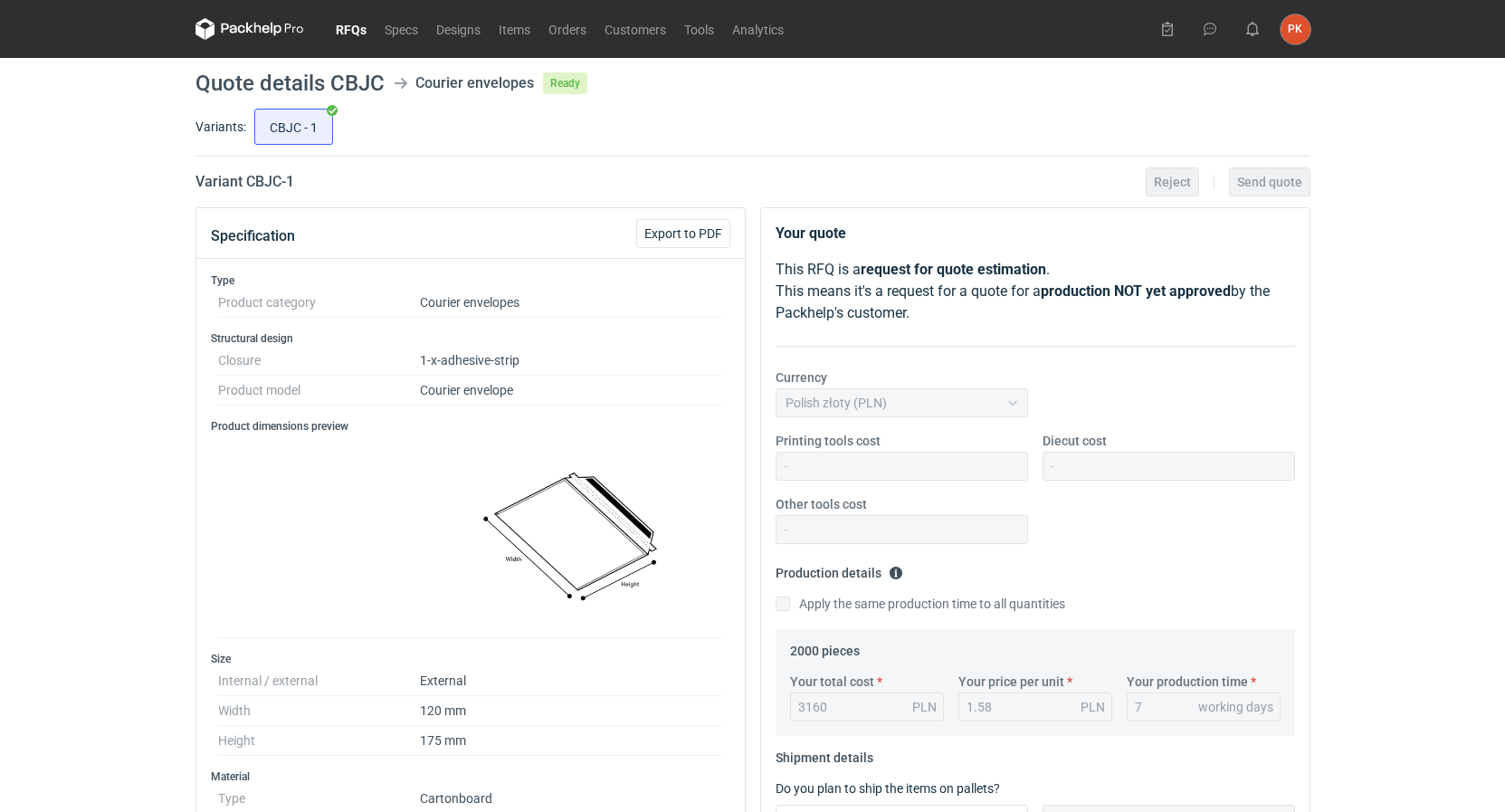
click at [350, 37] on link "RFQs" at bounding box center [351, 29] width 49 height 22
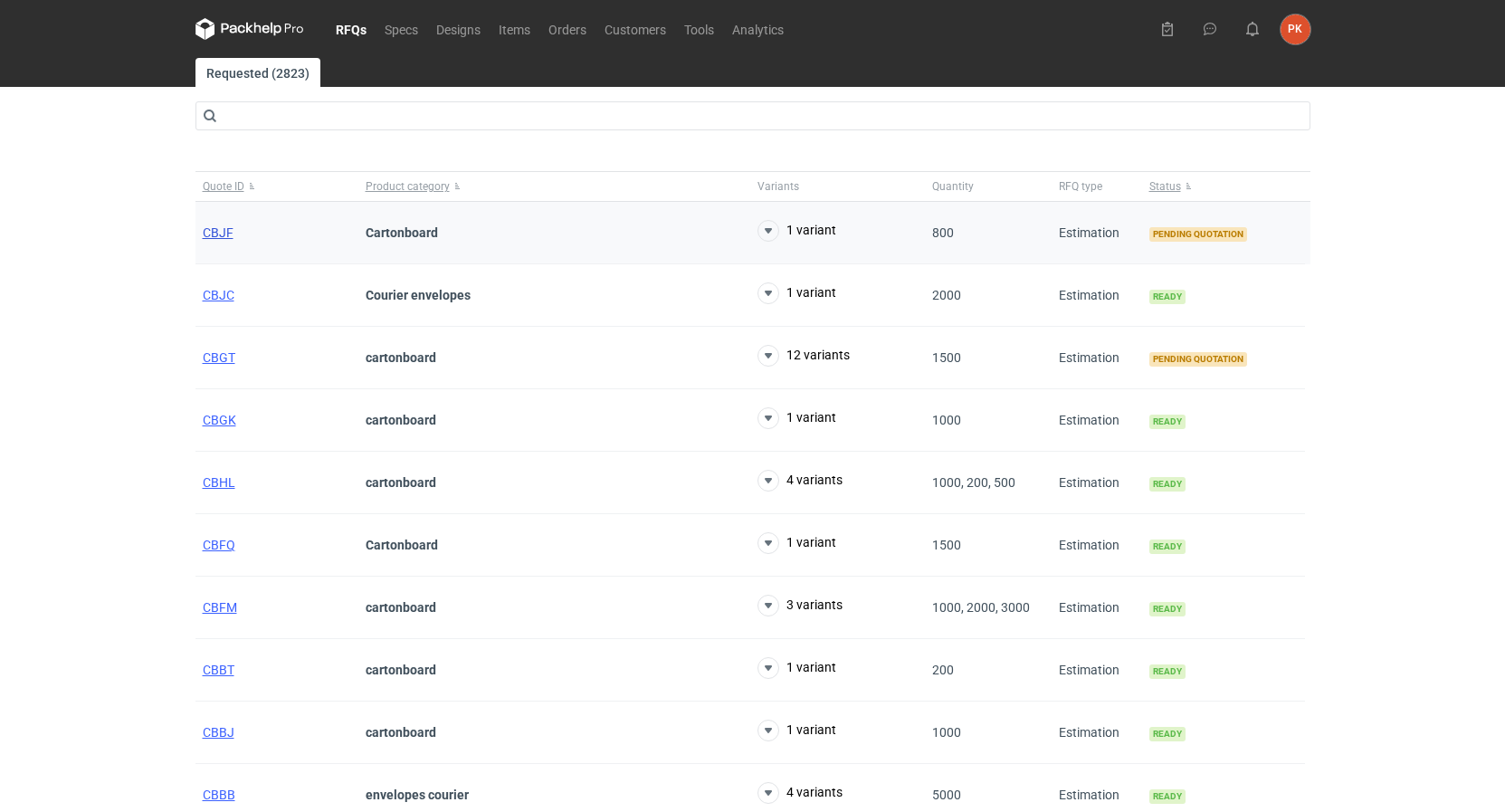
click at [214, 232] on span "CBJF" at bounding box center [218, 233] width 31 height 15
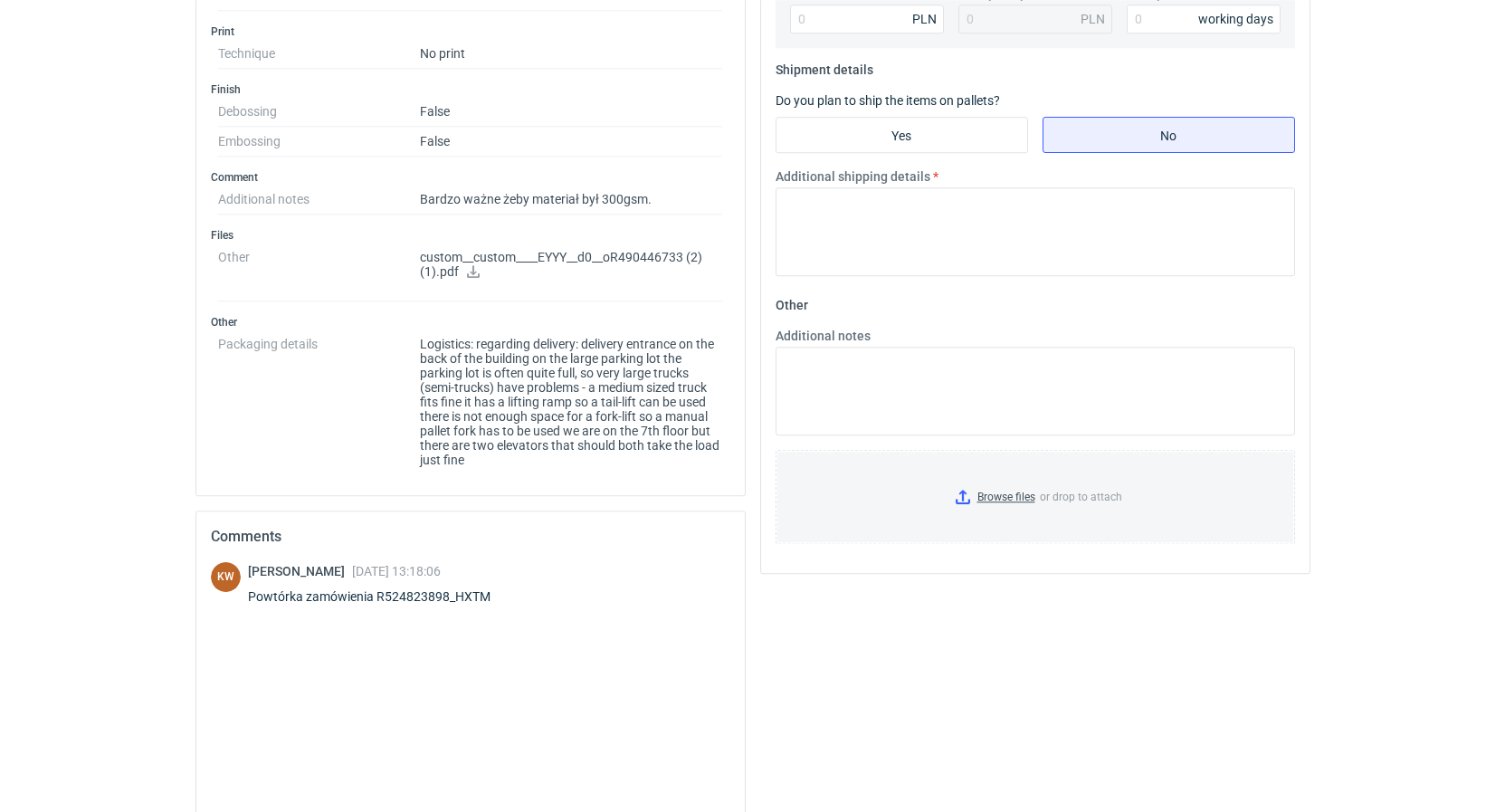
scroll to position [821, 0]
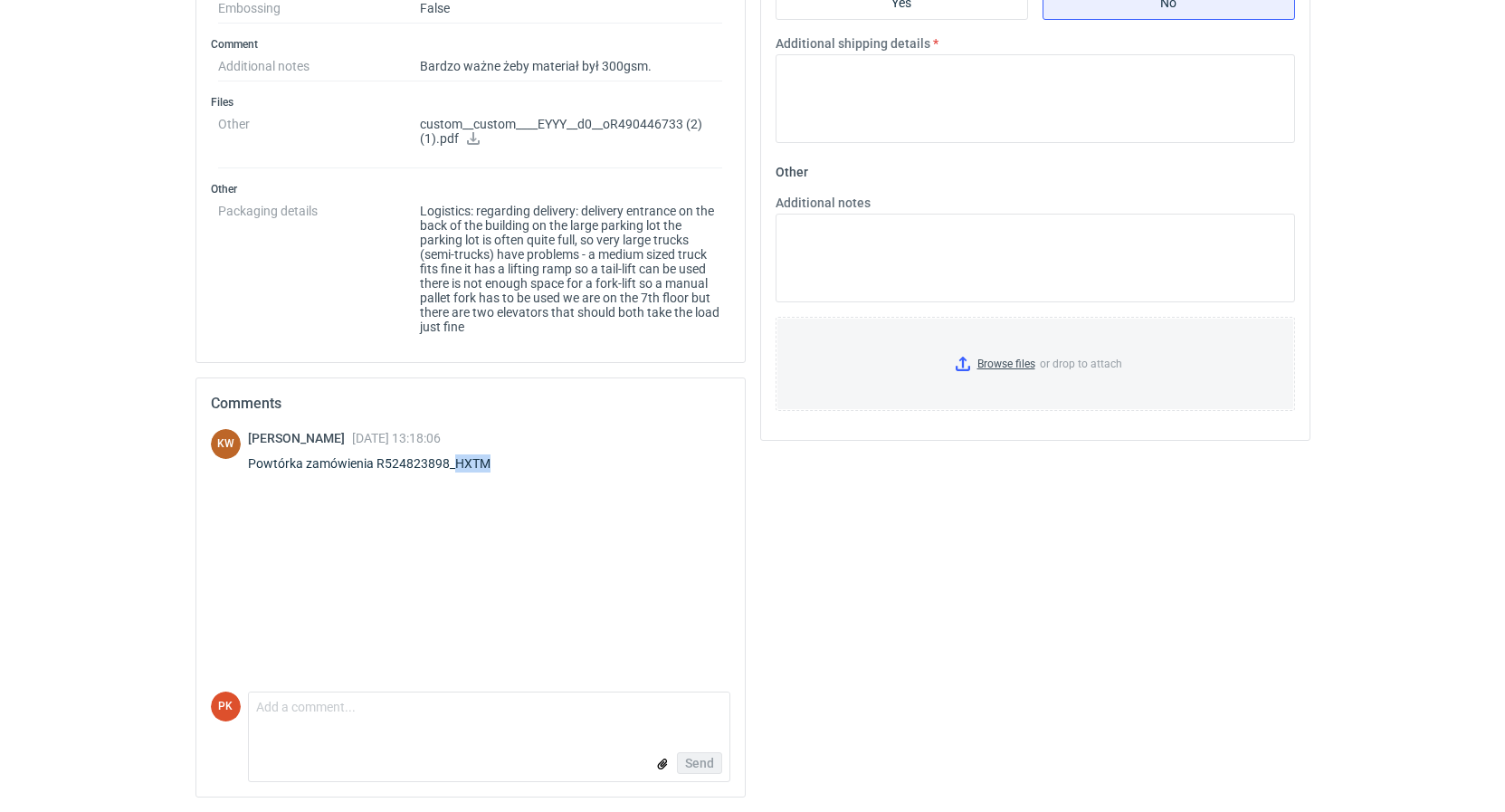
drag, startPoint x: 497, startPoint y: 461, endPoint x: 452, endPoint y: 461, distance: 45.0
click at [452, 461] on div "Powtórka zamówienia R524823898_HXTM" at bounding box center [380, 463] width 264 height 18
copy div "HXTM"
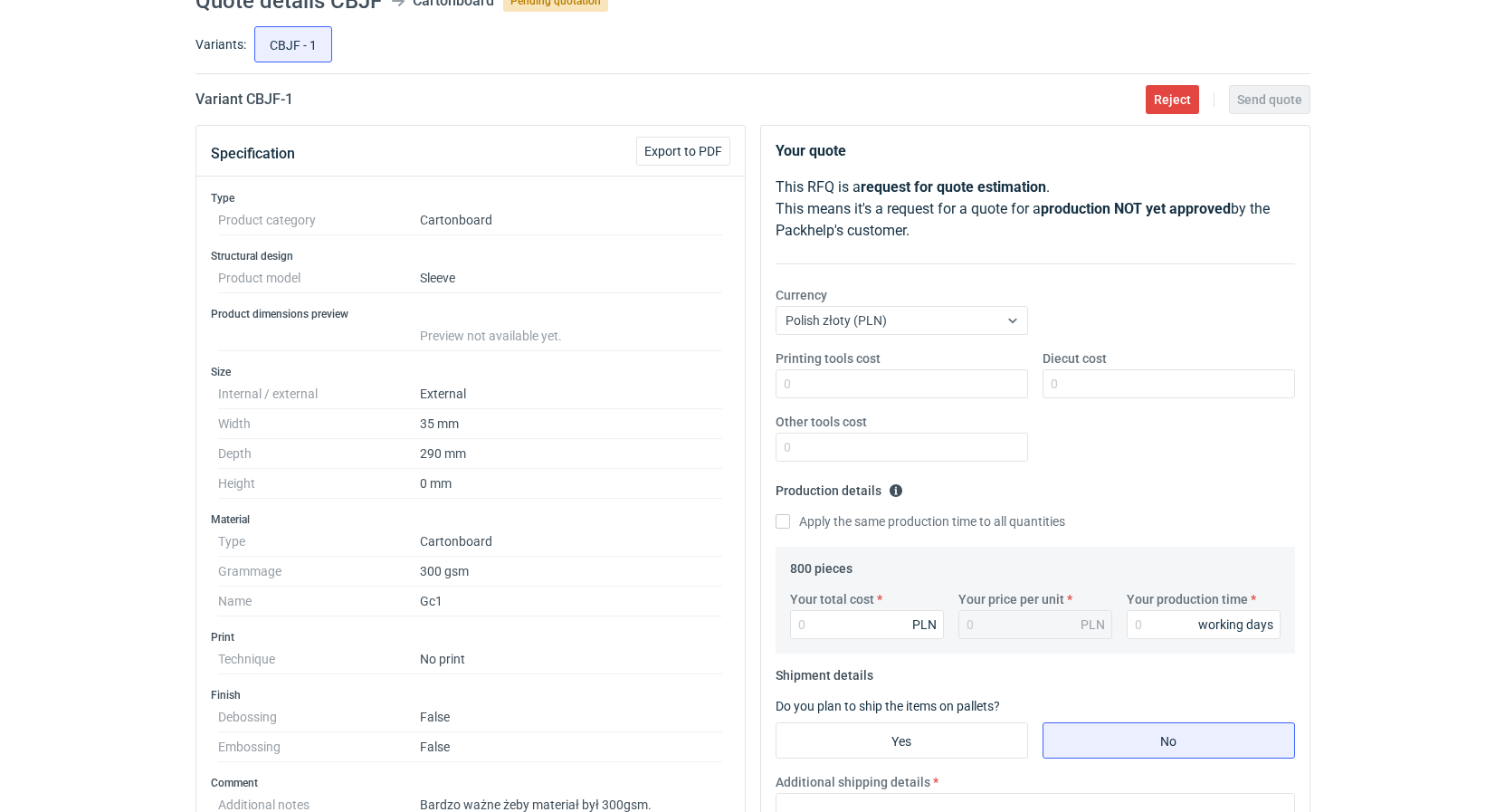
scroll to position [636, 0]
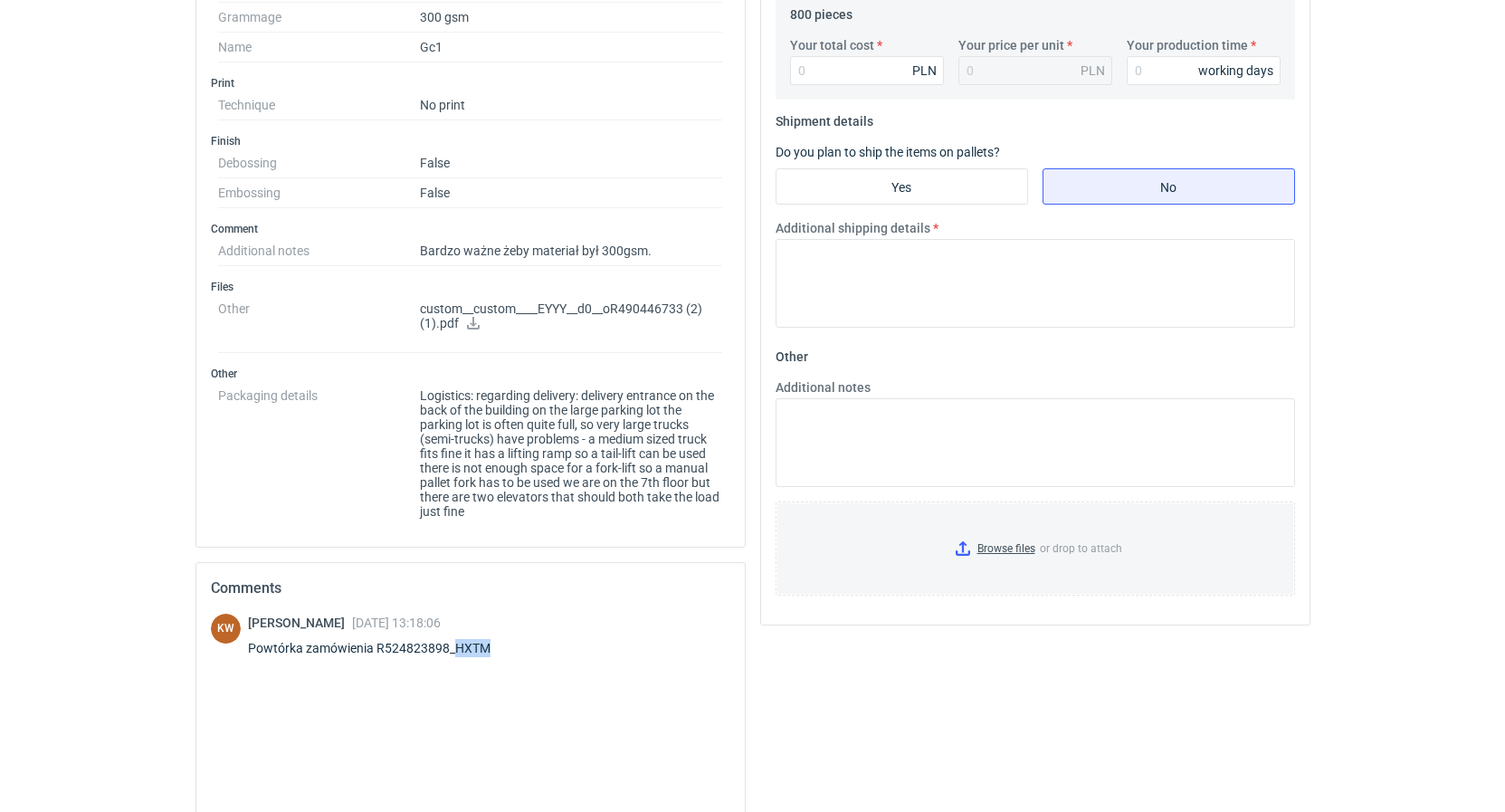
copy div "HXTM"
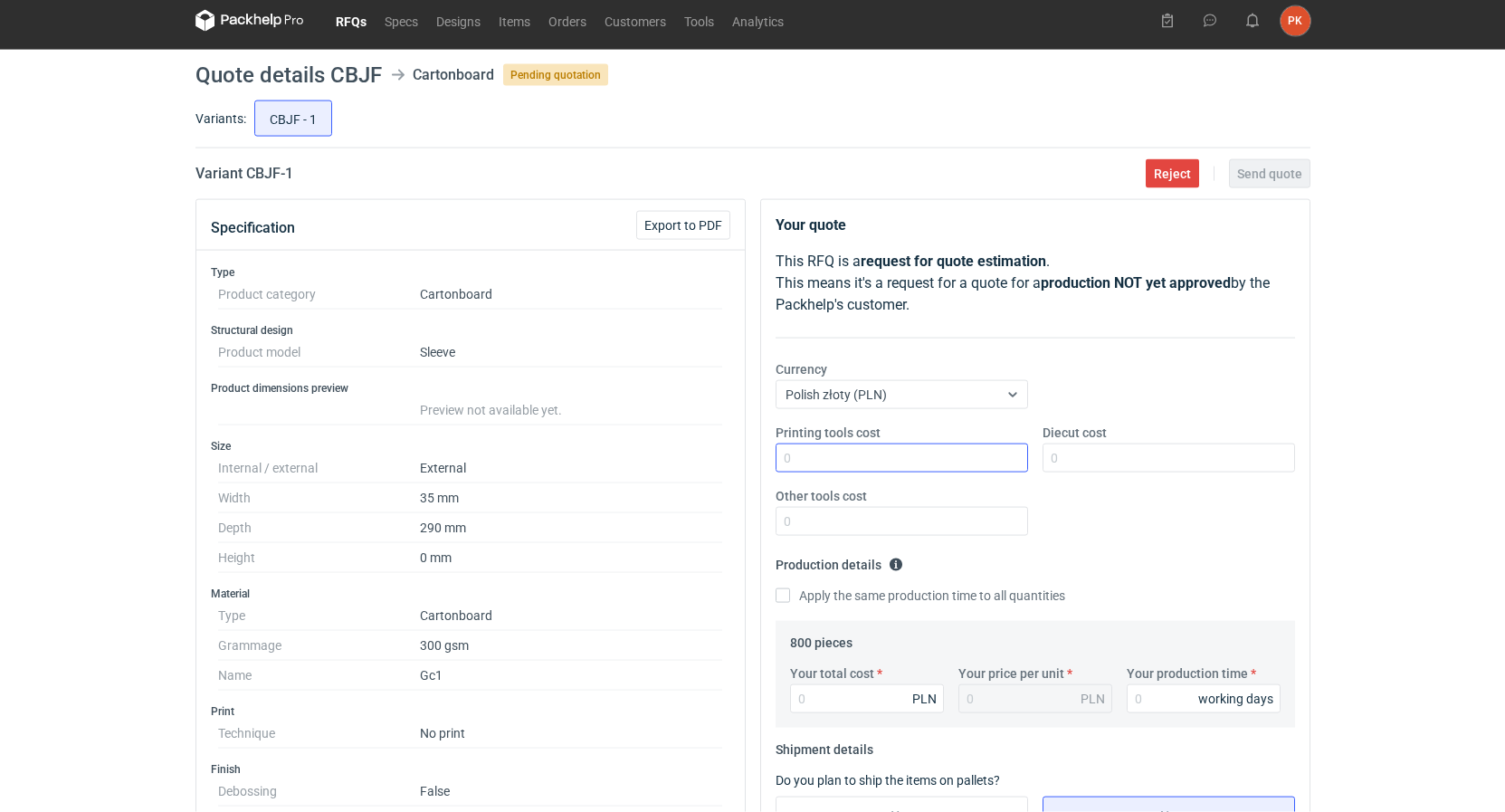
scroll to position [0, 0]
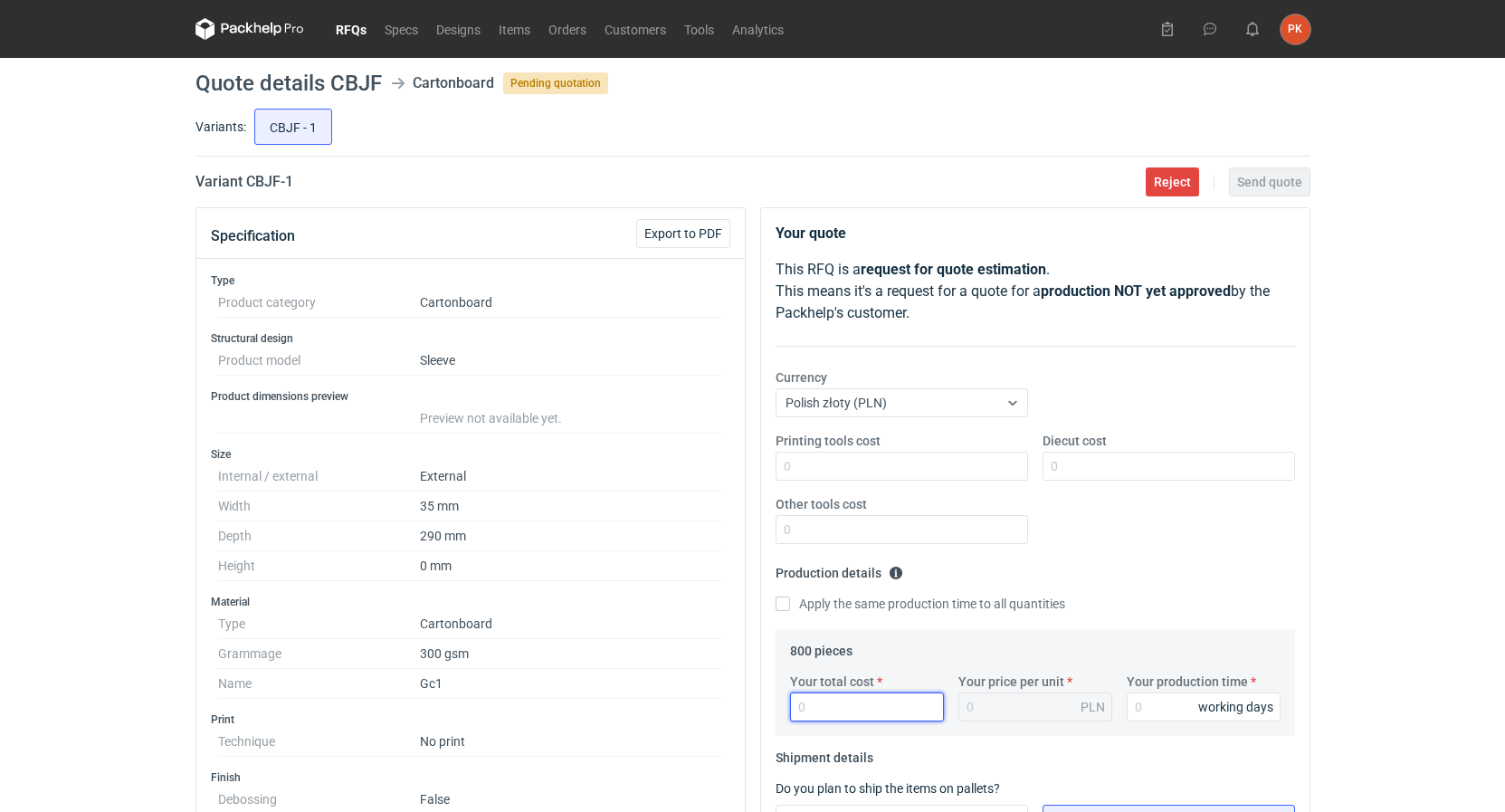
click at [842, 700] on input "Your total cost" at bounding box center [866, 707] width 153 height 29
type input "240"
type input "0.3"
type input "240"
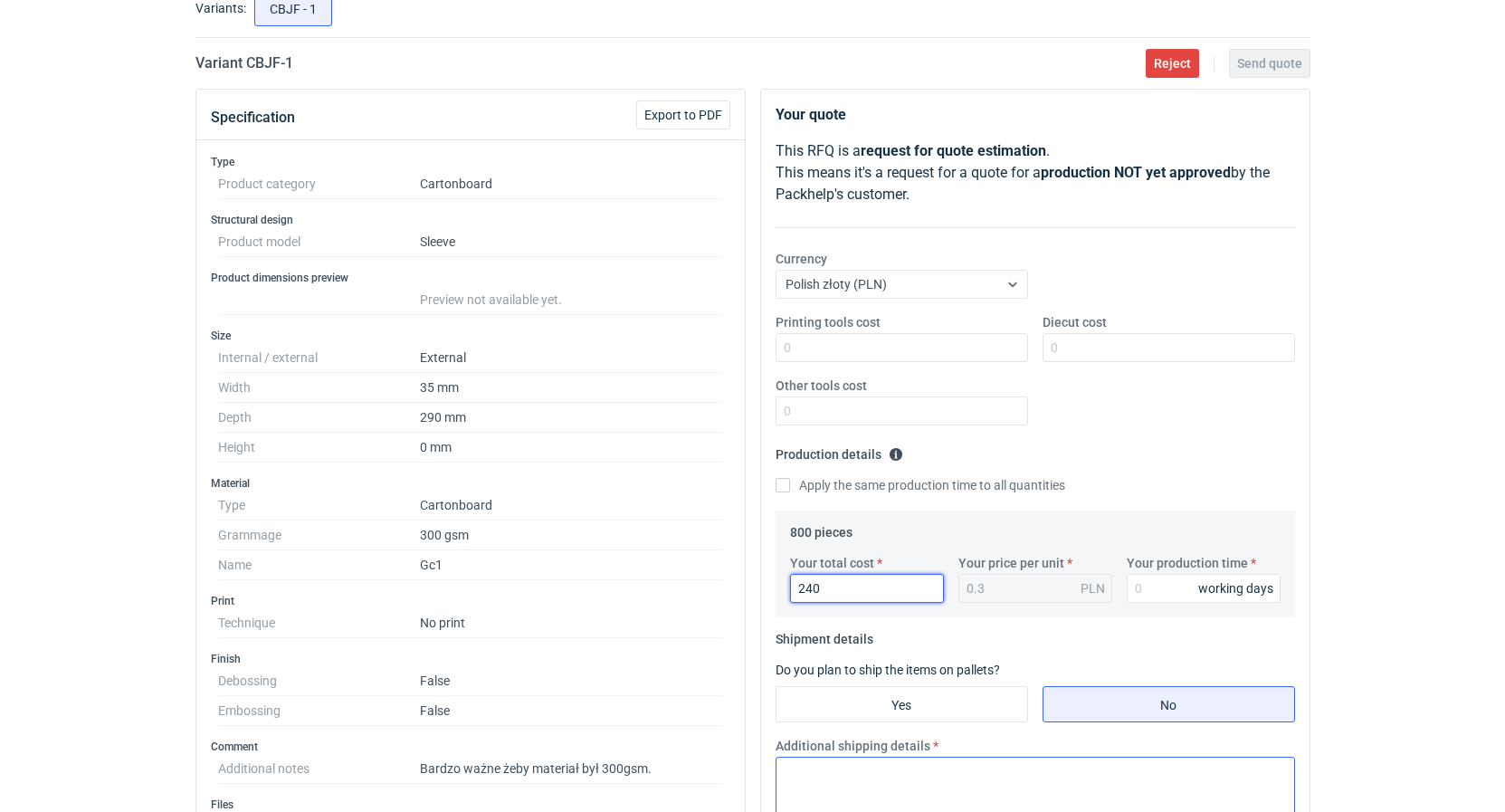
scroll to position [277, 0]
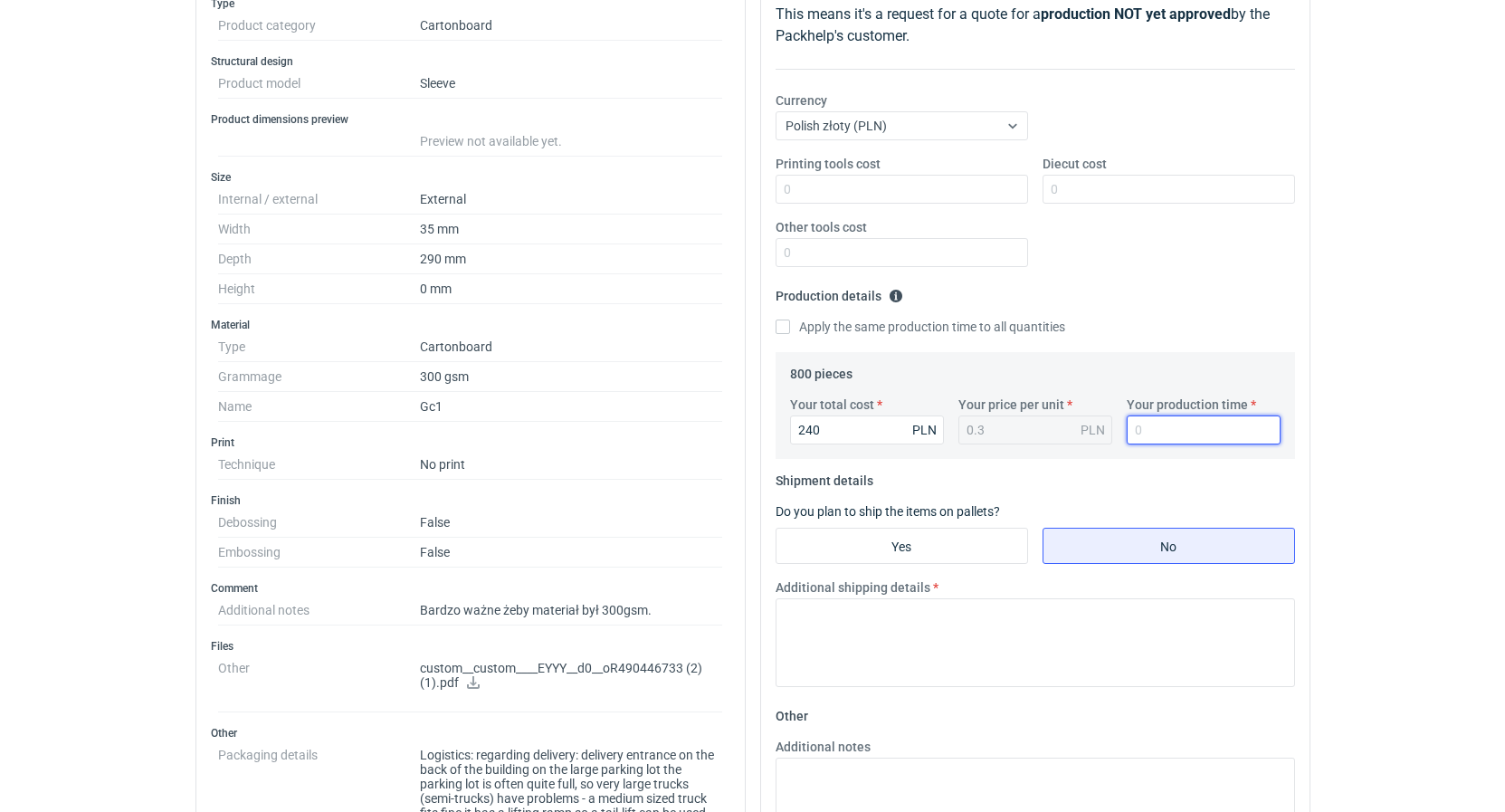
click at [1131, 431] on input "Your production time" at bounding box center [1203, 430] width 153 height 29
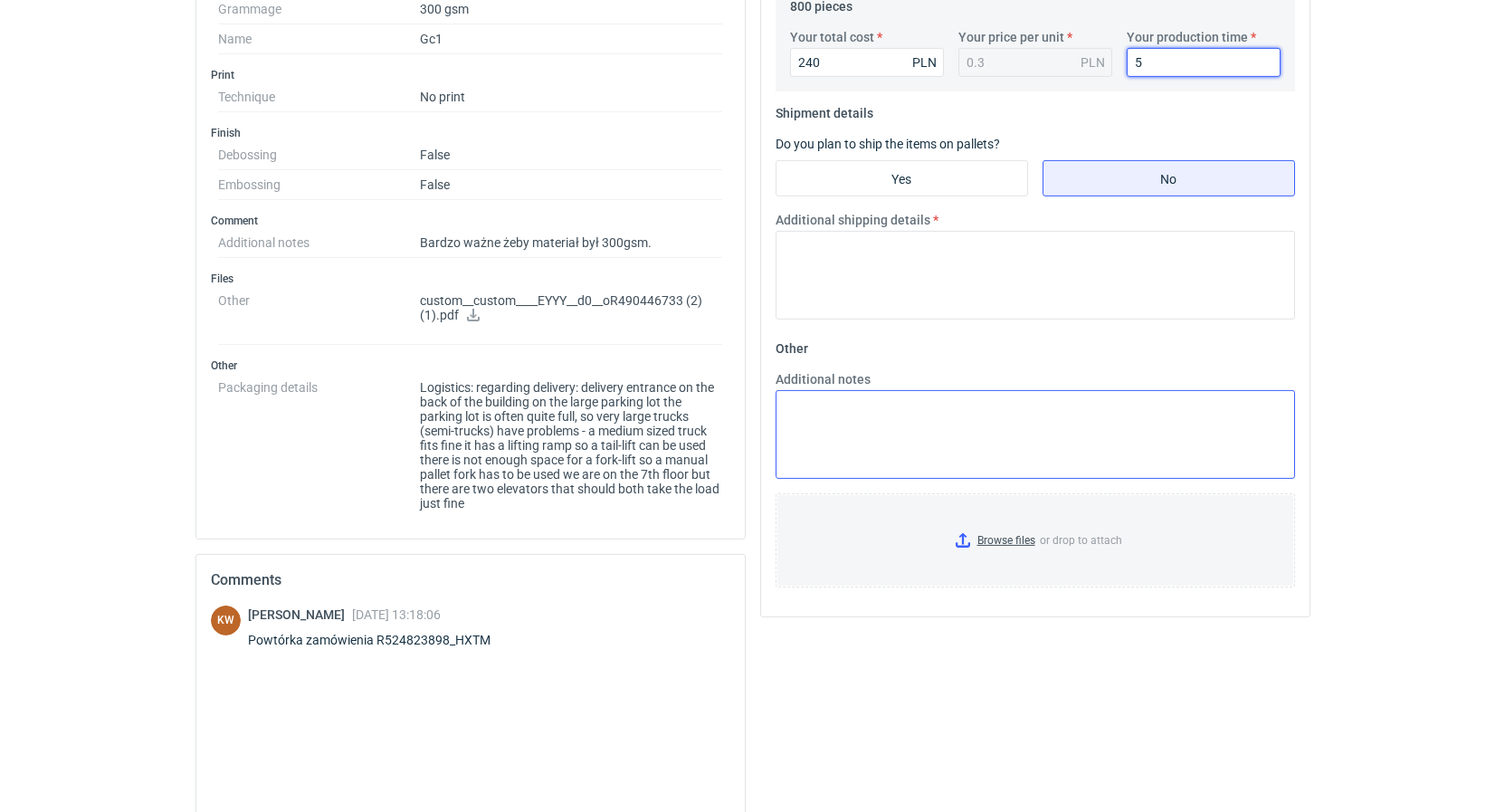
scroll to position [646, 0]
type input "5"
click at [876, 396] on textarea "Additional notes" at bounding box center [1035, 432] width 520 height 89
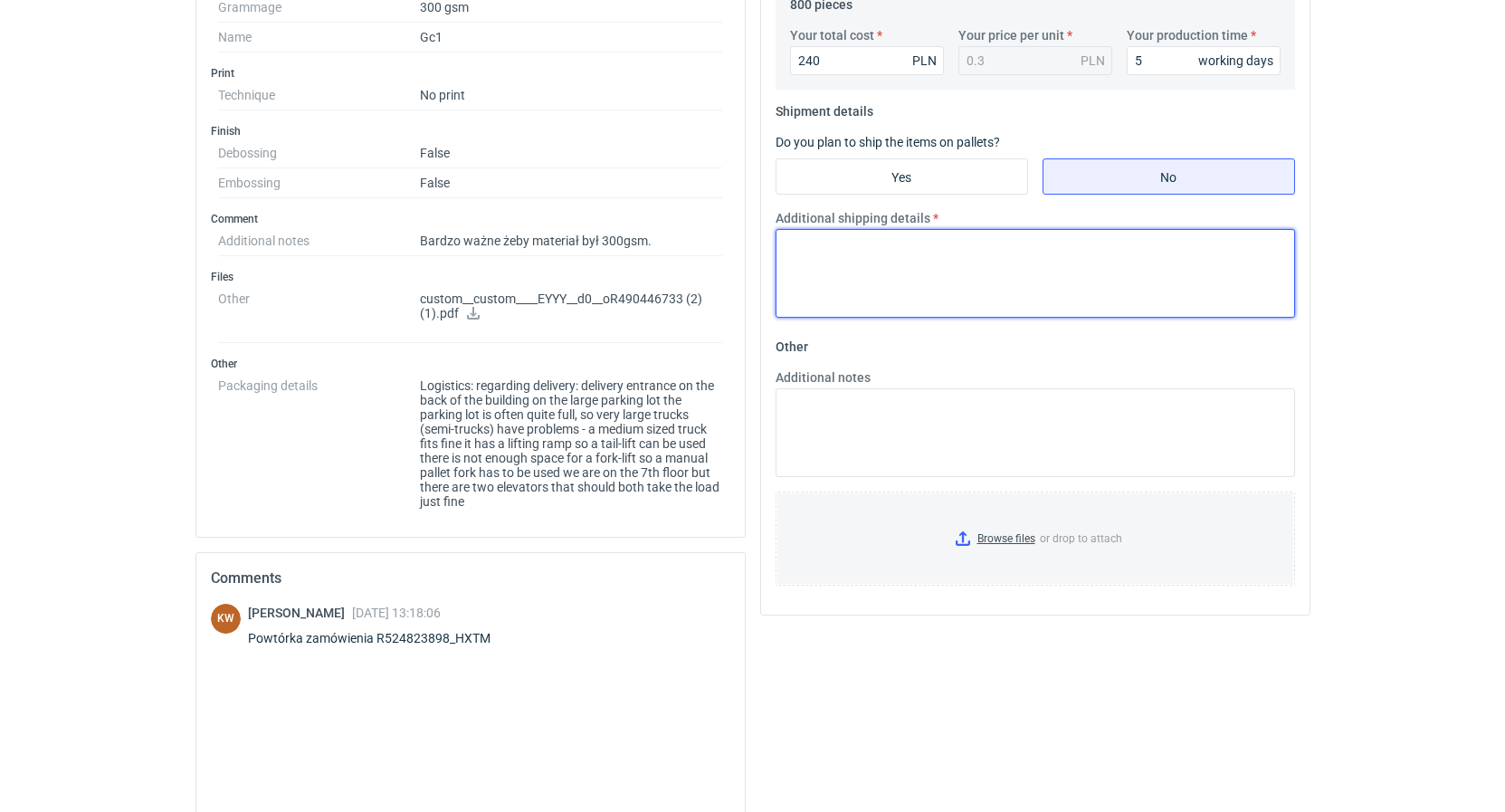
click at [832, 248] on textarea "Additional shipping details" at bounding box center [1035, 273] width 520 height 89
type textarea "1x karton standard 310x220x210 mm"
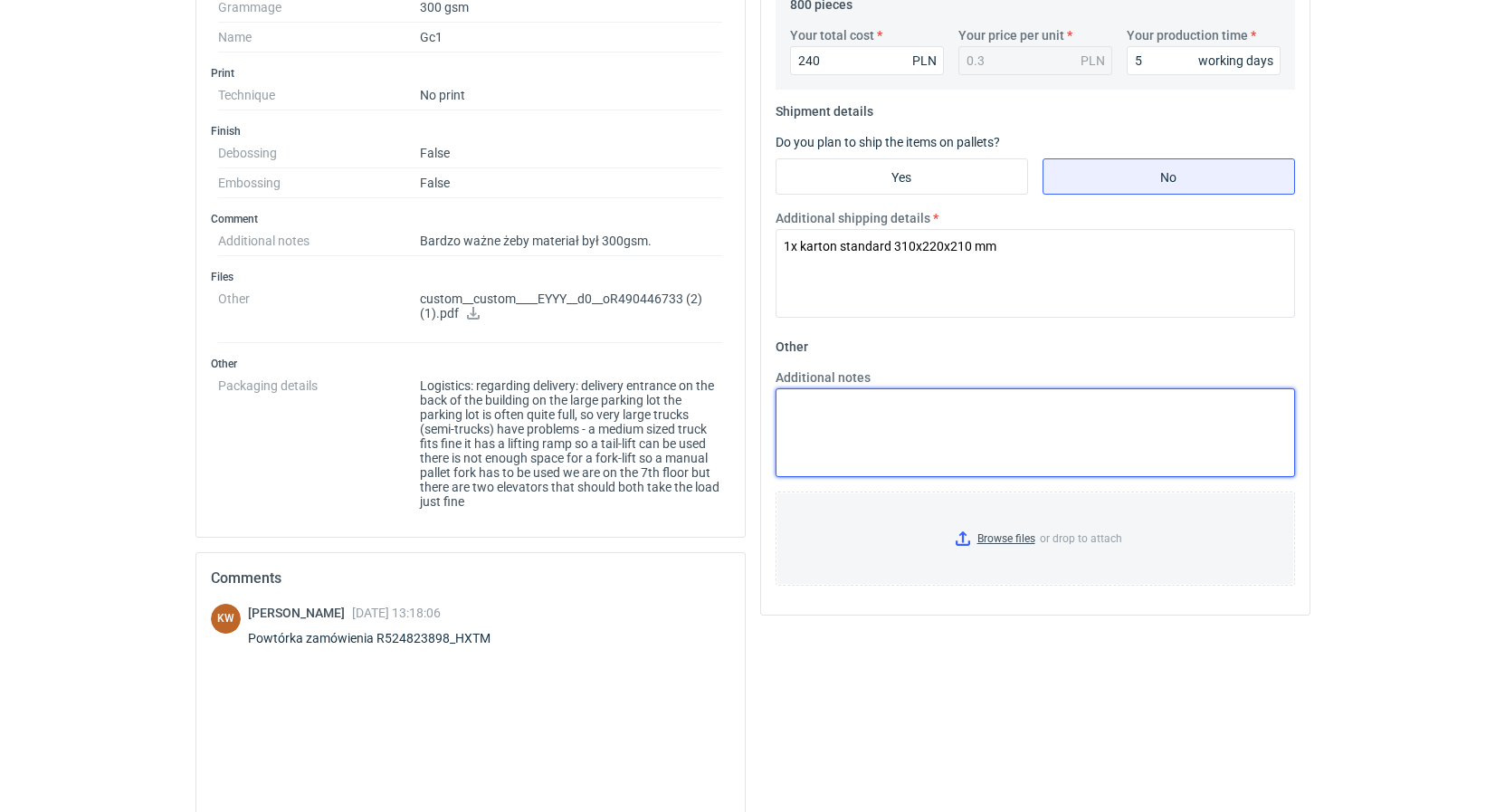
click at [886, 441] on textarea "Additional notes" at bounding box center [1035, 432] width 520 height 89
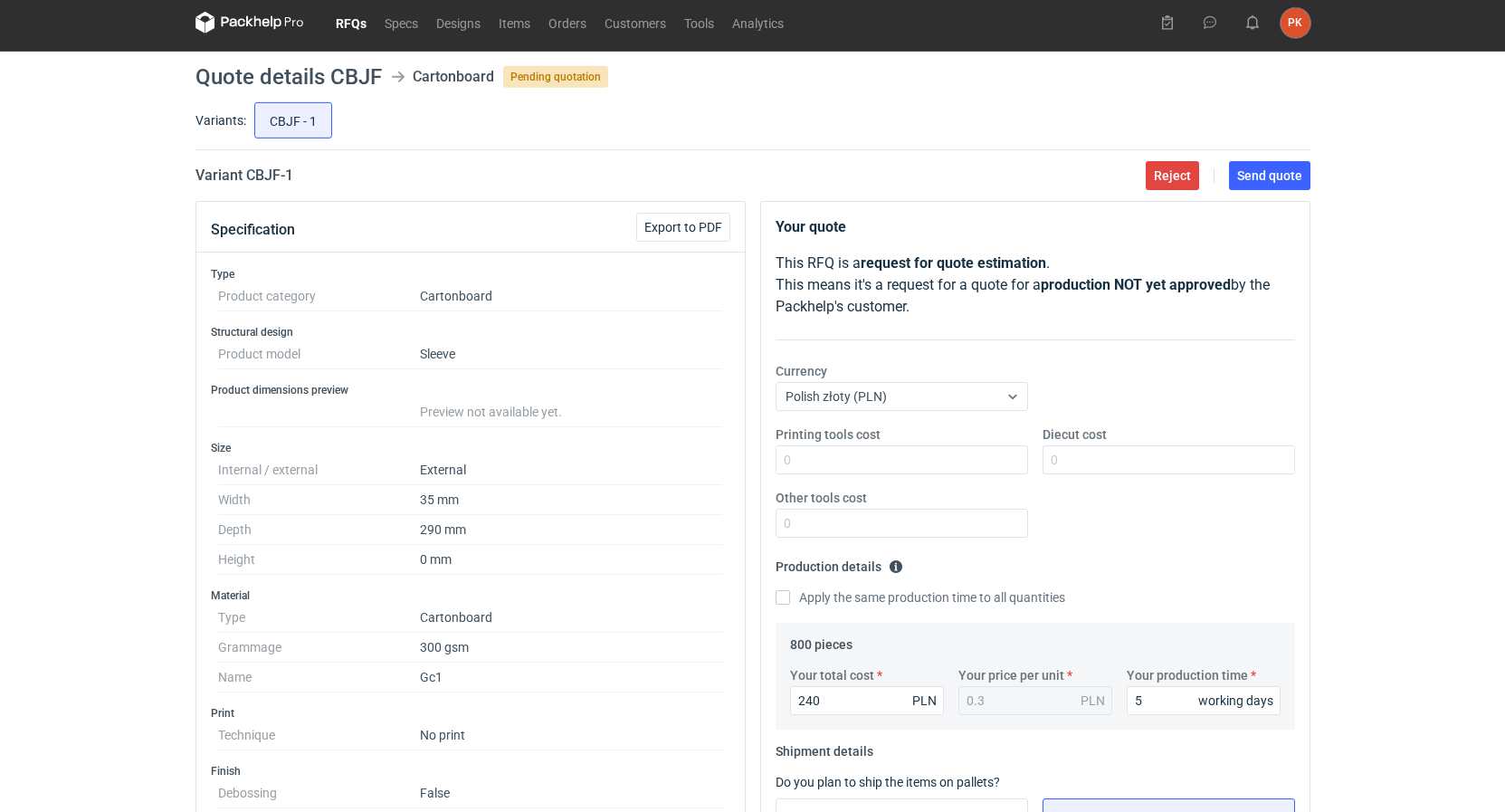
scroll to position [0, 0]
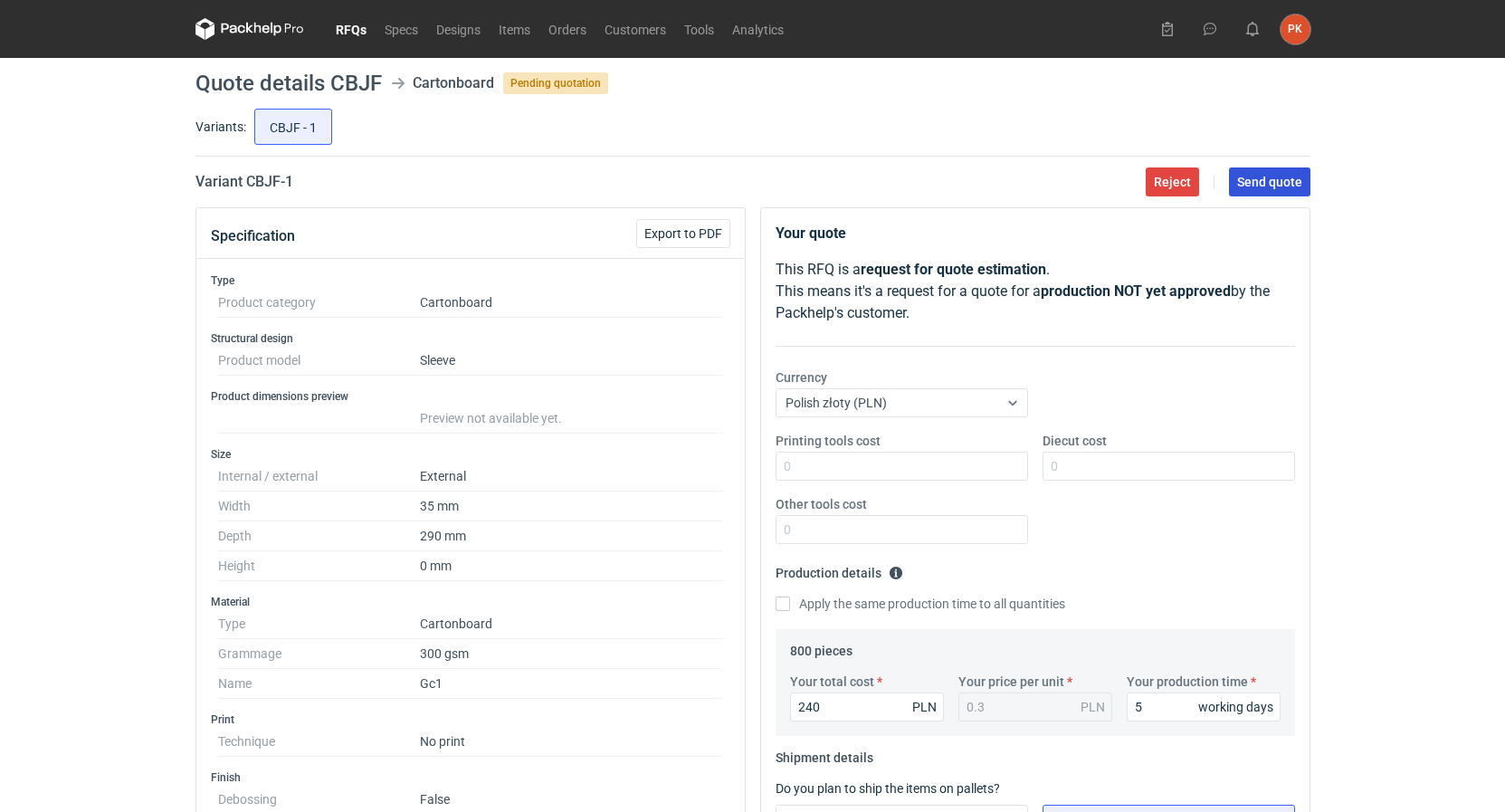
type textarea "KO 3247/2025"
click at [1255, 178] on span "Send quote" at bounding box center [1270, 182] width 65 height 13
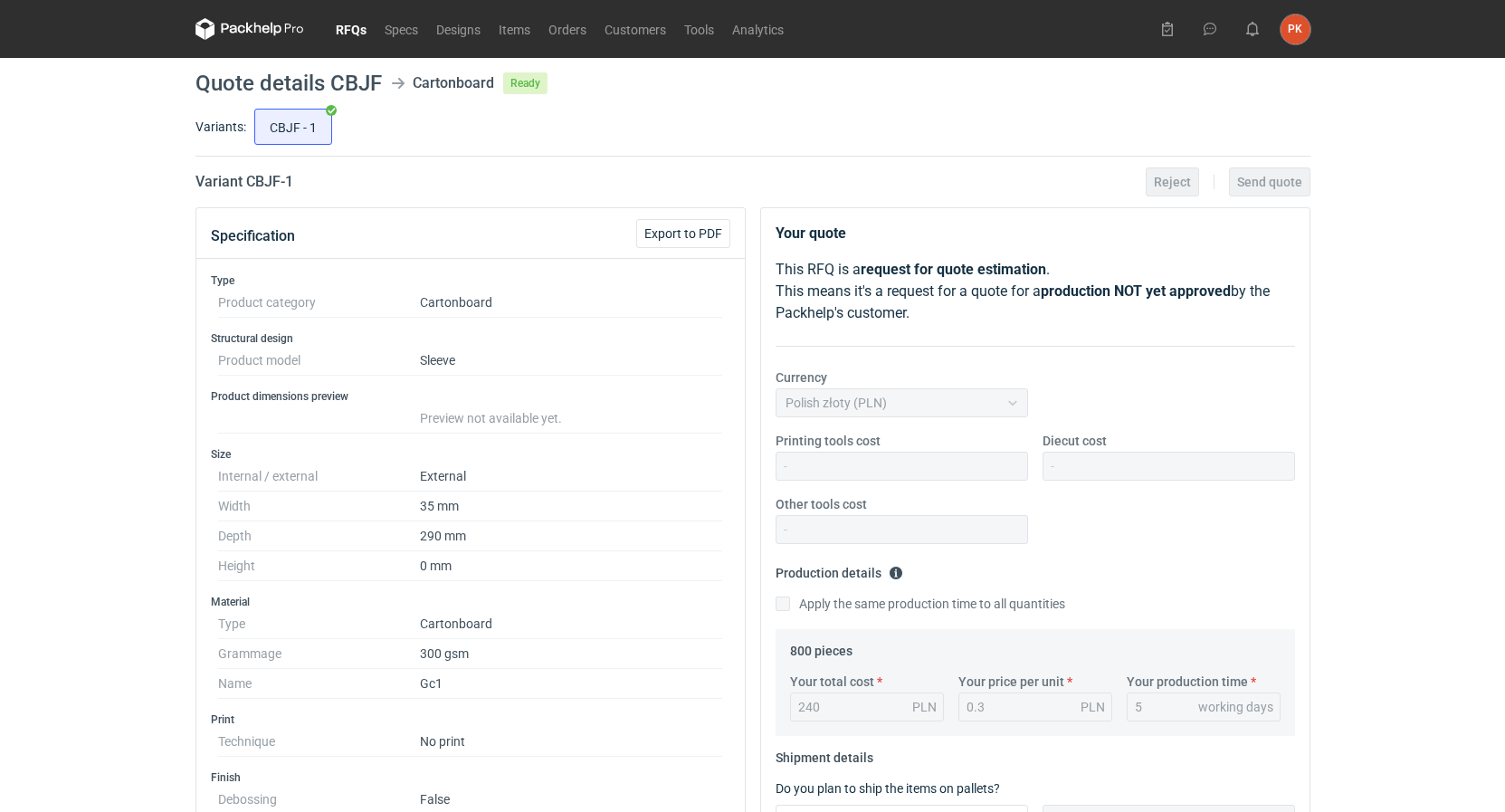
click at [353, 27] on link "RFQs" at bounding box center [351, 29] width 49 height 22
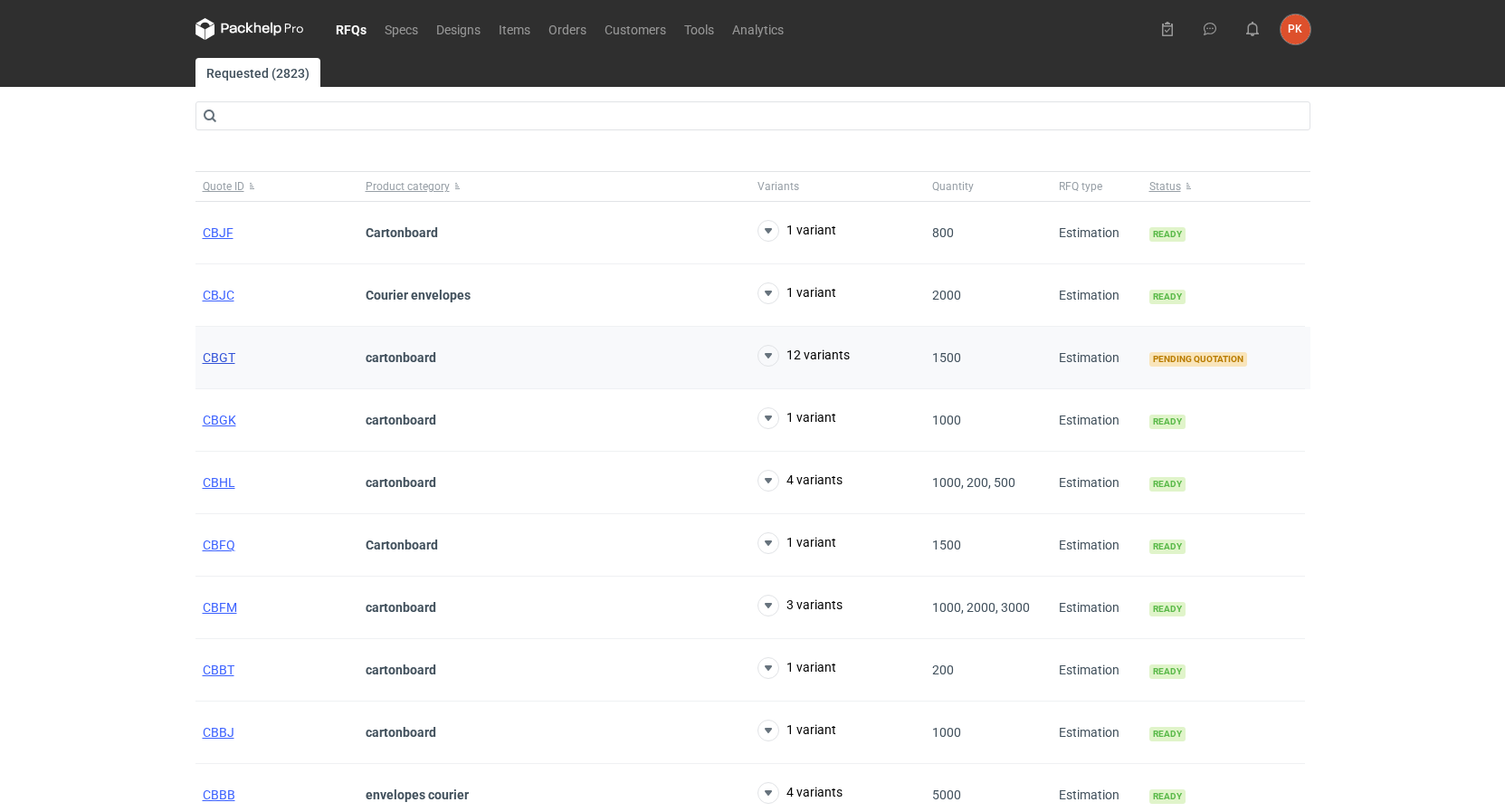
click at [218, 360] on span "CBGT" at bounding box center [219, 358] width 33 height 15
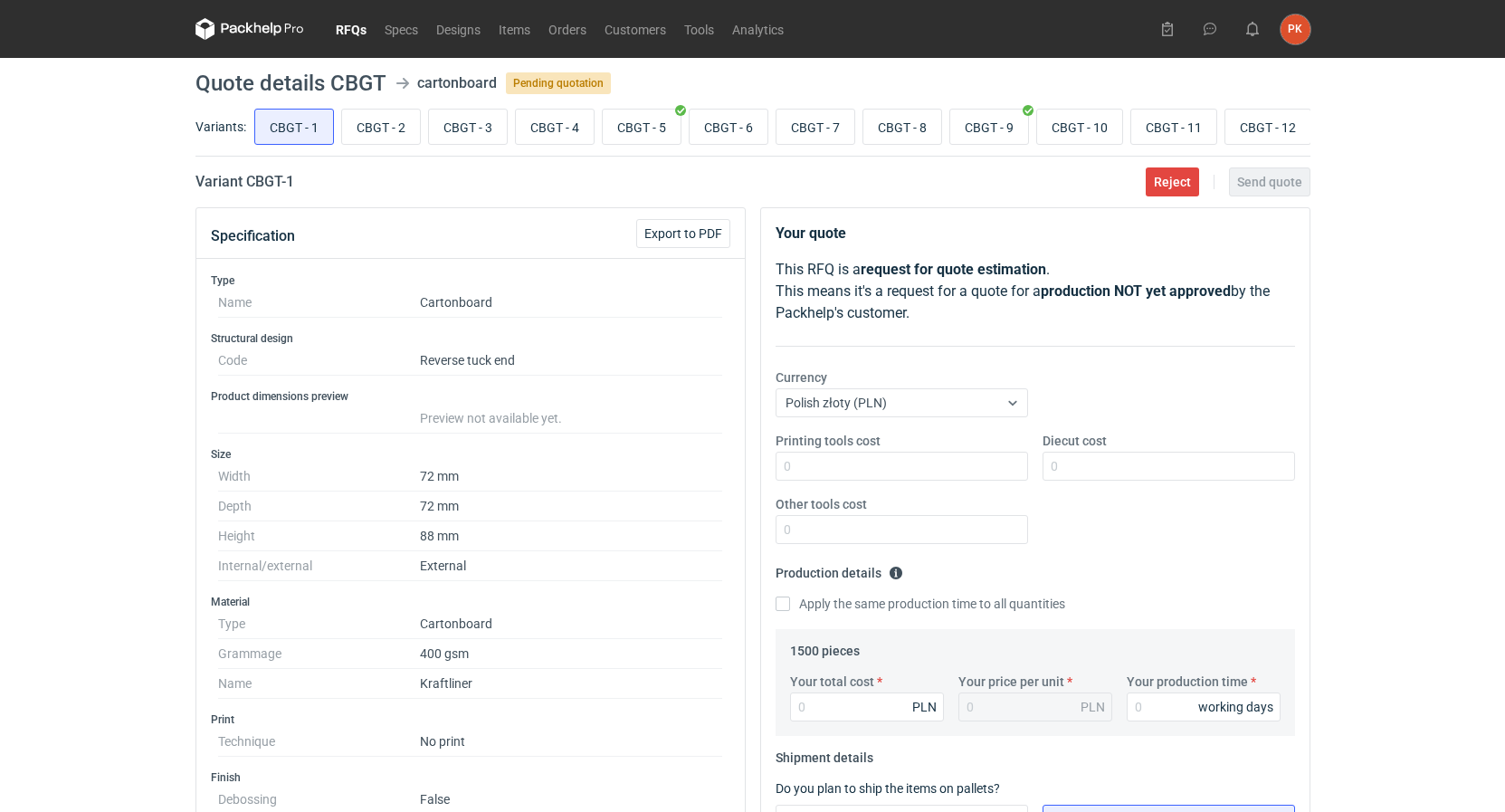
click at [368, 27] on link "RFQs" at bounding box center [351, 29] width 49 height 22
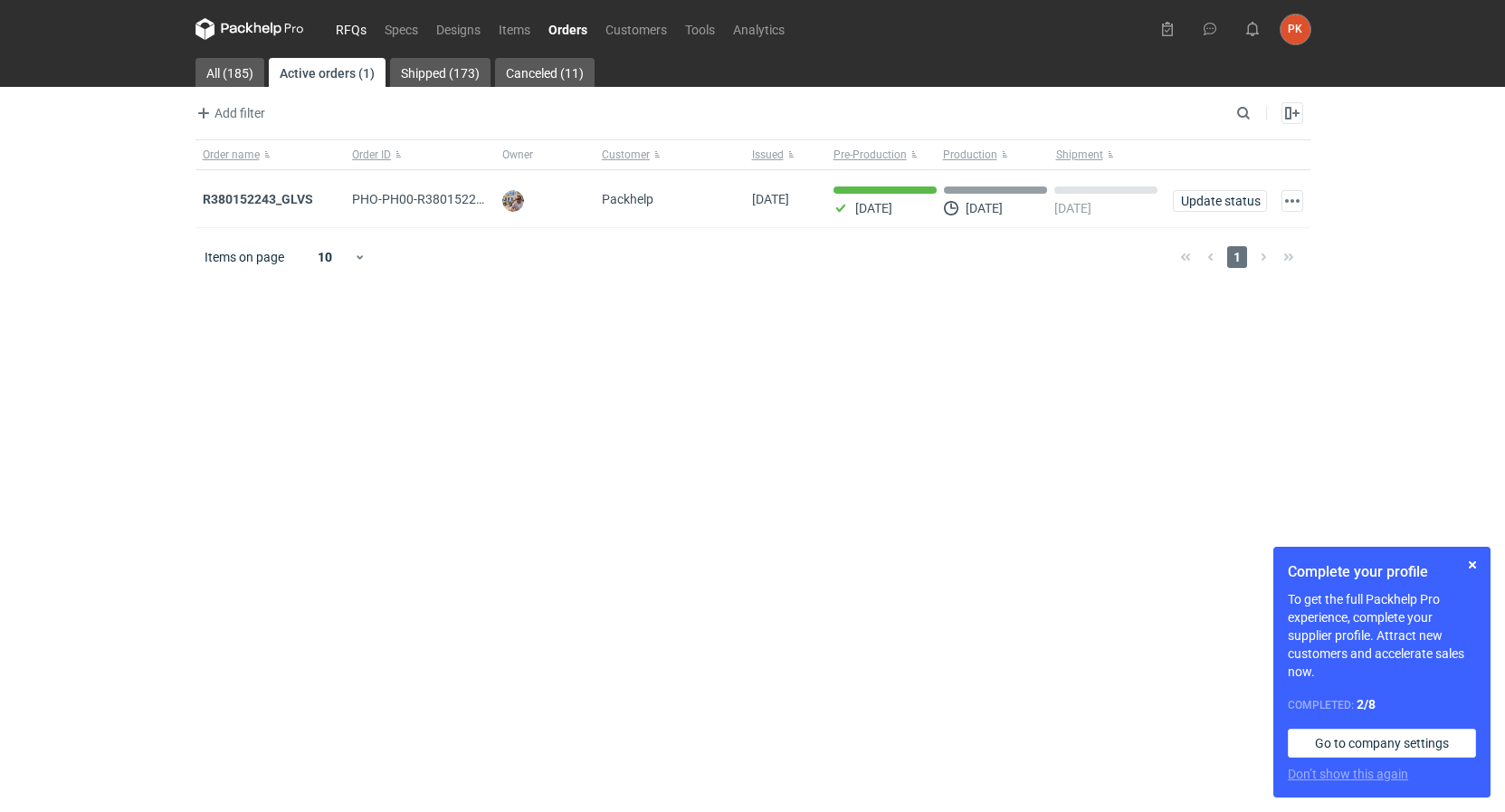
click at [347, 23] on link "RFQs" at bounding box center [351, 29] width 49 height 22
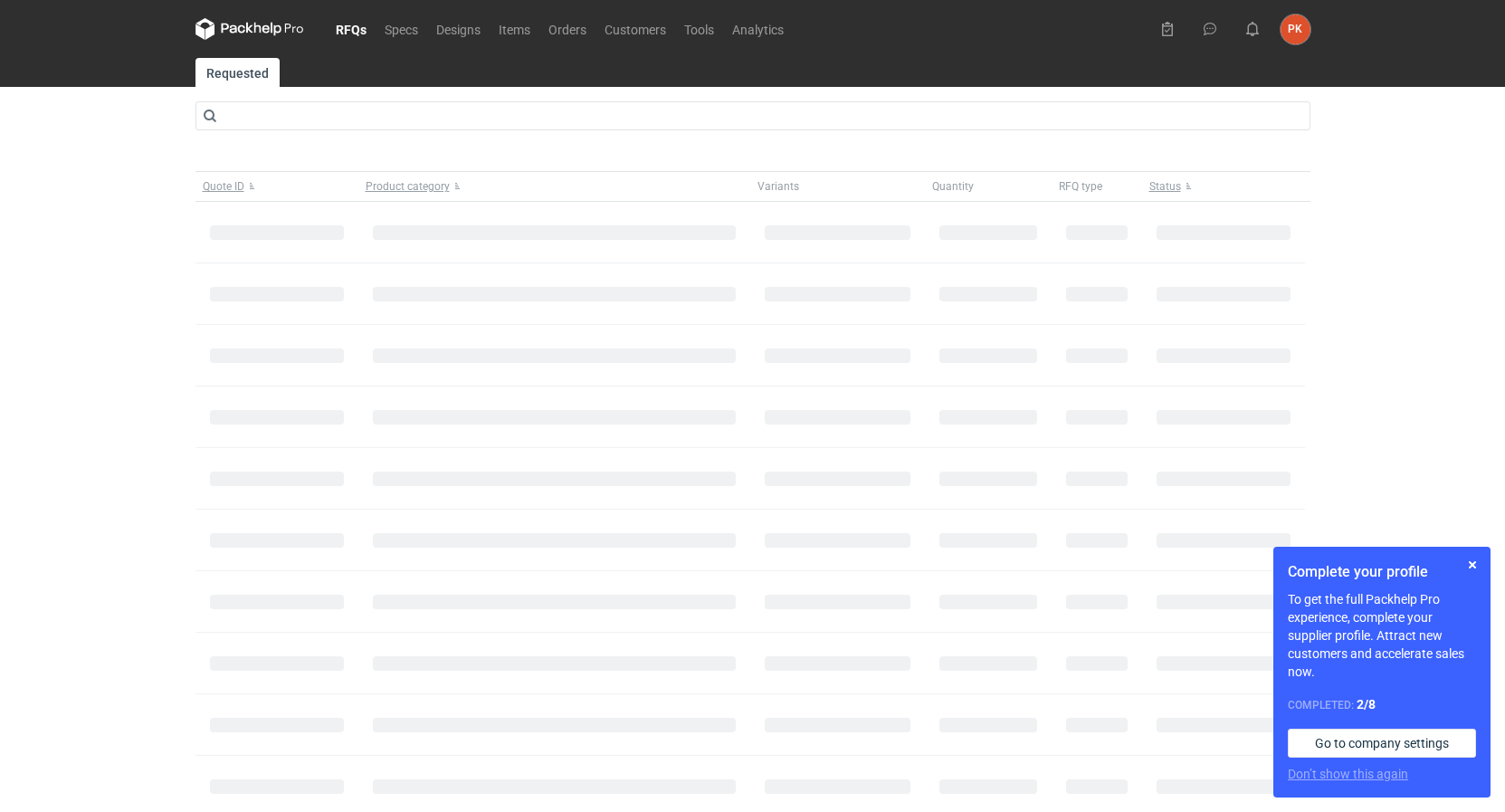
click at [32, 295] on div "RFQs Specs Designs Items Orders Customers Tools Analytics PK [PERSON_NAME] [EMA…" at bounding box center [752, 406] width 1505 height 812
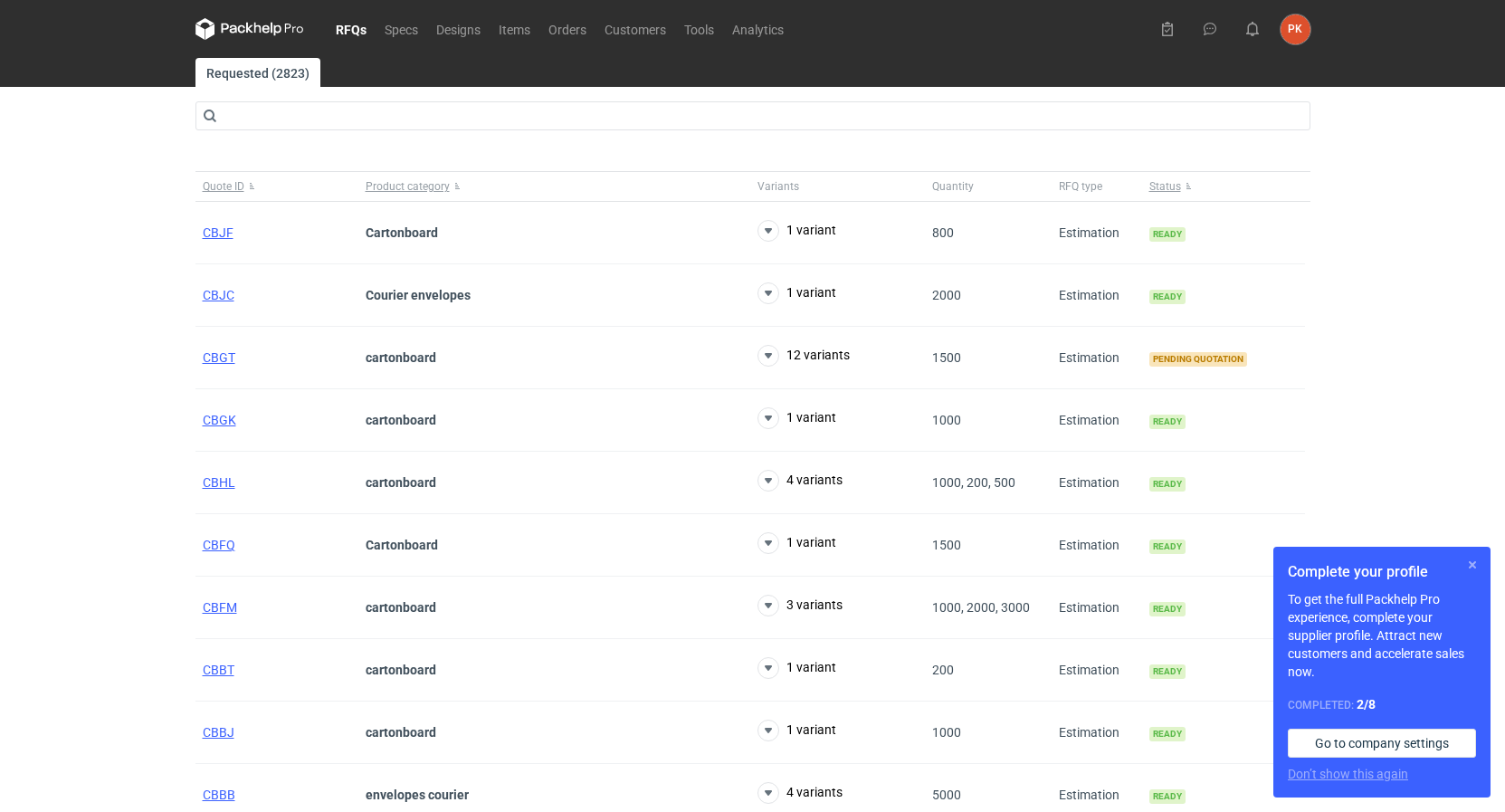
click at [1472, 565] on button "button" at bounding box center [1472, 565] width 22 height 22
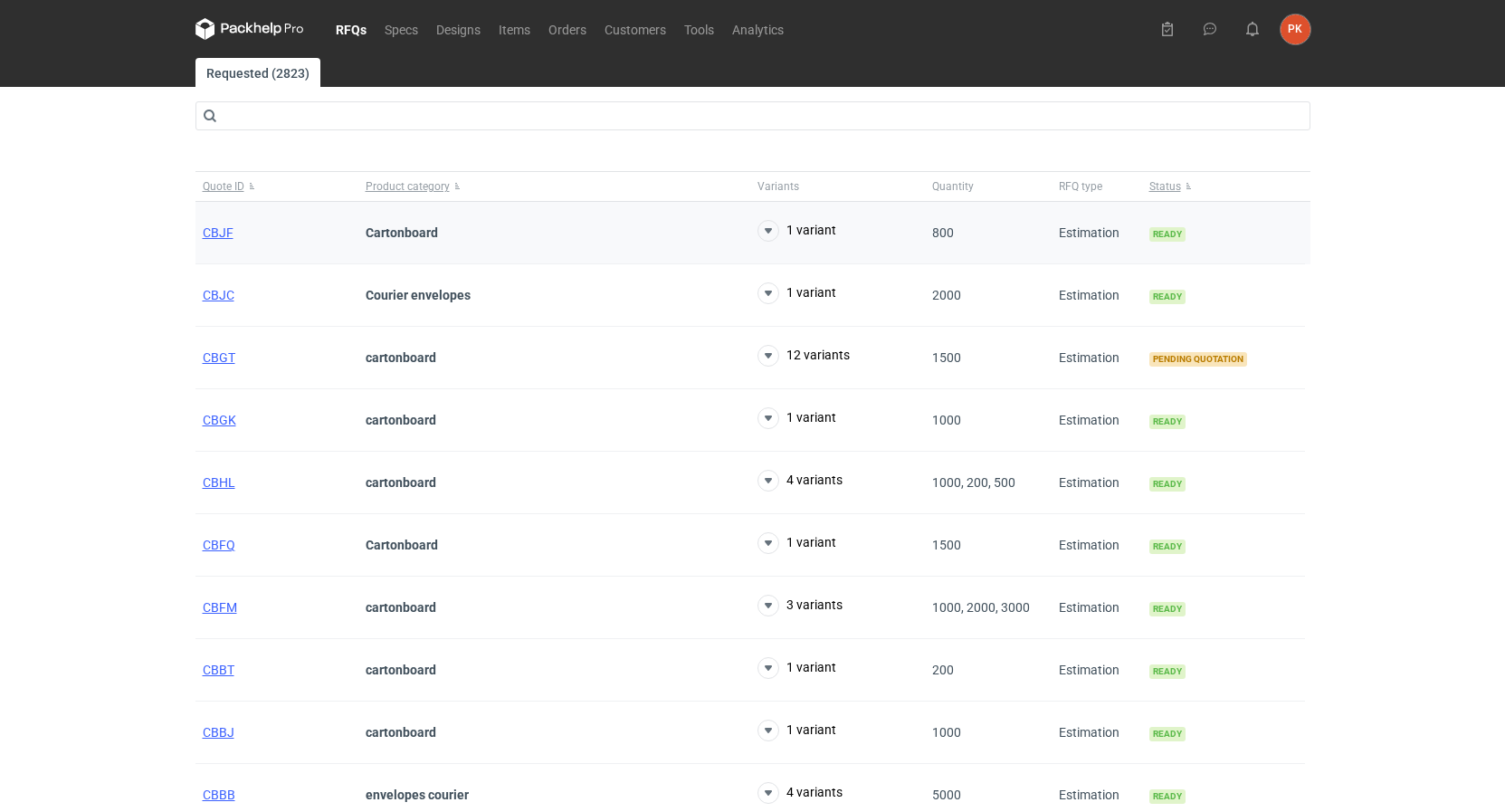
click at [202, 230] on div "CBJF" at bounding box center [276, 233] width 163 height 63
click at [203, 228] on span "CBJF" at bounding box center [218, 233] width 31 height 15
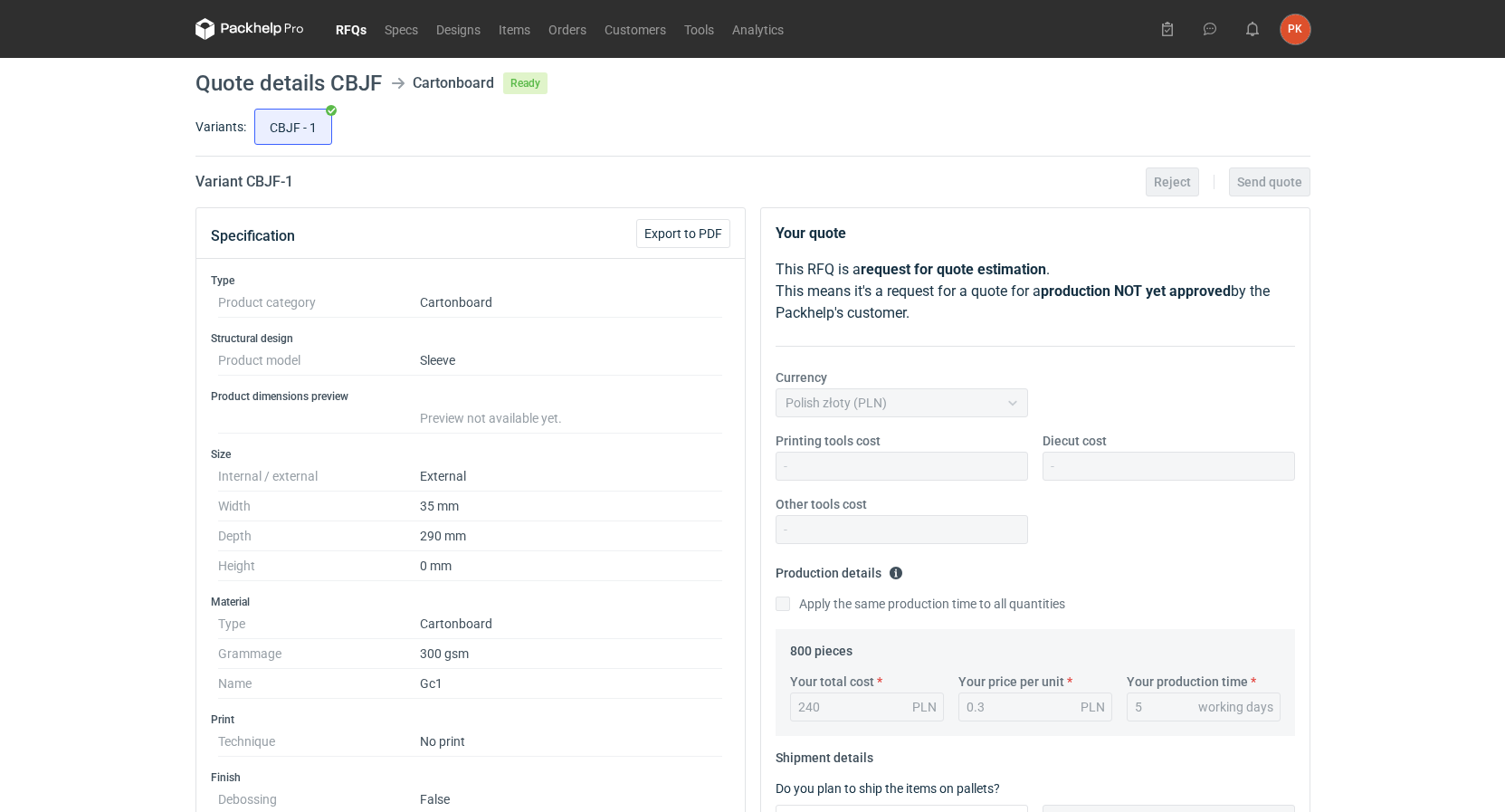
click at [332, 31] on link "RFQs" at bounding box center [351, 29] width 49 height 22
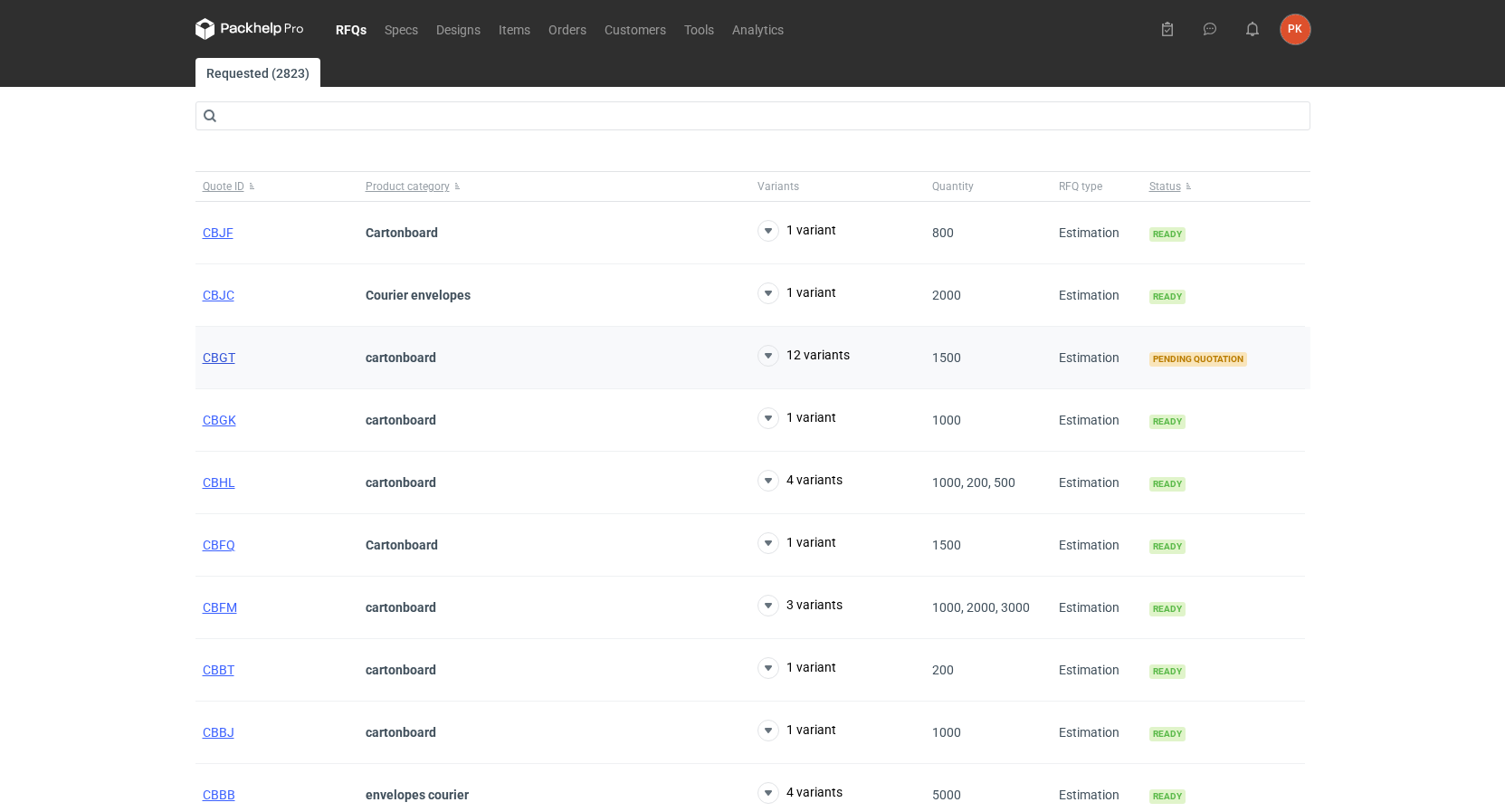
click at [218, 361] on span "CBGT" at bounding box center [219, 358] width 33 height 15
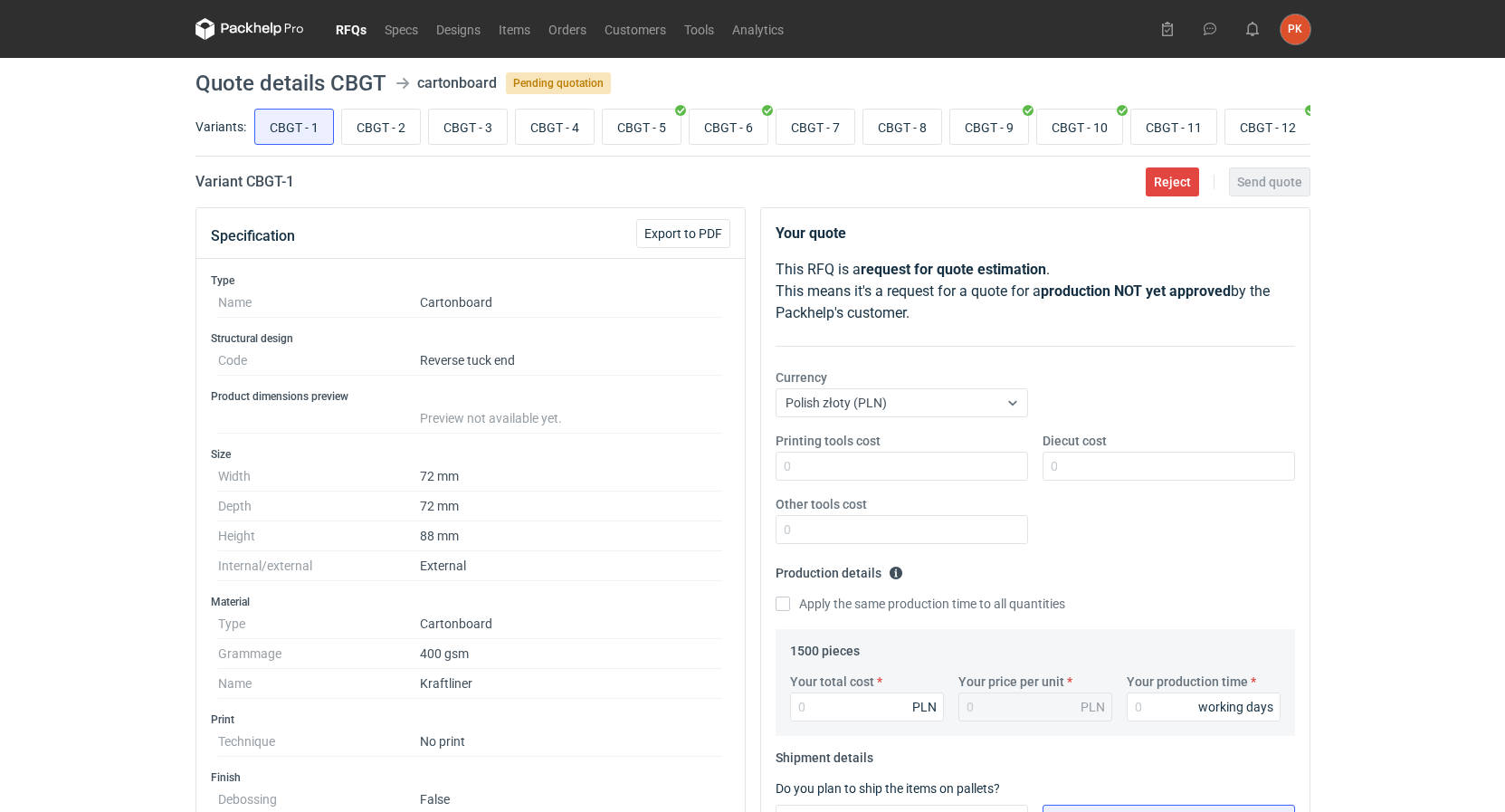
click at [344, 26] on link "RFQs" at bounding box center [351, 29] width 49 height 22
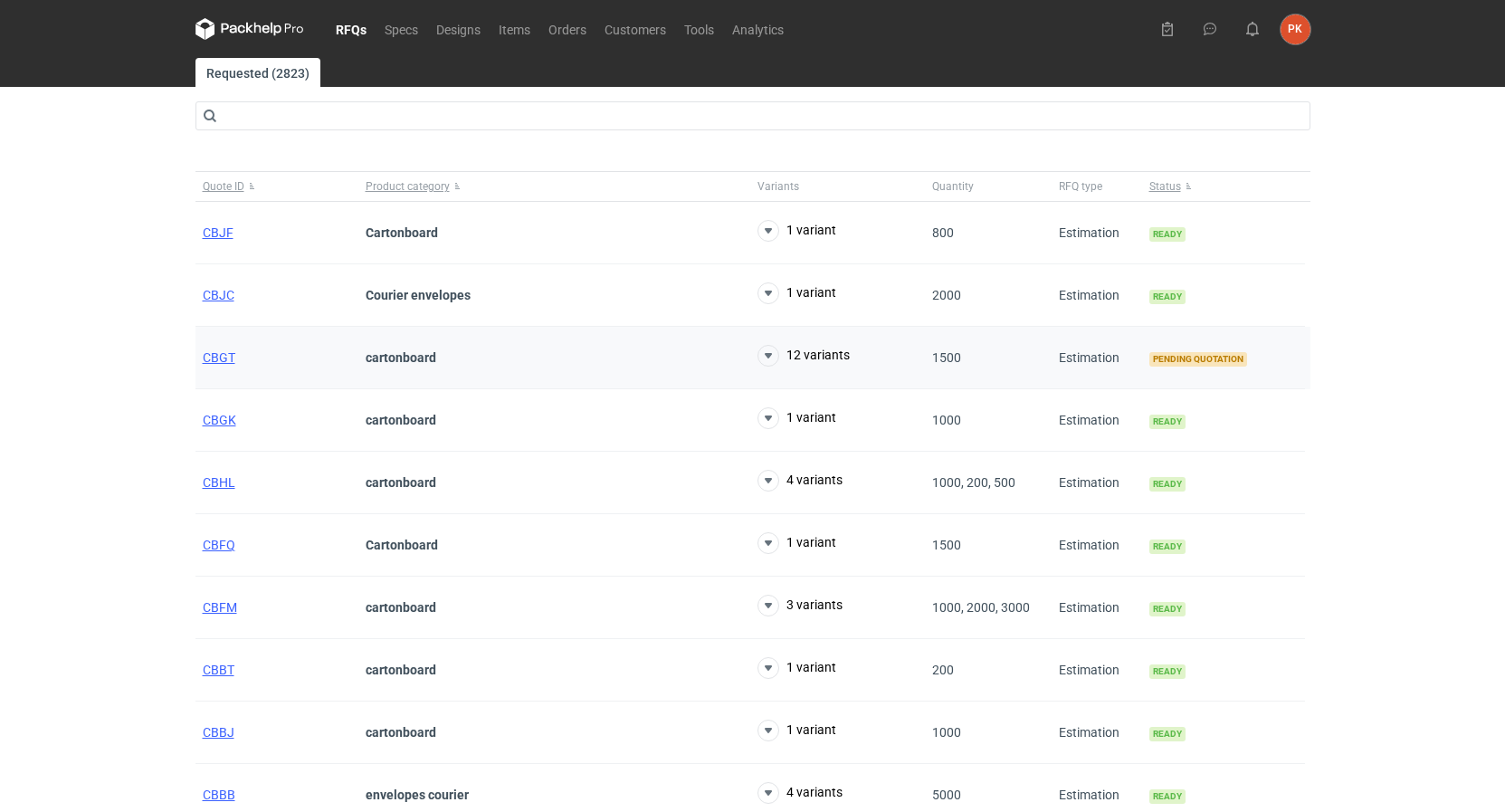
click at [234, 345] on div "CBGT" at bounding box center [276, 358] width 163 height 63
click at [212, 363] on span "CBGT" at bounding box center [219, 358] width 33 height 15
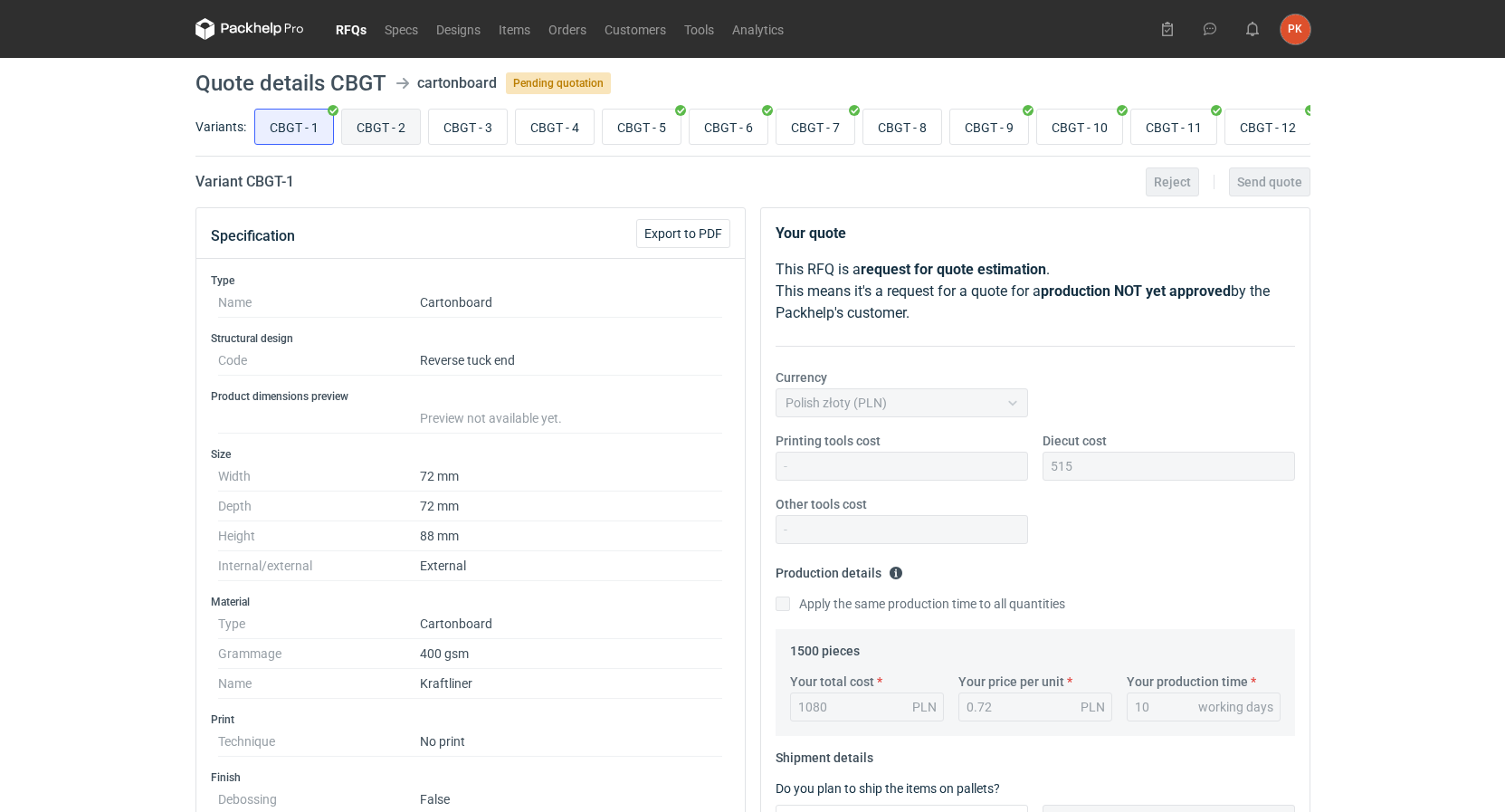
click at [381, 129] on input "CBGT - 2" at bounding box center [381, 127] width 78 height 35
radio input "true"
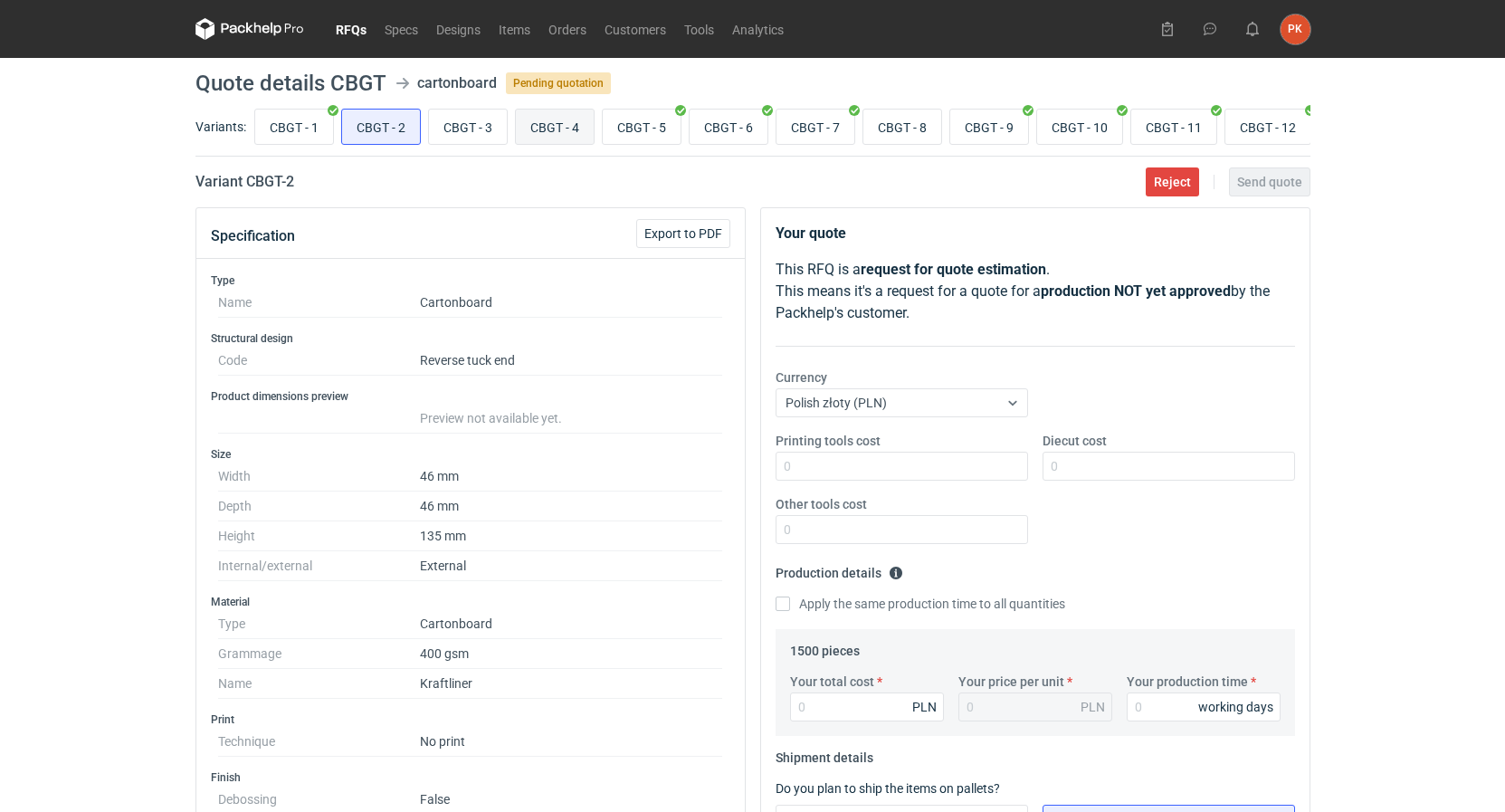
drag, startPoint x: 468, startPoint y: 118, endPoint x: 547, endPoint y: 117, distance: 79.0
click at [468, 117] on input "CBGT - 3" at bounding box center [468, 127] width 78 height 35
radio input "true"
click at [563, 117] on input "CBGT - 4" at bounding box center [555, 127] width 78 height 35
radio input "true"
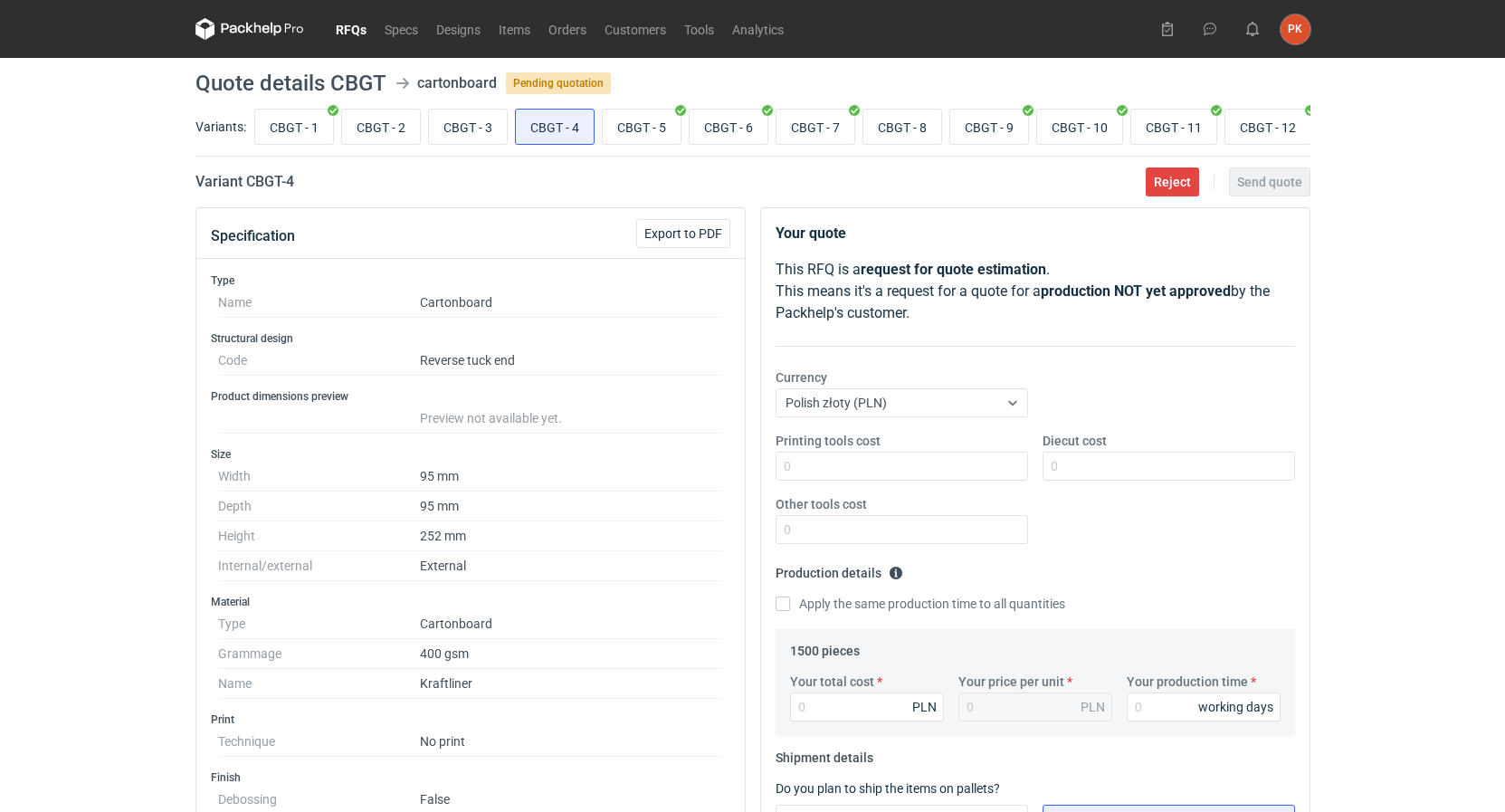
click at [358, 34] on link "RFQs" at bounding box center [351, 29] width 49 height 22
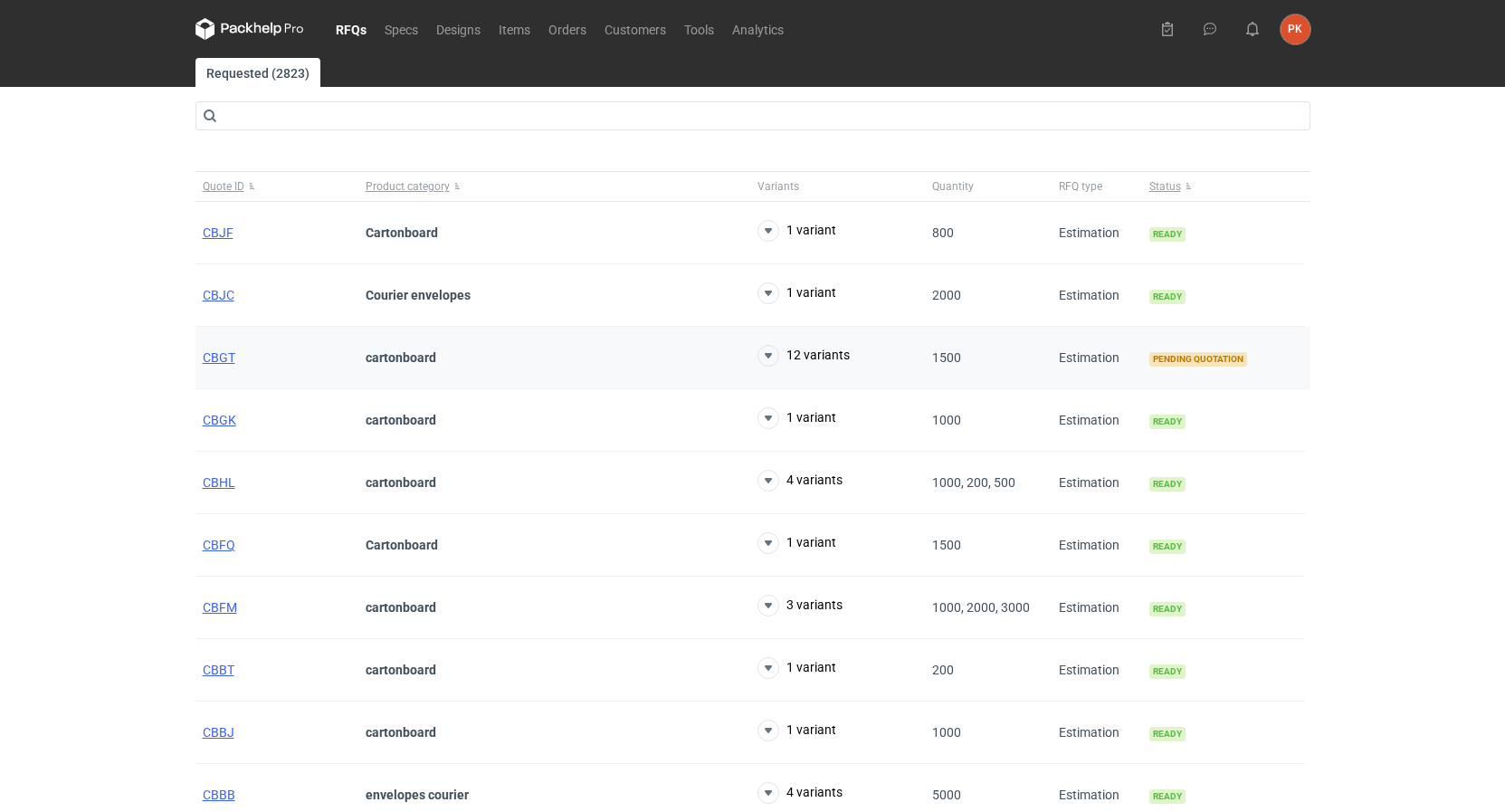
click at [220, 365] on div "CBGT" at bounding box center [276, 358] width 163 height 63
click at [217, 363] on span "CBGT" at bounding box center [219, 358] width 33 height 15
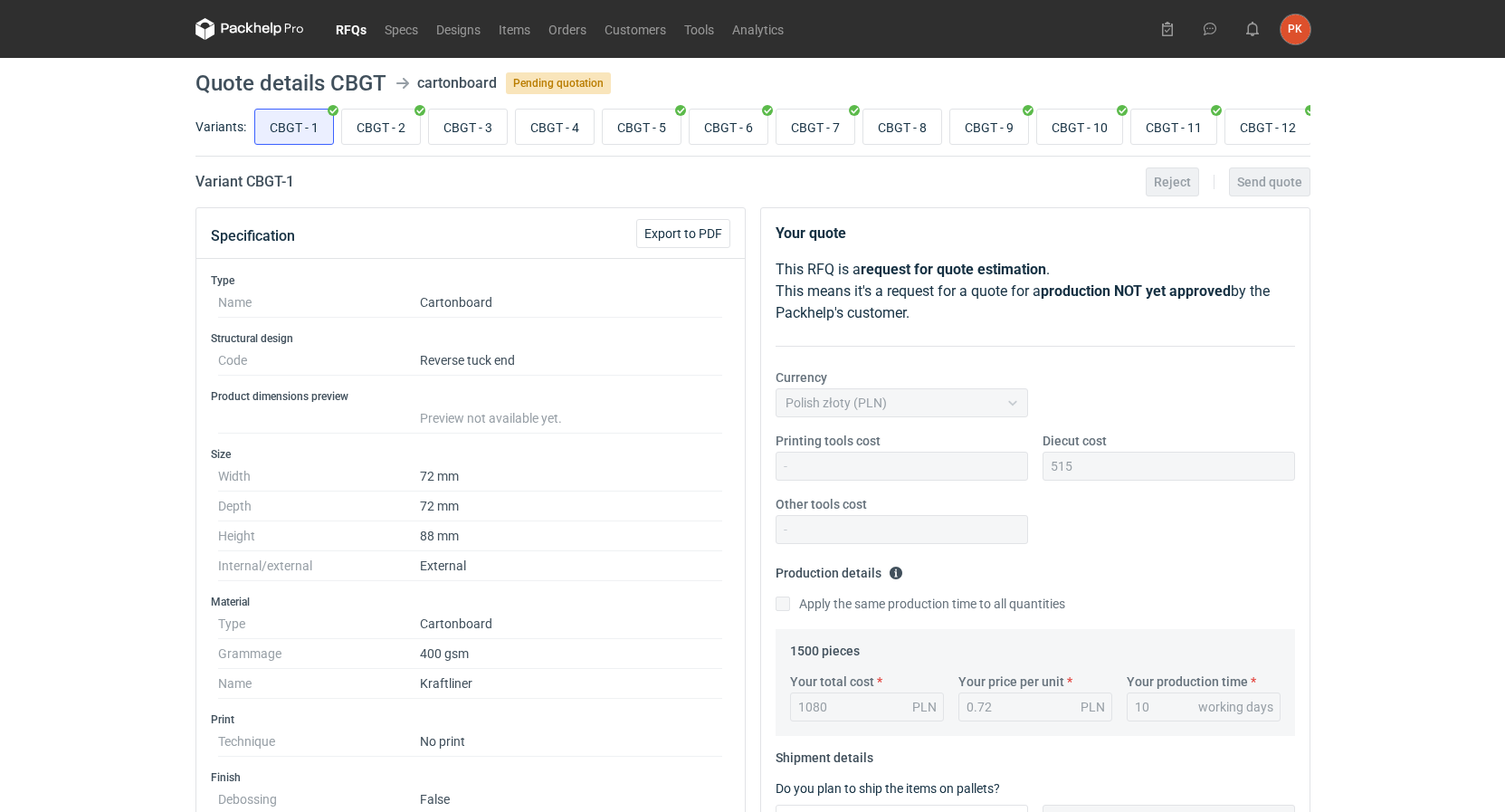
click at [342, 30] on link "RFQs" at bounding box center [351, 29] width 49 height 22
